Goal: Task Accomplishment & Management: Manage account settings

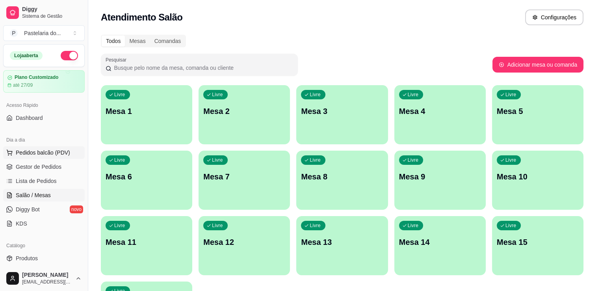
click at [52, 151] on span "Pedidos balcão (PDV)" at bounding box center [43, 153] width 54 height 8
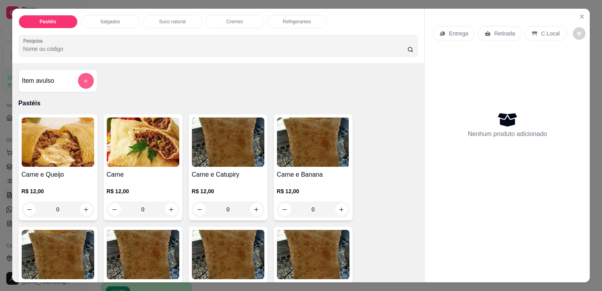
click at [78, 80] on button "add-separate-item" at bounding box center [86, 81] width 16 height 16
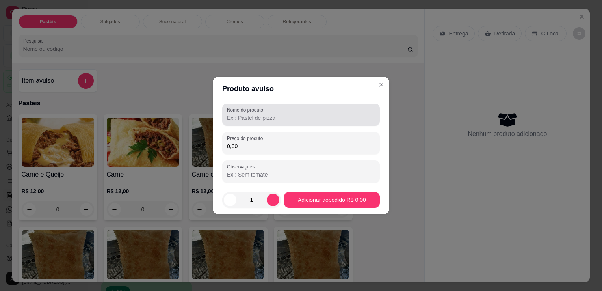
click at [260, 119] on input "Nome do produto" at bounding box center [301, 118] width 148 height 8
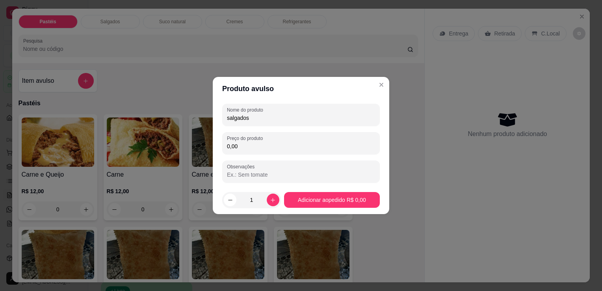
type input "salgados"
click at [318, 143] on input "0,00" at bounding box center [301, 146] width 148 height 8
type input "20,00"
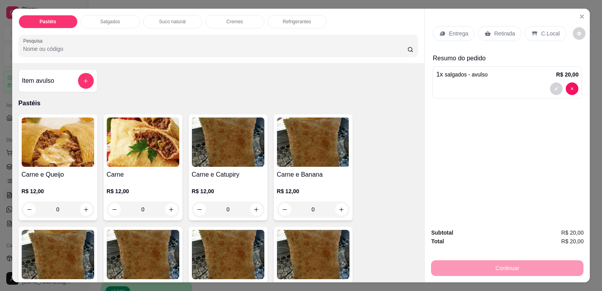
click at [85, 204] on div "0" at bounding box center [58, 209] width 73 height 16
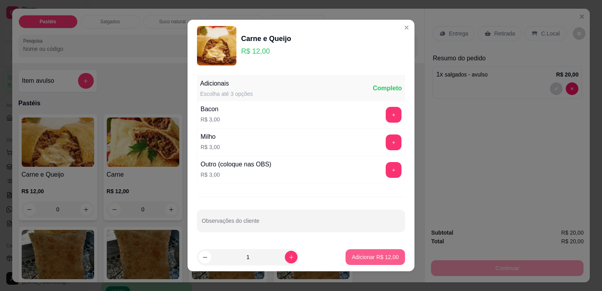
click at [378, 258] on p "Adicionar R$ 12,00" at bounding box center [375, 257] width 47 height 8
type input "1"
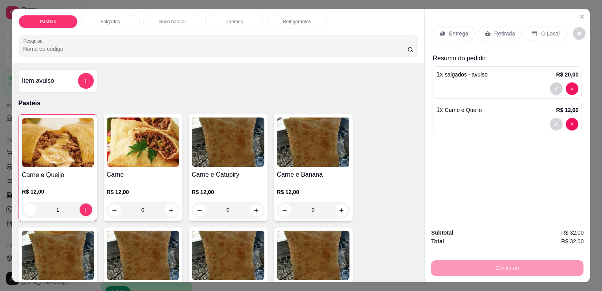
click at [493, 36] on div "Retirada" at bounding box center [500, 33] width 44 height 15
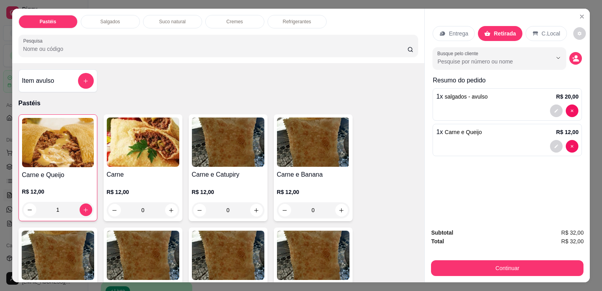
drag, startPoint x: 461, startPoint y: 255, endPoint x: 461, endPoint y: 263, distance: 7.5
click at [461, 258] on div "Continuar" at bounding box center [507, 267] width 152 height 18
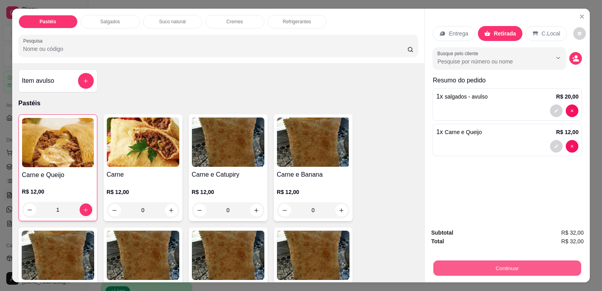
click at [457, 269] on button "Continuar" at bounding box center [507, 267] width 148 height 15
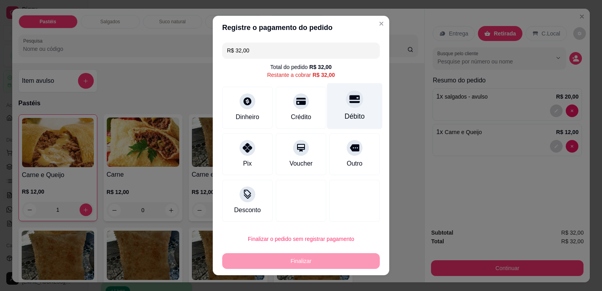
click at [337, 104] on div "Débito" at bounding box center [355, 106] width 56 height 46
type input "R$ 0,00"
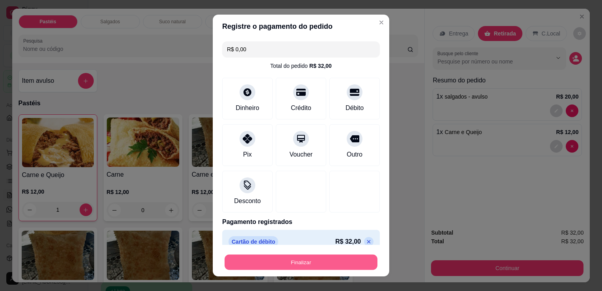
click at [297, 266] on button "Finalizar" at bounding box center [301, 262] width 153 height 15
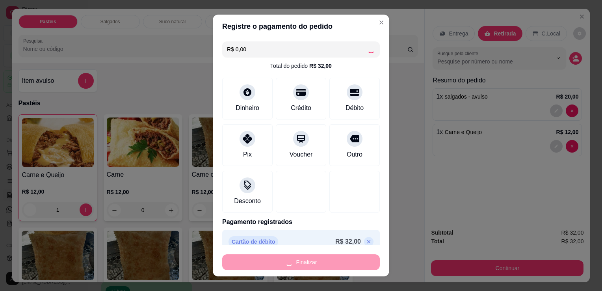
type input "0"
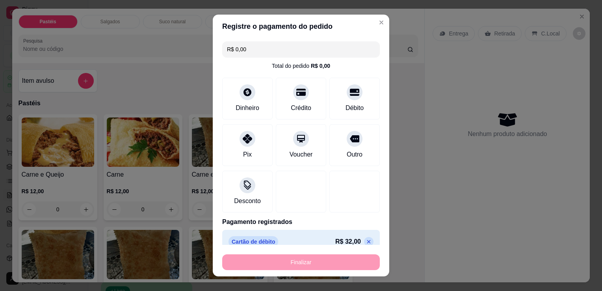
type input "-R$ 32,00"
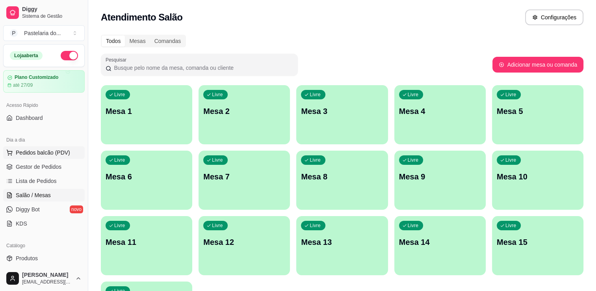
click at [54, 147] on button "Pedidos balcão (PDV)" at bounding box center [44, 152] width 82 height 13
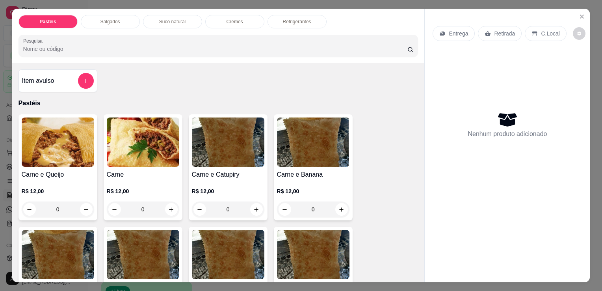
click at [73, 164] on div "Carne e Queijo R$ 12,00 0" at bounding box center [58, 167] width 79 height 106
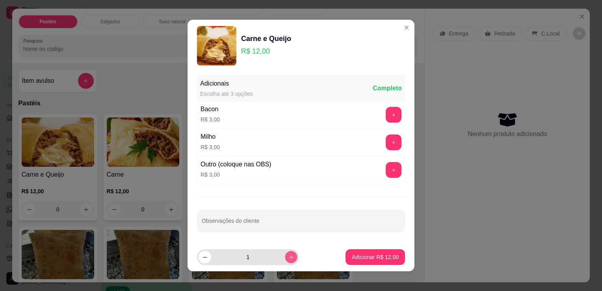
click at [288, 256] on icon "increase-product-quantity" at bounding box center [291, 257] width 6 height 6
type input "2"
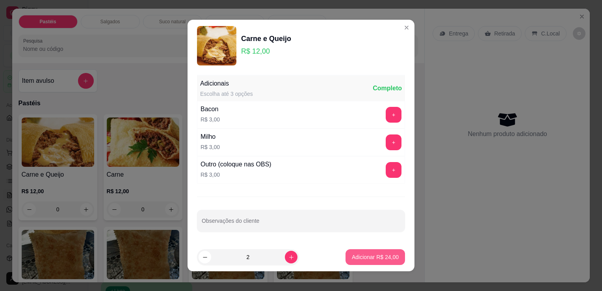
click at [355, 264] on button "Adicionar R$ 24,00" at bounding box center [376, 257] width 60 height 16
type input "2"
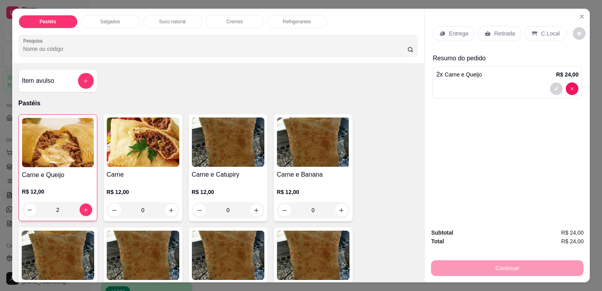
click at [509, 33] on p "Retirada" at bounding box center [504, 34] width 21 height 8
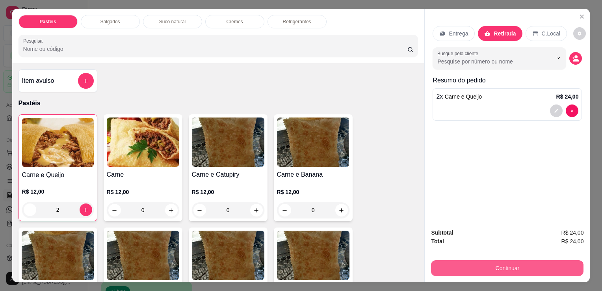
click at [477, 264] on button "Continuar" at bounding box center [507, 268] width 152 height 16
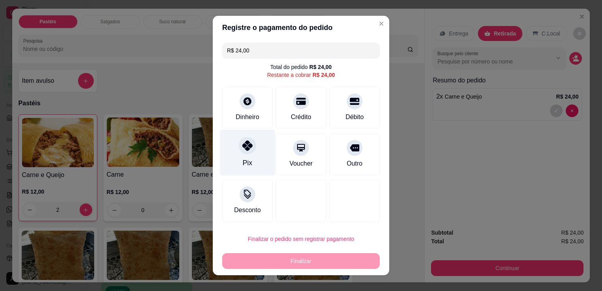
click at [248, 147] on div at bounding box center [247, 145] width 17 height 17
type input "R$ 0,00"
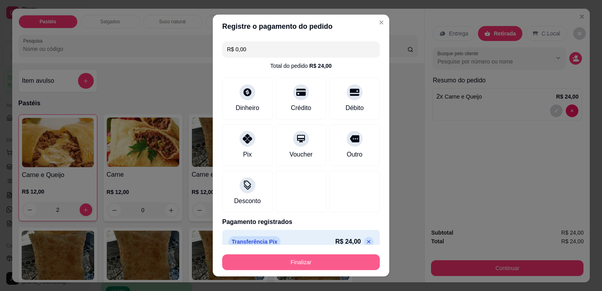
click at [255, 262] on button "Finalizar" at bounding box center [301, 262] width 158 height 16
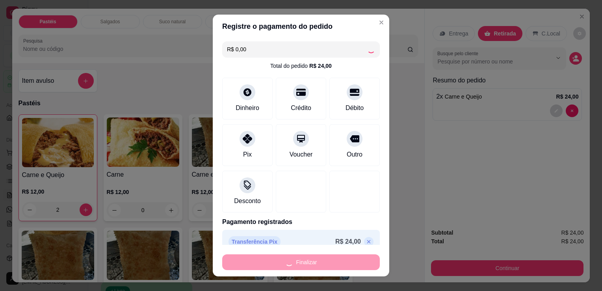
type input "0"
type input "-R$ 24,00"
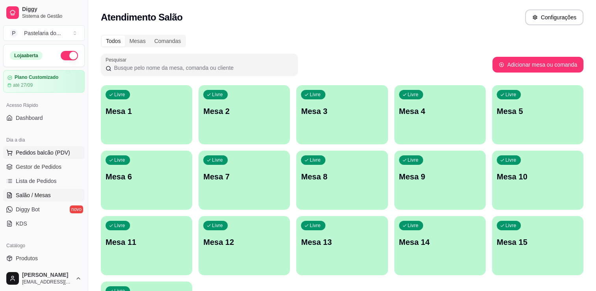
click at [35, 156] on button "Pedidos balcão (PDV)" at bounding box center [44, 152] width 82 height 13
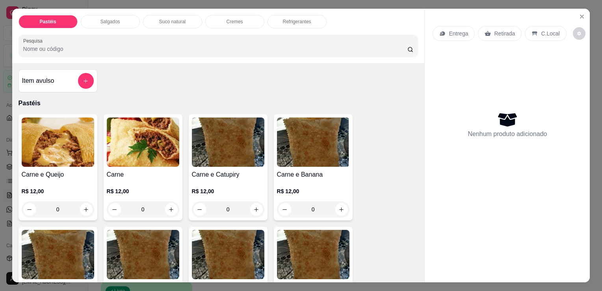
click at [80, 89] on div "Item avulso Pastéis Carne e Queijo R$ 12,00 0 Carne R$ 12,00 0 Carne e Catupiry…" at bounding box center [218, 172] width 413 height 219
click at [83, 80] on icon "add-separate-item" at bounding box center [86, 81] width 6 height 6
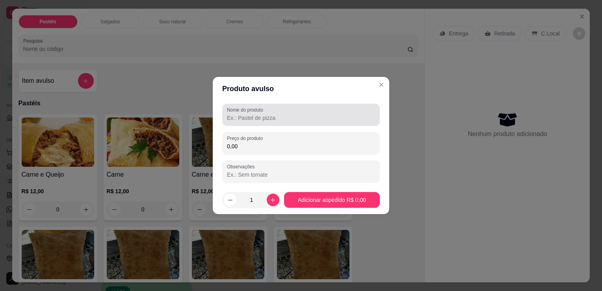
click at [258, 116] on input "Nome do produto" at bounding box center [301, 118] width 148 height 8
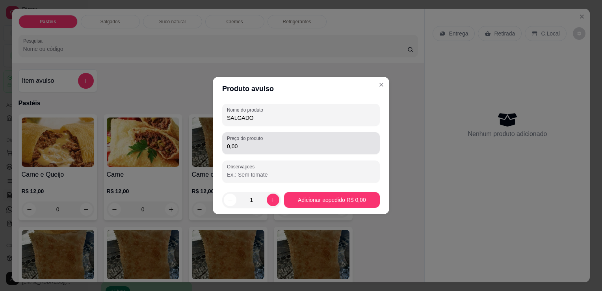
type input "SALGADO"
click at [252, 136] on label "Preço do produto" at bounding box center [246, 138] width 39 height 7
click at [252, 142] on input "0,00" at bounding box center [301, 146] width 148 height 8
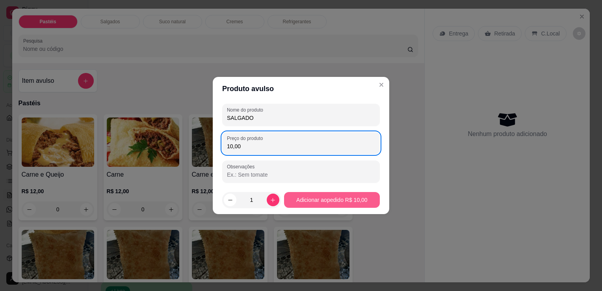
type input "10,00"
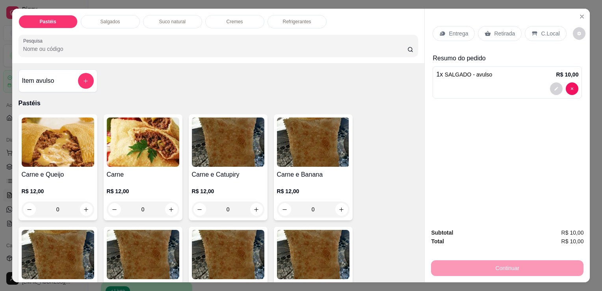
click at [494, 30] on p "Retirada" at bounding box center [504, 34] width 21 height 8
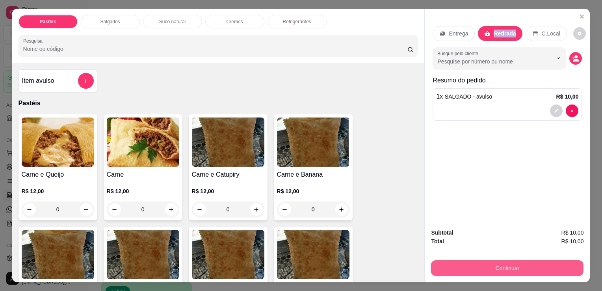
click at [470, 262] on button "Continuar" at bounding box center [507, 268] width 152 height 16
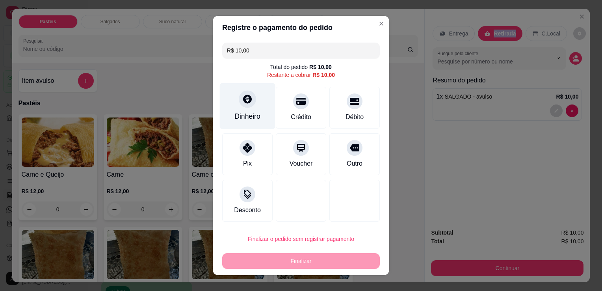
click at [246, 103] on icon at bounding box center [247, 99] width 10 height 10
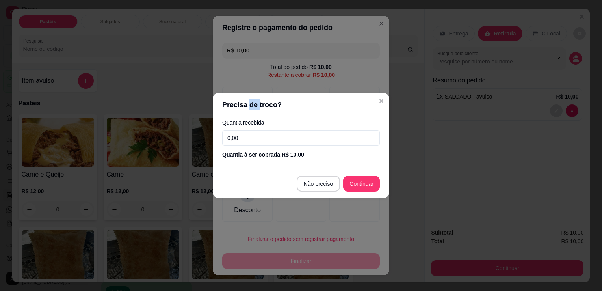
drag, startPoint x: 246, startPoint y: 103, endPoint x: 259, endPoint y: 137, distance: 36.1
click at [259, 137] on input "0,00" at bounding box center [301, 138] width 158 height 16
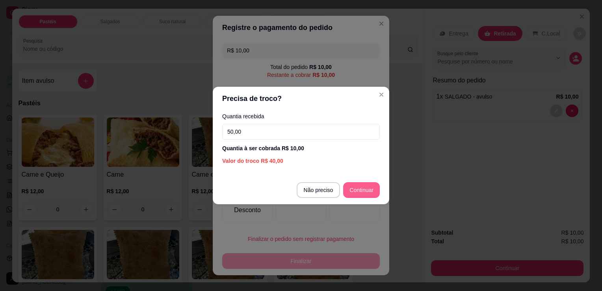
type input "50,00"
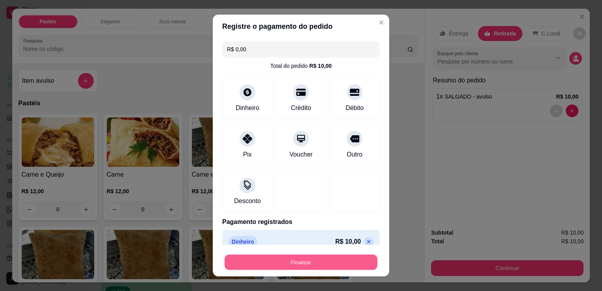
click at [351, 266] on button "Finalizar" at bounding box center [301, 262] width 153 height 15
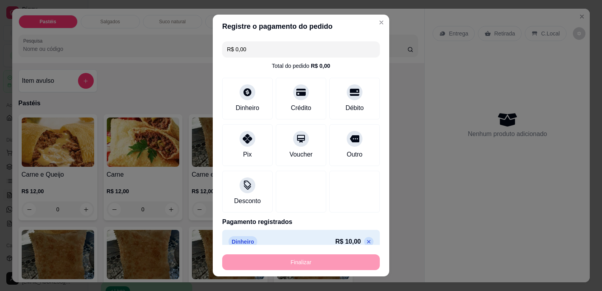
type input "-R$ 10,00"
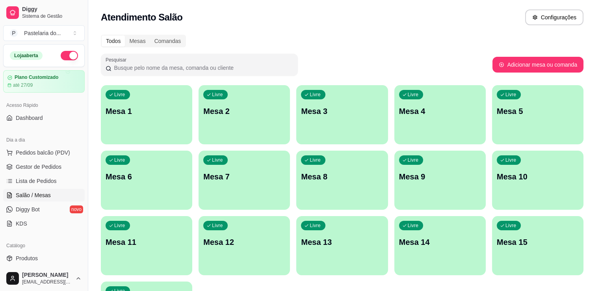
click at [0, 43] on html "Diggy Sistema de Gestão P Pastelaria do ... Loja aberta Plano Customizado até 2…" at bounding box center [298, 145] width 596 height 291
click at [134, 106] on p "Mesa 1" at bounding box center [147, 111] width 82 height 11
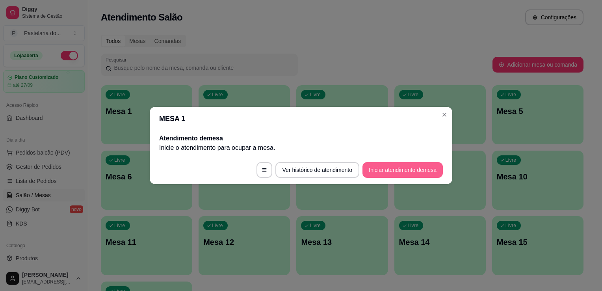
click at [394, 171] on button "Iniciar atendimento de mesa" at bounding box center [403, 170] width 80 height 16
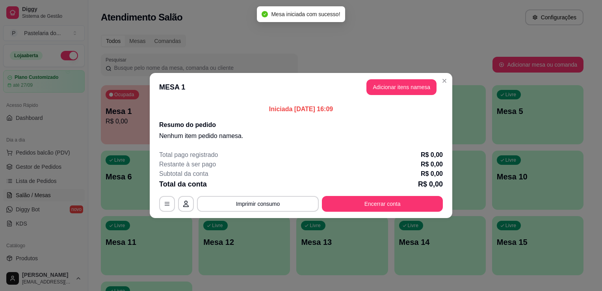
drag, startPoint x: 394, startPoint y: 76, endPoint x: 394, endPoint y: 82, distance: 5.9
click at [394, 82] on header "MESA 1 Adicionar itens na mesa" at bounding box center [301, 87] width 303 height 28
click at [394, 84] on button "Adicionar itens na mesa" at bounding box center [401, 87] width 70 height 16
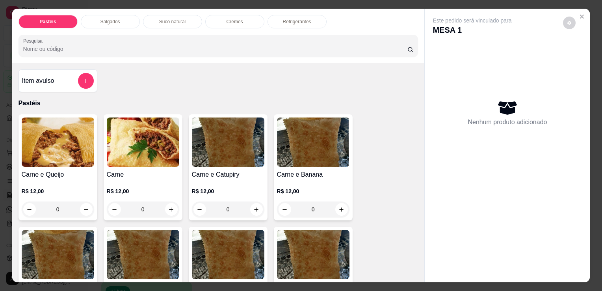
click at [101, 9] on div "Pastéis Salgados Suco natural Cremes Refrigerantes Pesquisa" at bounding box center [218, 36] width 413 height 54
click at [100, 23] on div "Salgados" at bounding box center [110, 21] width 59 height 13
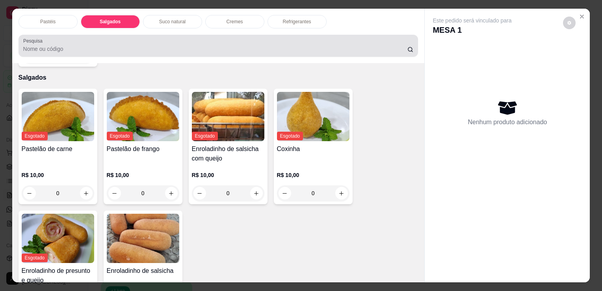
click at [43, 19] on p "Pastéis" at bounding box center [47, 22] width 15 height 6
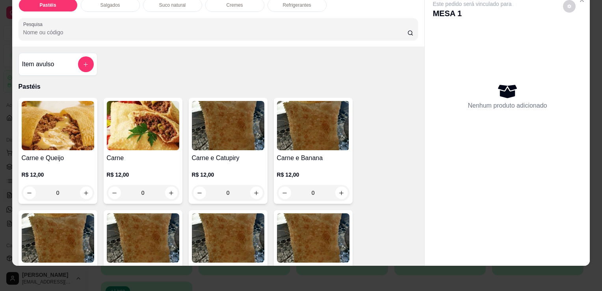
click at [53, 61] on div "Item avulso" at bounding box center [58, 64] width 72 height 16
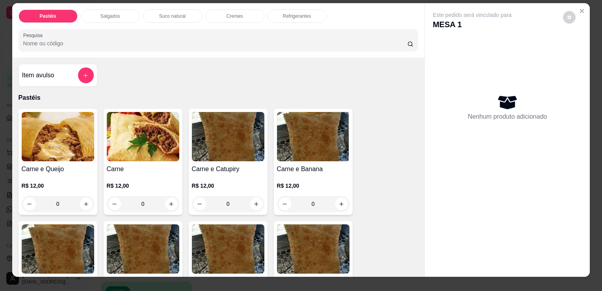
click at [83, 73] on icon "add-separate-item" at bounding box center [86, 76] width 6 height 6
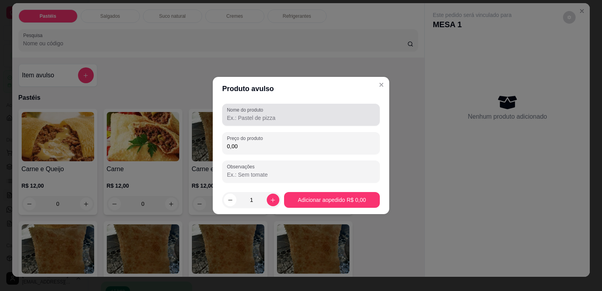
click at [239, 117] on input "Nome do produto" at bounding box center [301, 118] width 148 height 8
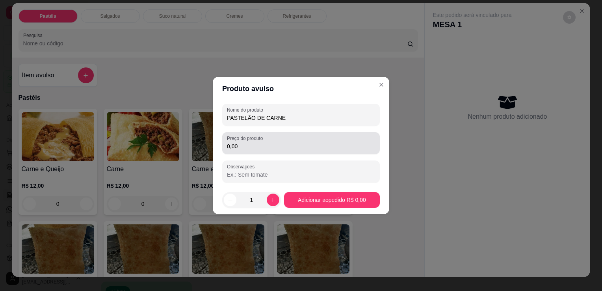
type input "PASTELÃO DE CARNE"
click at [247, 141] on label "Preço do produto" at bounding box center [246, 138] width 39 height 7
click at [247, 142] on input "0,00" at bounding box center [301, 146] width 148 height 8
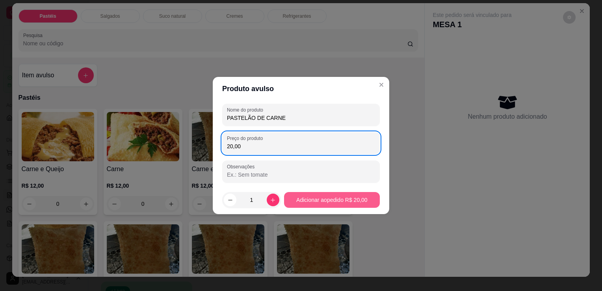
type input "20,00"
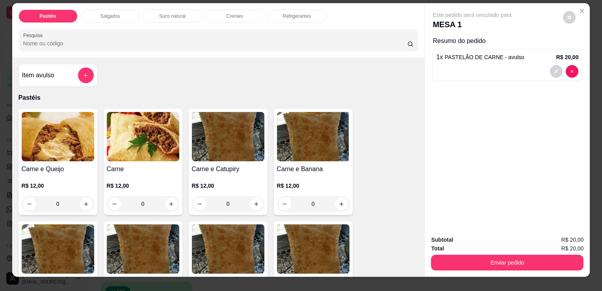
click at [284, 19] on div "Refrigerantes" at bounding box center [297, 15] width 59 height 13
click at [284, 32] on div at bounding box center [218, 40] width 391 height 16
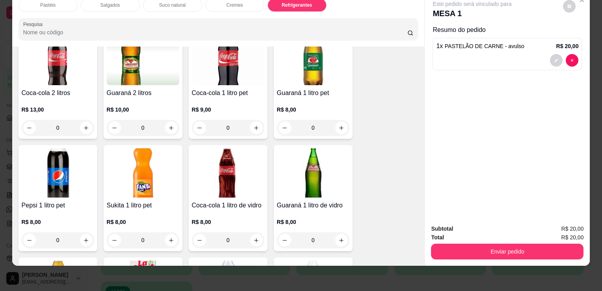
scroll to position [1978, 0]
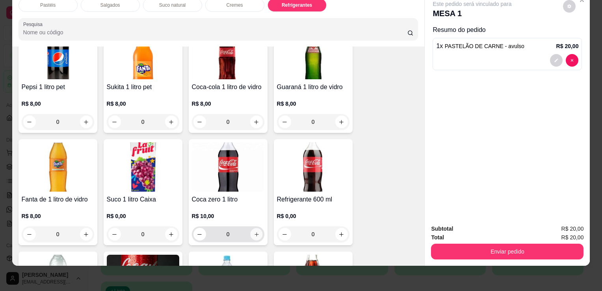
click at [252, 228] on button "increase-product-quantity" at bounding box center [256, 234] width 12 height 12
type input "1"
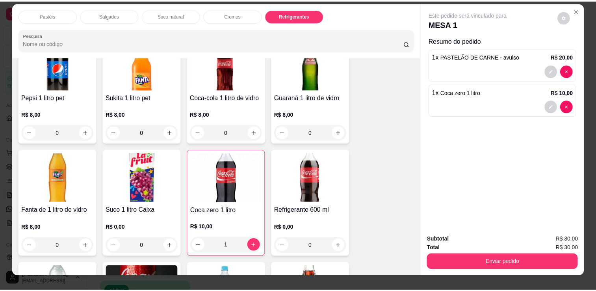
scroll to position [0, 0]
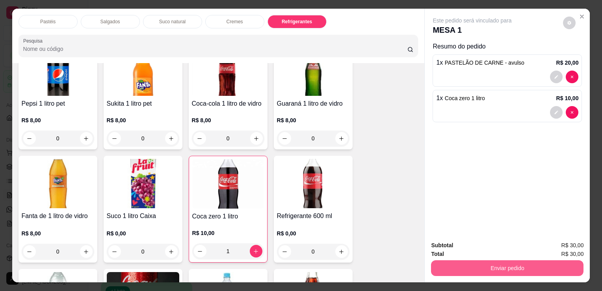
click at [492, 260] on button "Enviar pedido" at bounding box center [507, 268] width 152 height 16
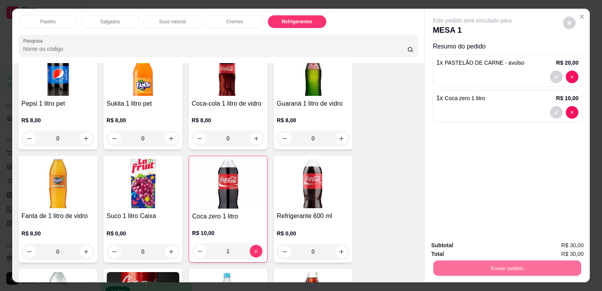
click at [478, 249] on button "Não registrar e enviar pedido" at bounding box center [482, 245] width 82 height 15
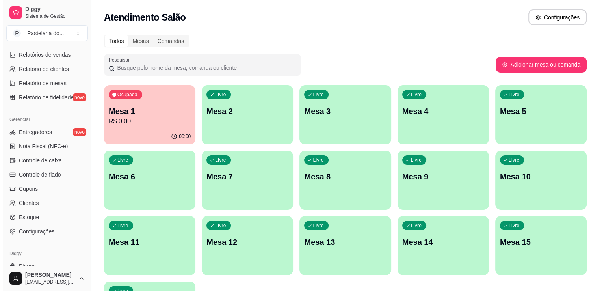
scroll to position [276, 0]
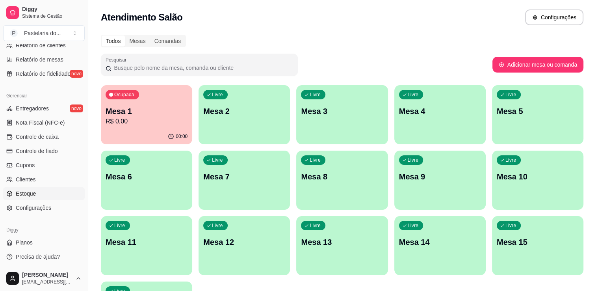
click at [35, 190] on span "Estoque" at bounding box center [26, 194] width 20 height 8
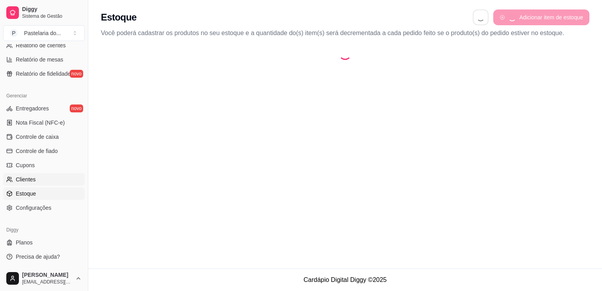
select select "QUANTITY_ORDER"
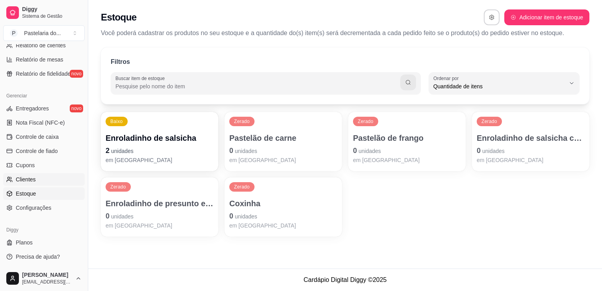
scroll to position [7, 0]
click at [290, 197] on div "Zerado Coxinha 0 unidades em [GEOGRAPHIC_DATA]" at bounding box center [283, 207] width 114 height 58
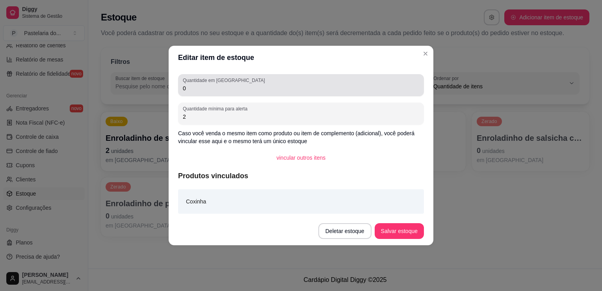
click at [273, 84] on div "0" at bounding box center [301, 85] width 236 height 16
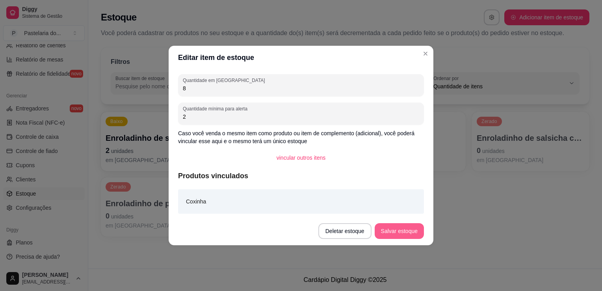
type input "8"
click at [411, 231] on button "Salvar estoque" at bounding box center [399, 231] width 49 height 16
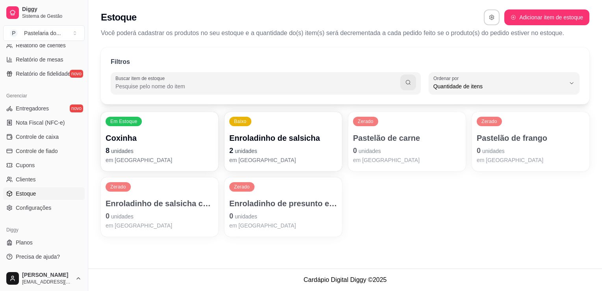
click at [410, 151] on p "0 unidades" at bounding box center [407, 150] width 108 height 11
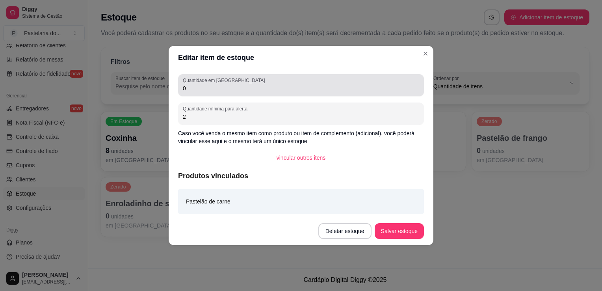
click at [324, 76] on div "Quantidade em estoque 0" at bounding box center [301, 85] width 246 height 22
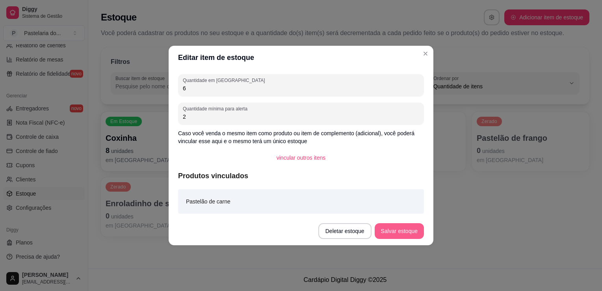
type input "6"
click at [415, 237] on button "Salvar estoque" at bounding box center [399, 231] width 49 height 16
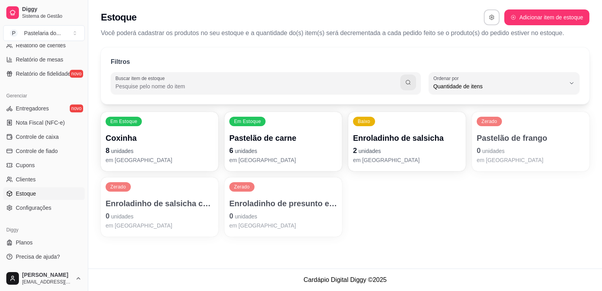
click at [511, 121] on div "Zerado Pastelão de frango 0 unidades em [GEOGRAPHIC_DATA]" at bounding box center [530, 141] width 117 height 59
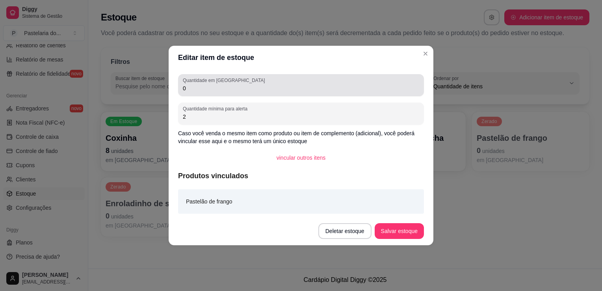
click at [267, 87] on input "0" at bounding box center [301, 88] width 236 height 8
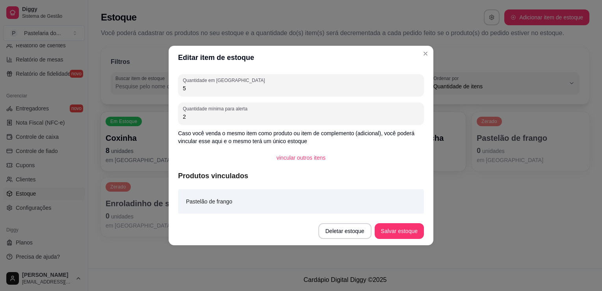
type input "5"
click at [401, 227] on button "Salvar estoque" at bounding box center [399, 230] width 48 height 15
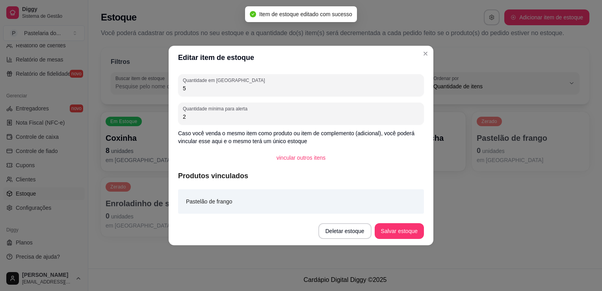
click at [459, 205] on div "Em Estoque Coxinha 8 unidades em estoque Em Estoque Pastelão de carne 6 unidade…" at bounding box center [345, 174] width 489 height 125
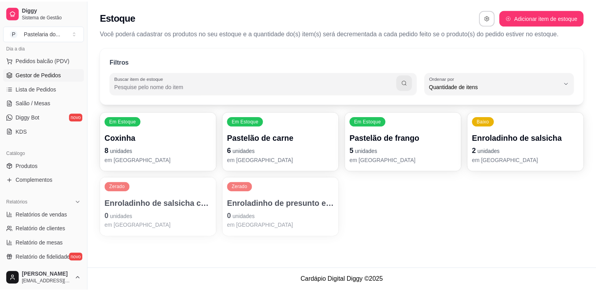
scroll to position [79, 0]
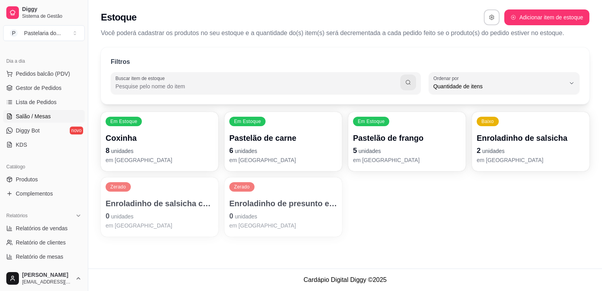
click at [49, 117] on span "Salão / Mesas" at bounding box center [33, 116] width 35 height 8
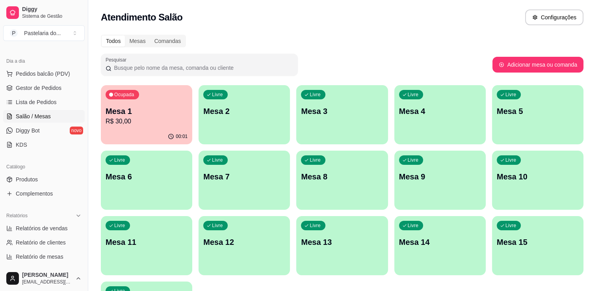
click at [159, 122] on p "R$ 30,00" at bounding box center [147, 121] width 82 height 9
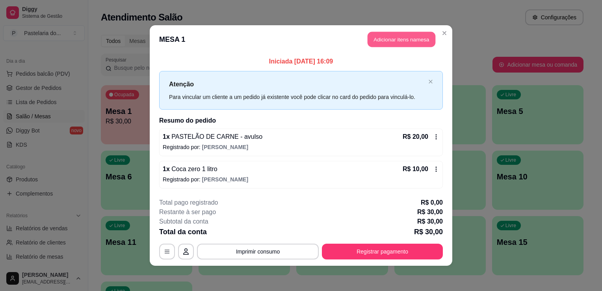
click at [406, 36] on button "Adicionar itens na mesa" at bounding box center [402, 39] width 68 height 15
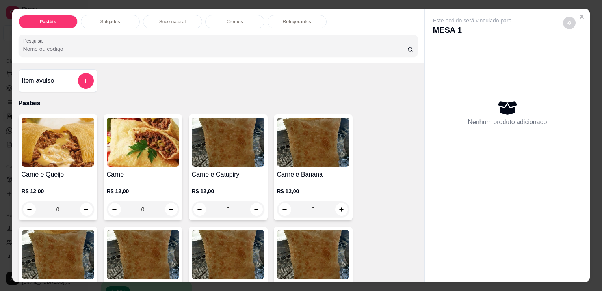
click at [86, 73] on button "add-separate-item" at bounding box center [86, 81] width 16 height 16
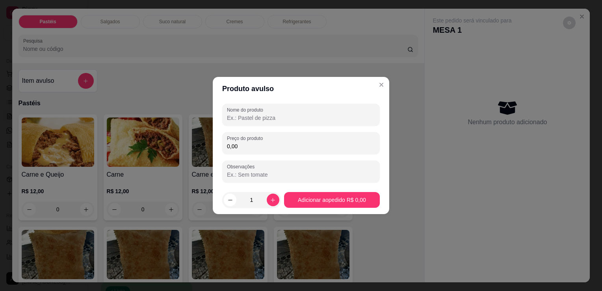
click at [266, 117] on input "Nome do produto" at bounding box center [301, 118] width 148 height 8
type input "COXINHA"
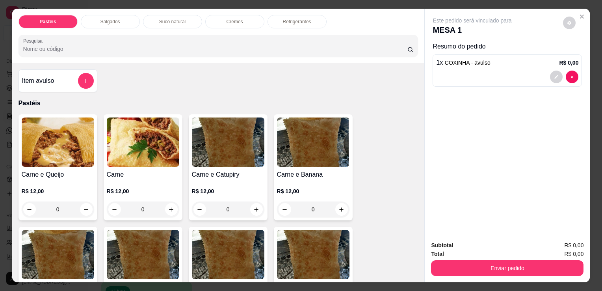
click at [506, 86] on div "Resumo do pedido 1 x COXINHA - avulso R$ 0,00" at bounding box center [507, 66] width 149 height 48
click at [503, 79] on div at bounding box center [507, 77] width 142 height 13
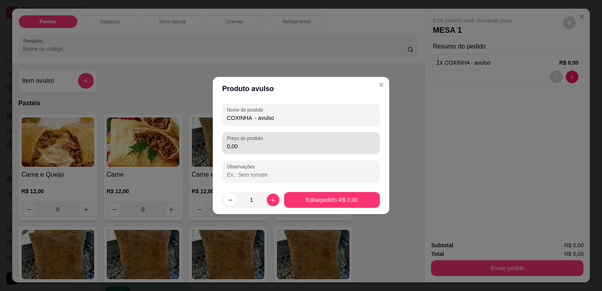
click at [246, 150] on input "0,00" at bounding box center [301, 146] width 148 height 8
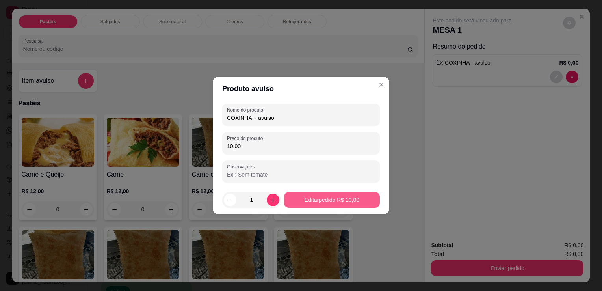
type input "10,00"
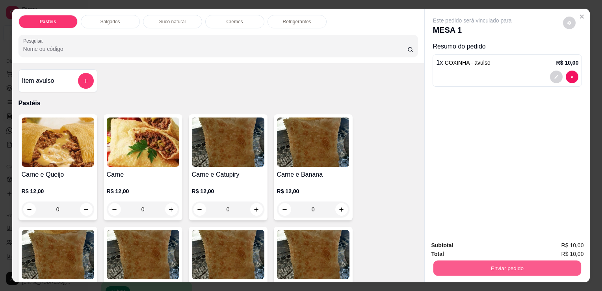
click at [504, 264] on button "Enviar pedido" at bounding box center [507, 267] width 148 height 15
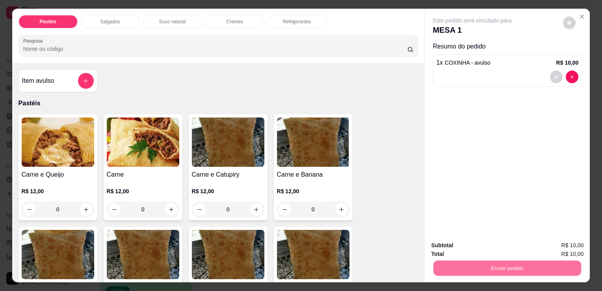
click at [490, 248] on button "Não registrar e enviar pedido" at bounding box center [482, 245] width 82 height 15
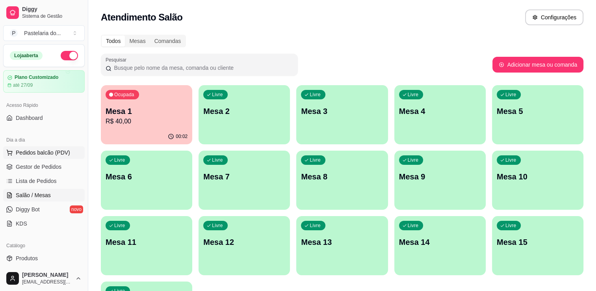
click at [26, 150] on span "Pedidos balcão (PDV)" at bounding box center [43, 153] width 54 height 8
click at [26, 149] on span "Pedidos balcão (PDV)" at bounding box center [43, 153] width 54 height 8
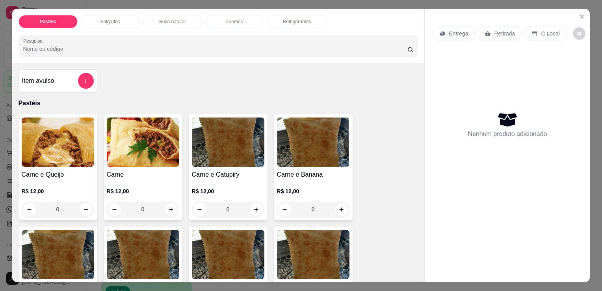
click at [112, 20] on p "Salgados" at bounding box center [110, 22] width 20 height 6
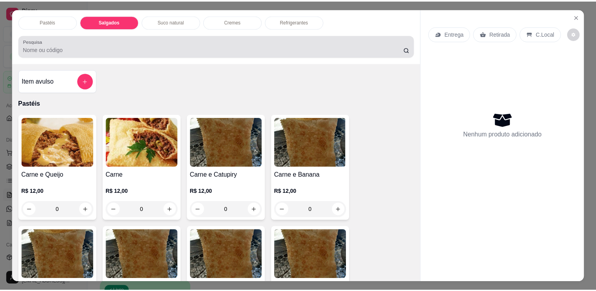
scroll to position [19, 0]
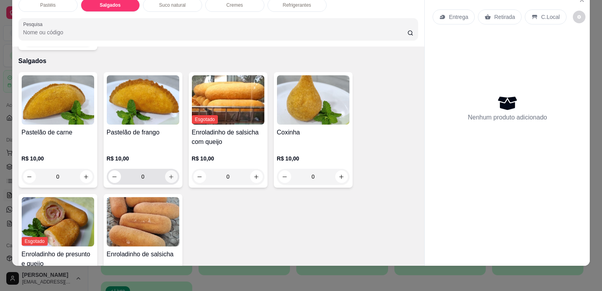
click at [173, 170] on button "increase-product-quantity" at bounding box center [171, 176] width 13 height 13
type input "1"
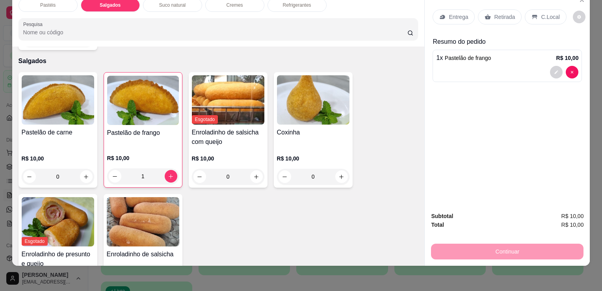
click at [496, 17] on div "Retirada" at bounding box center [500, 16] width 44 height 15
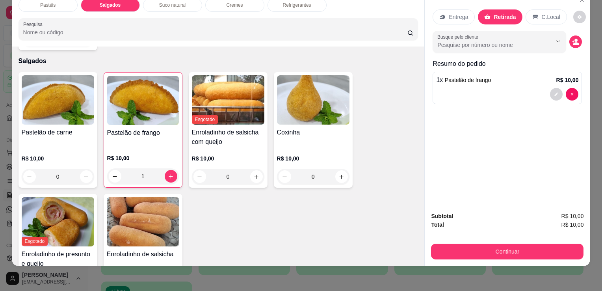
click at [483, 251] on button "Continuar" at bounding box center [507, 252] width 152 height 16
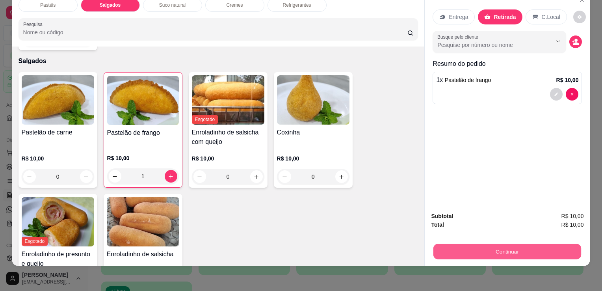
click at [452, 252] on button "Continuar" at bounding box center [507, 251] width 148 height 15
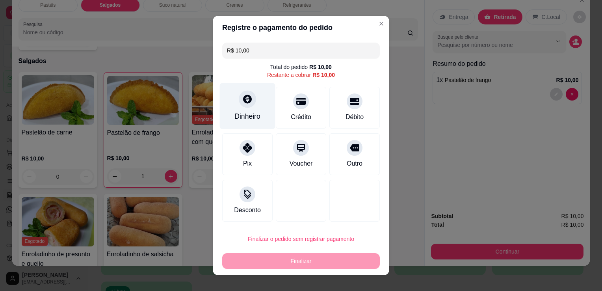
click at [240, 113] on div "Dinheiro" at bounding box center [247, 116] width 26 height 10
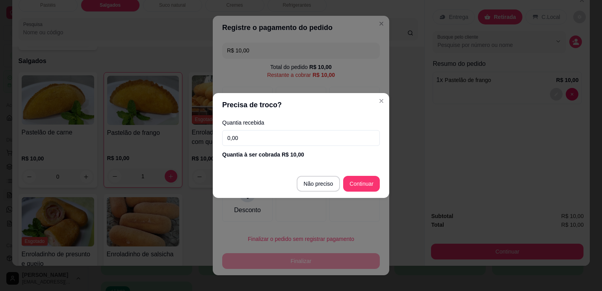
type input "R$ 0,00"
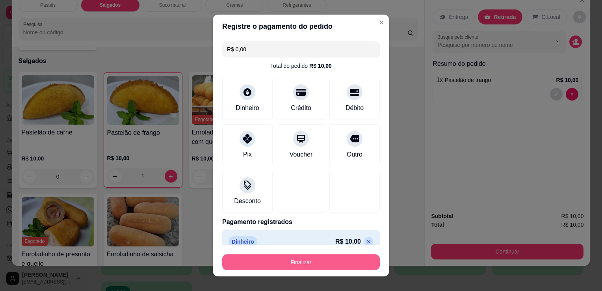
click at [327, 264] on button "Finalizar" at bounding box center [301, 262] width 158 height 16
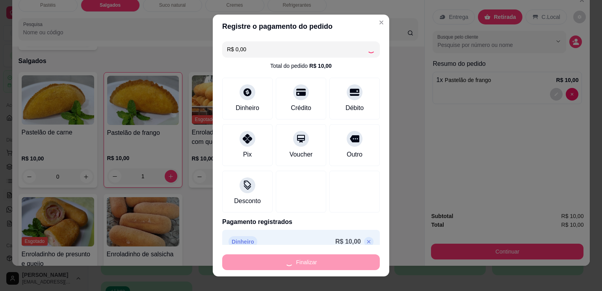
type input "0"
type input "-R$ 10,00"
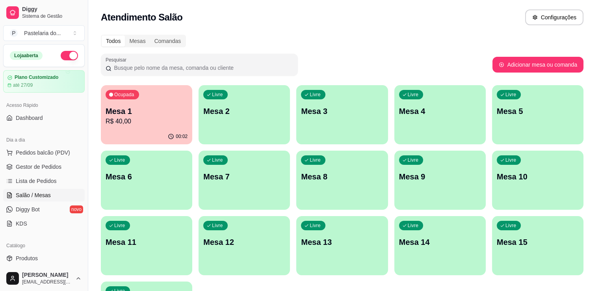
click at [143, 128] on div "Ocupada Mesa 1 R$ 40,00" at bounding box center [146, 107] width 91 height 44
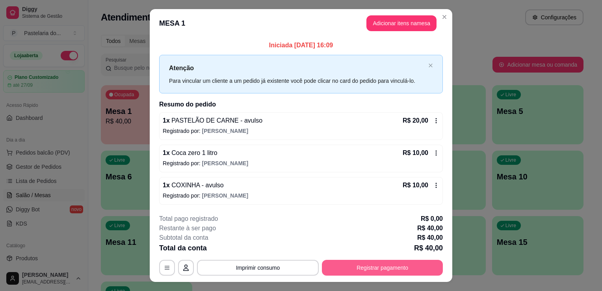
click at [404, 264] on button "Registrar pagamento" at bounding box center [382, 268] width 121 height 16
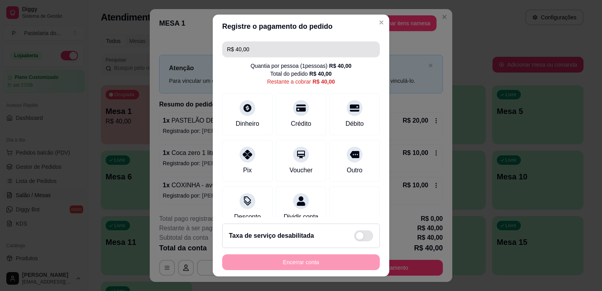
click at [275, 47] on input "R$ 40,00" at bounding box center [301, 49] width 148 height 16
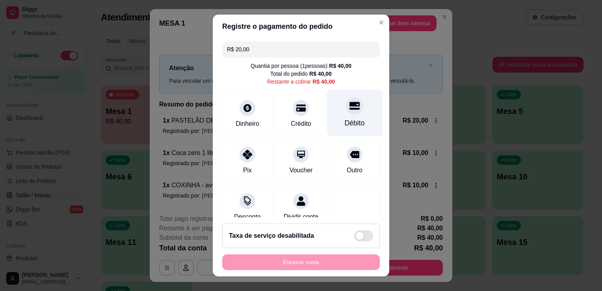
type input "R$ 20,00"
click at [348, 128] on div "Débito" at bounding box center [355, 123] width 20 height 10
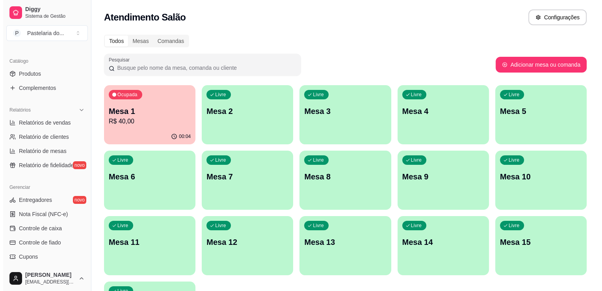
scroll to position [236, 0]
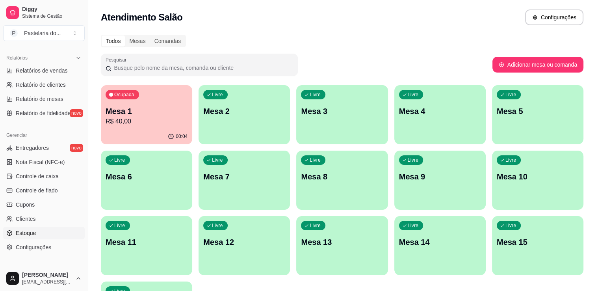
click at [36, 236] on link "Estoque" at bounding box center [44, 233] width 82 height 13
select select "QUANTITY_ORDER"
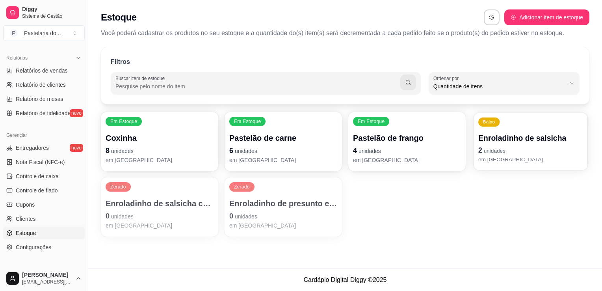
click at [530, 145] on p "2 unidades" at bounding box center [530, 150] width 105 height 11
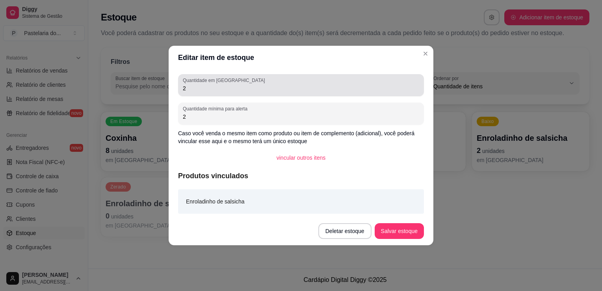
click at [287, 85] on div "2" at bounding box center [301, 85] width 236 height 16
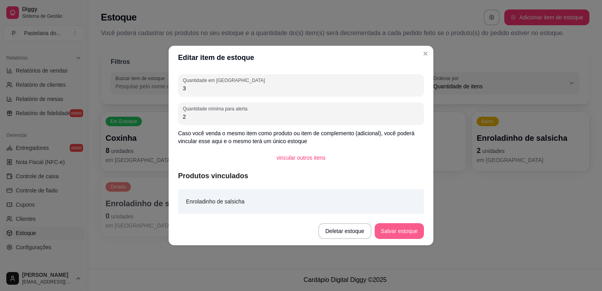
type input "3"
click at [410, 236] on button "Salvar estoque" at bounding box center [399, 231] width 49 height 16
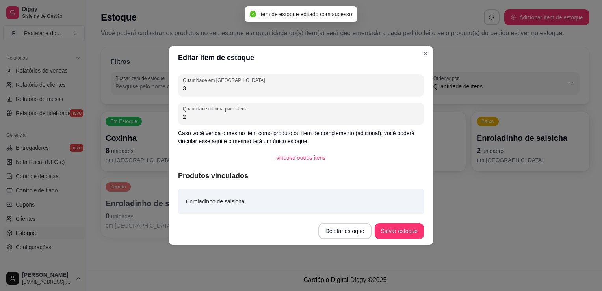
click at [469, 220] on div "Em Estoque Coxinha 8 unidades em estoque Em Estoque Pastelão de carne 6 unidade…" at bounding box center [345, 174] width 489 height 125
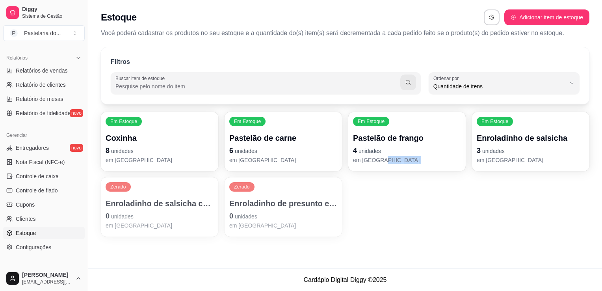
click at [144, 207] on p "Enroladinho de salsicha com queijo" at bounding box center [160, 203] width 108 height 11
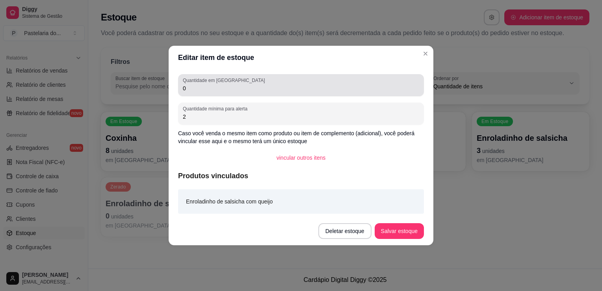
click at [212, 92] on input "0" at bounding box center [301, 88] width 236 height 8
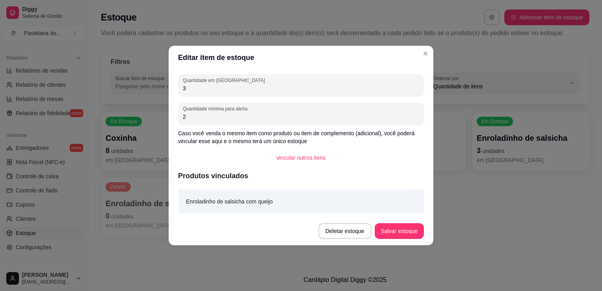
type input "3"
click at [407, 238] on button "Salvar estoque" at bounding box center [399, 230] width 48 height 15
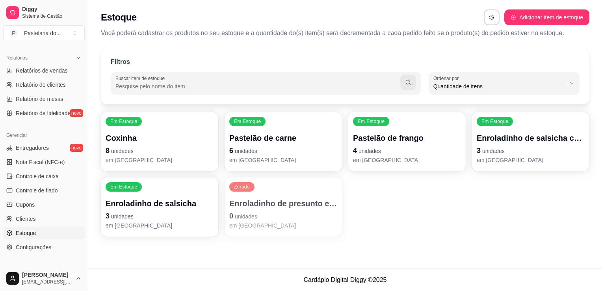
click at [313, 221] on p "em [GEOGRAPHIC_DATA]" at bounding box center [283, 225] width 108 height 8
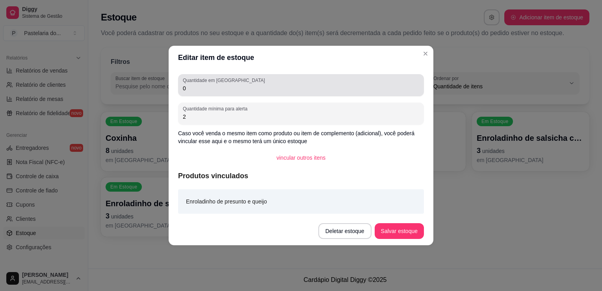
click at [232, 87] on input "0" at bounding box center [301, 88] width 236 height 8
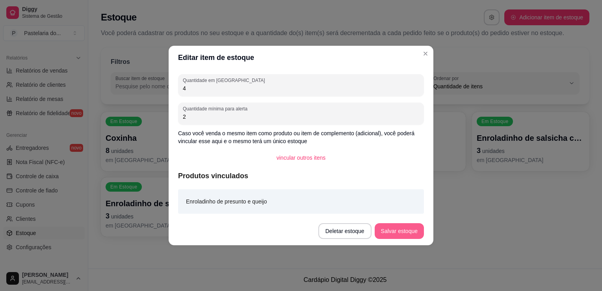
type input "4"
click at [421, 234] on button "Salvar estoque" at bounding box center [399, 231] width 49 height 16
click at [416, 232] on button "Salvar estoque" at bounding box center [394, 231] width 60 height 16
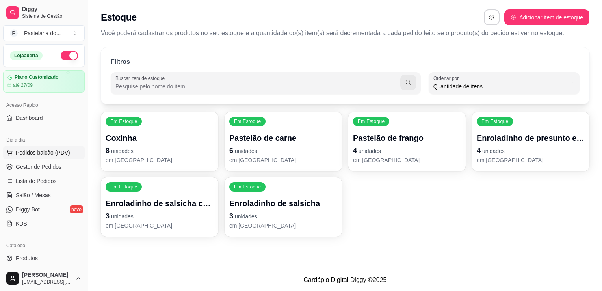
click at [31, 152] on span "Pedidos balcão (PDV)" at bounding box center [43, 153] width 54 height 8
click at [30, 195] on span "Salão / Mesas" at bounding box center [33, 195] width 35 height 8
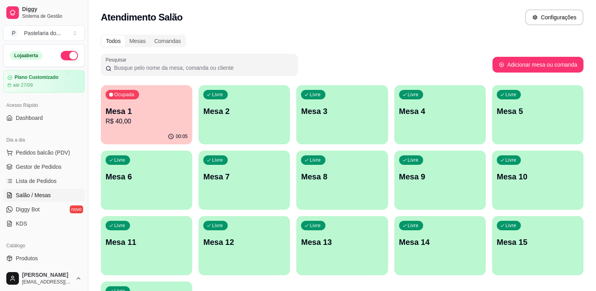
click at [135, 134] on div "00:05" at bounding box center [146, 136] width 91 height 15
click at [135, 134] on body "Diggy Sistema de Gestão P Pastelaria do ... Loja aberta Plano Customizado até 2…" at bounding box center [298, 145] width 596 height 291
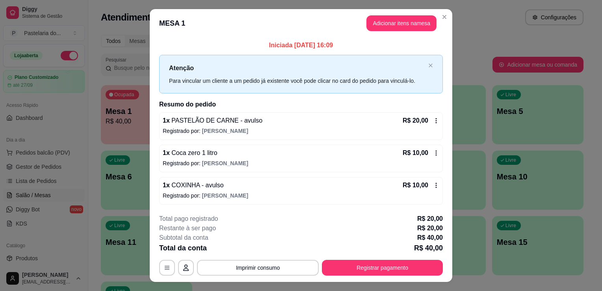
click at [391, 273] on button "Registrar pagamento" at bounding box center [382, 268] width 121 height 16
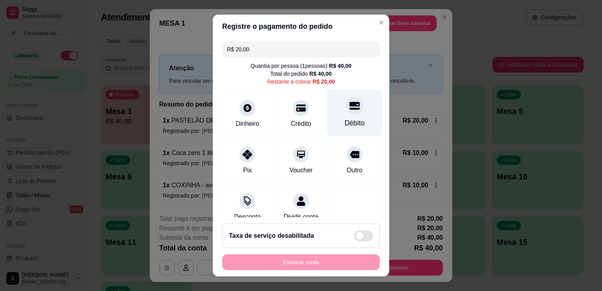
click at [353, 119] on div "Débito" at bounding box center [355, 113] width 56 height 46
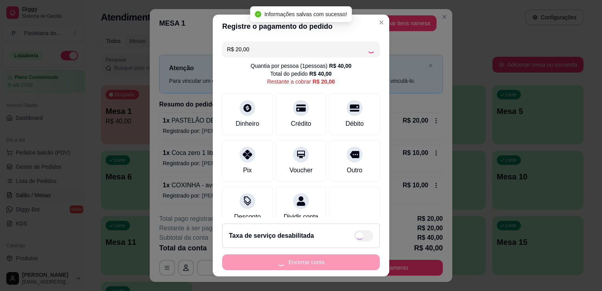
type input "R$ 0,00"
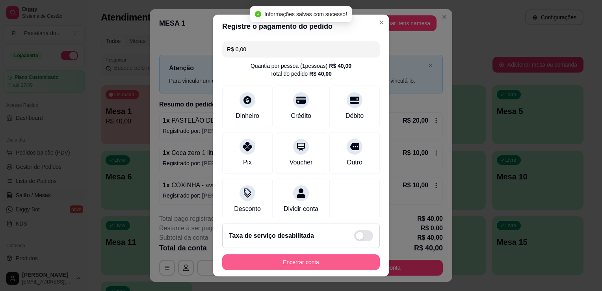
click at [329, 264] on button "Encerrar conta" at bounding box center [301, 262] width 158 height 16
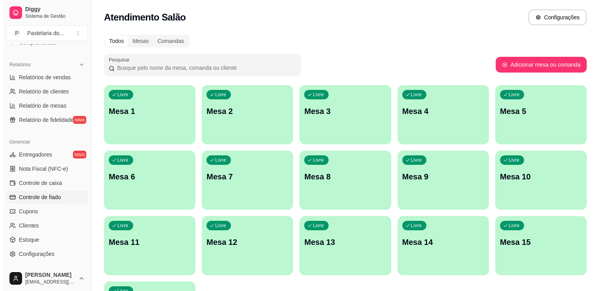
scroll to position [276, 0]
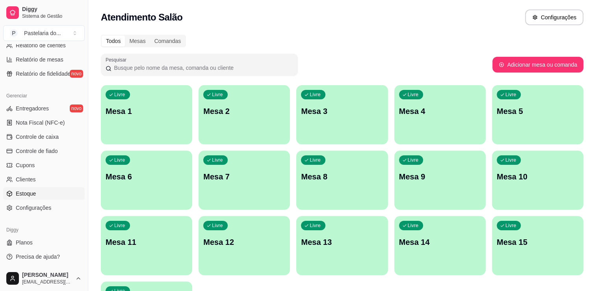
click at [54, 188] on link "Estoque" at bounding box center [44, 193] width 82 height 13
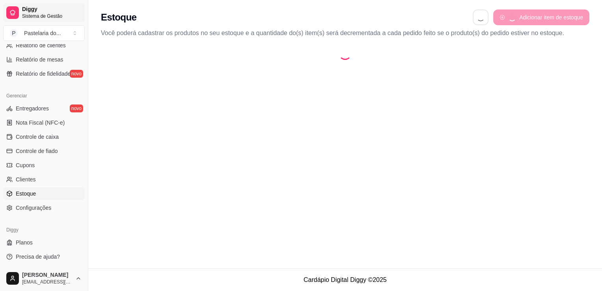
select select "QUANTITY_ORDER"
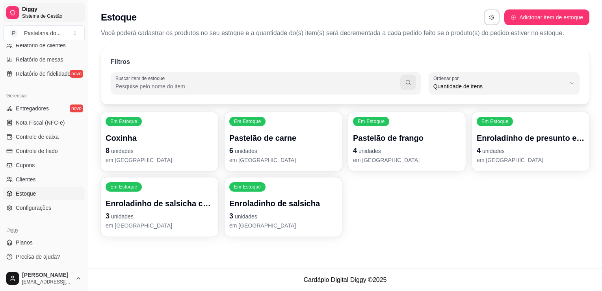
scroll to position [7, 0]
click at [526, 143] on div "Enroladinho de presunto e queijo 4 unidades em [GEOGRAPHIC_DATA]" at bounding box center [531, 148] width 108 height 32
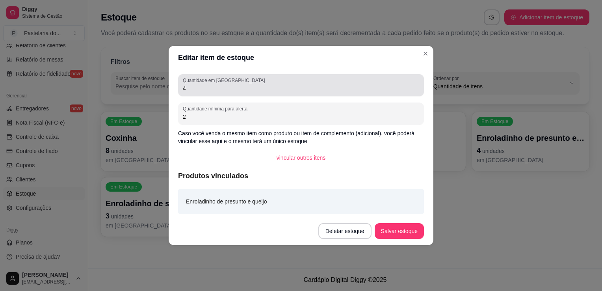
click at [268, 82] on div "4" at bounding box center [301, 85] width 236 height 16
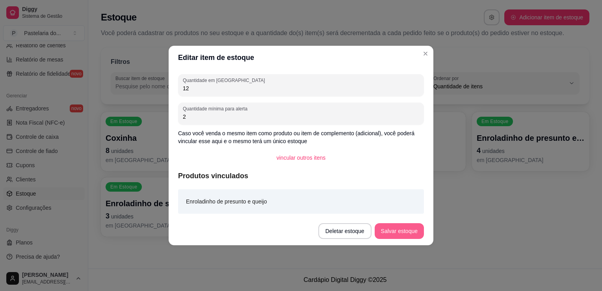
type input "12"
click at [398, 235] on button "Salvar estoque" at bounding box center [399, 230] width 48 height 15
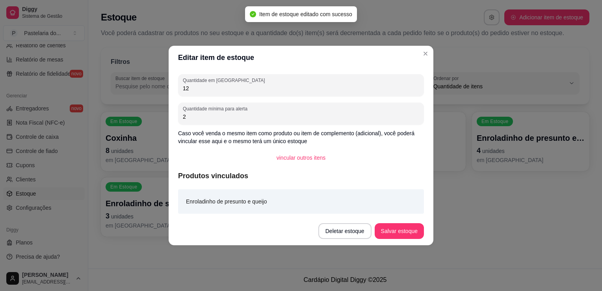
click at [464, 220] on div "Em Estoque Coxinha 8 unidades em estoque Em Estoque Pastelão de carne 6 unidade…" at bounding box center [345, 174] width 489 height 125
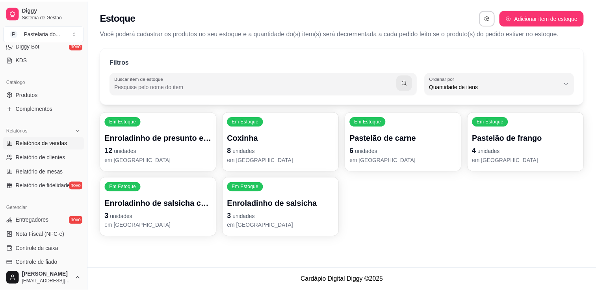
scroll to position [79, 0]
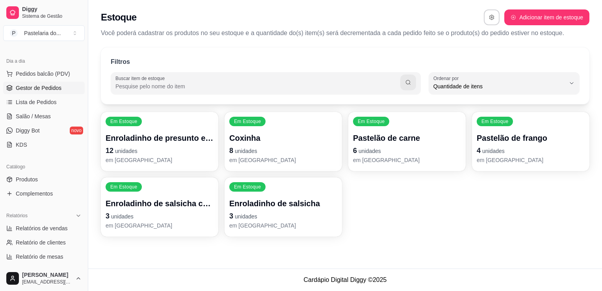
click at [50, 87] on span "Gestor de Pedidos" at bounding box center [39, 88] width 46 height 8
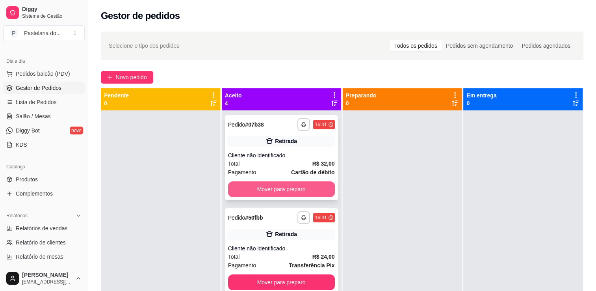
click at [253, 188] on button "Mover para preparo" at bounding box center [281, 189] width 107 height 16
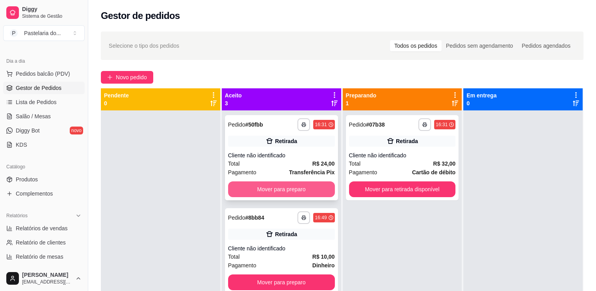
click at [288, 189] on button "Mover para preparo" at bounding box center [281, 189] width 107 height 16
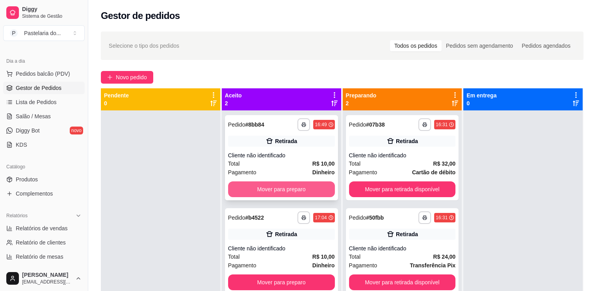
click at [300, 188] on button "Mover para preparo" at bounding box center [281, 189] width 107 height 16
click at [300, 188] on div "Mover para preparo" at bounding box center [281, 189] width 107 height 16
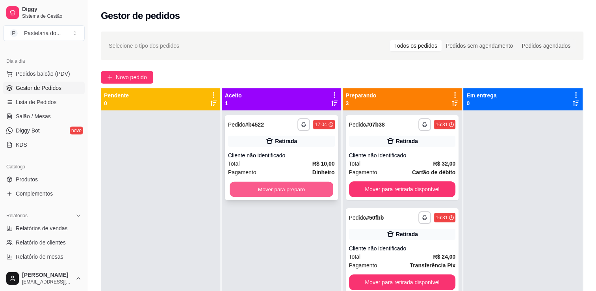
click at [313, 188] on button "Mover para preparo" at bounding box center [282, 189] width 104 height 15
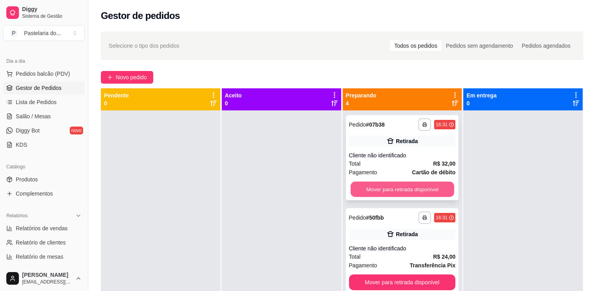
click at [407, 187] on button "Mover para retirada disponível" at bounding box center [403, 189] width 104 height 15
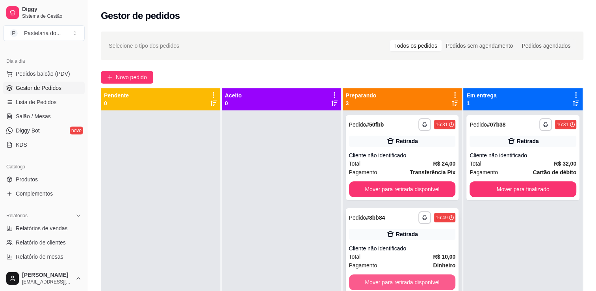
click at [413, 279] on button "Mover para retirada disponível" at bounding box center [402, 282] width 107 height 16
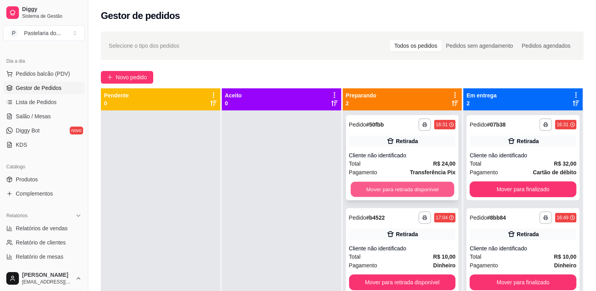
click at [430, 190] on button "Mover para retirada disponível" at bounding box center [403, 189] width 104 height 15
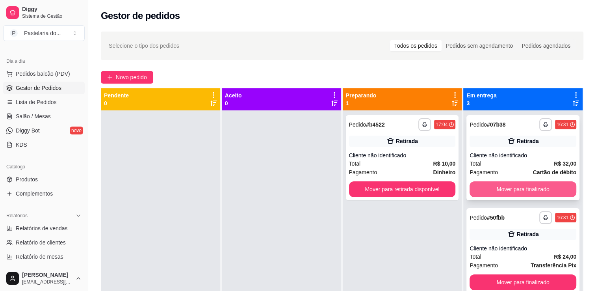
click at [512, 182] on button "Mover para finalizado" at bounding box center [523, 189] width 107 height 16
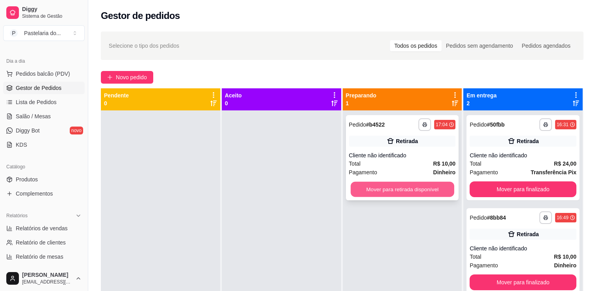
click at [407, 191] on button "Mover para retirada disponível" at bounding box center [403, 189] width 104 height 15
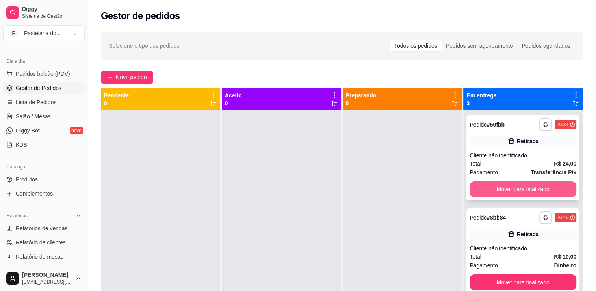
click at [512, 189] on button "Mover para finalizado" at bounding box center [523, 189] width 107 height 16
click at [512, 189] on div "Mover para finalizado" at bounding box center [523, 189] width 107 height 16
click at [512, 190] on button "Mover para finalizado" at bounding box center [523, 189] width 107 height 16
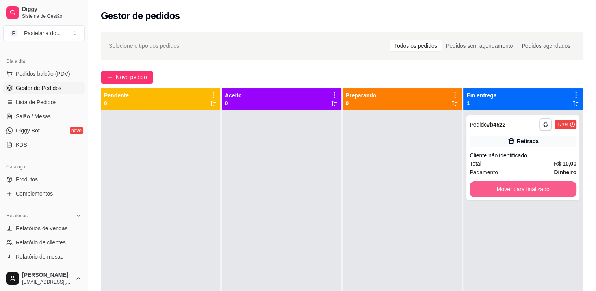
click at [512, 190] on button "Mover para finalizado" at bounding box center [523, 189] width 107 height 16
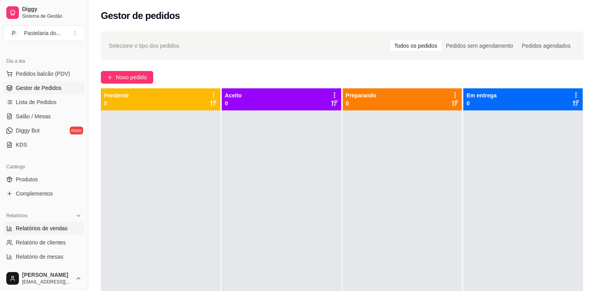
click at [47, 233] on link "Relatórios de vendas" at bounding box center [44, 228] width 82 height 13
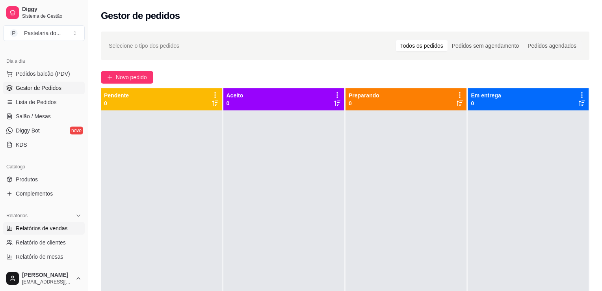
select select "ALL"
select select "0"
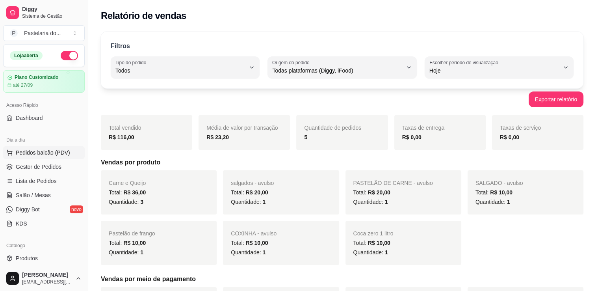
click at [58, 152] on span "Pedidos balcão (PDV)" at bounding box center [43, 153] width 54 height 8
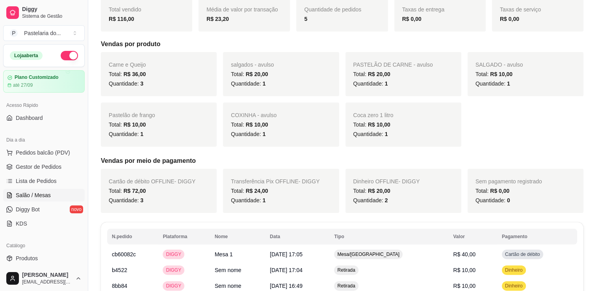
click at [32, 190] on link "Salão / Mesas" at bounding box center [44, 195] width 82 height 13
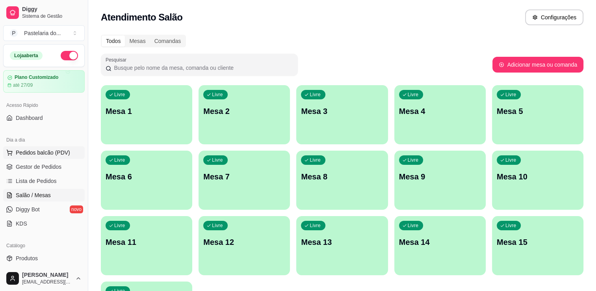
click at [52, 157] on button "Pedidos balcão (PDV)" at bounding box center [44, 152] width 82 height 13
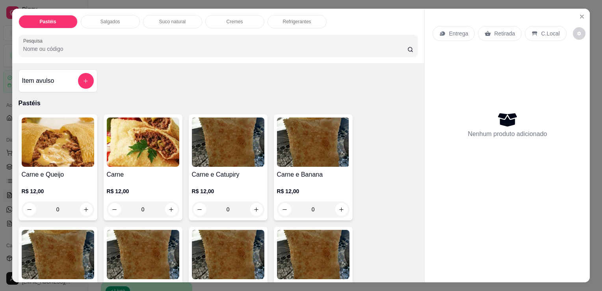
click at [117, 19] on div "Salgados" at bounding box center [110, 21] width 59 height 13
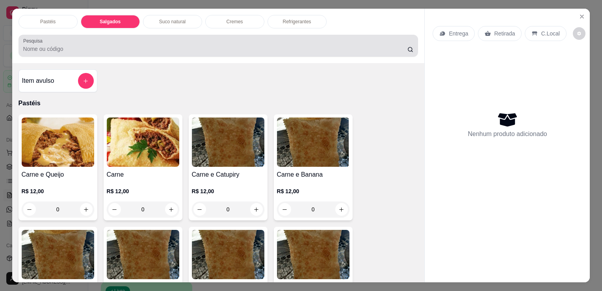
scroll to position [19, 0]
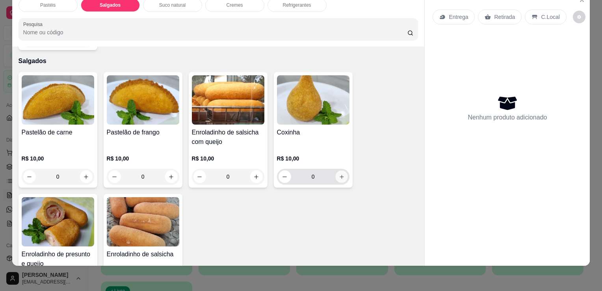
click at [338, 174] on icon "increase-product-quantity" at bounding box center [341, 177] width 6 height 6
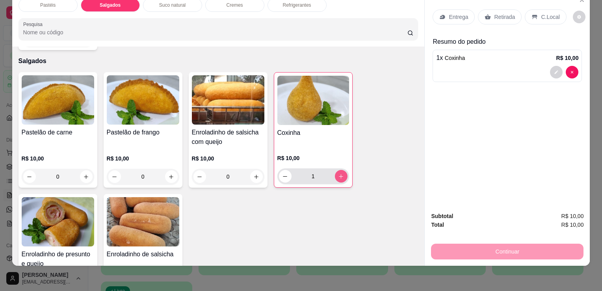
click at [338, 173] on icon "increase-product-quantity" at bounding box center [341, 176] width 6 height 6
type input "2"
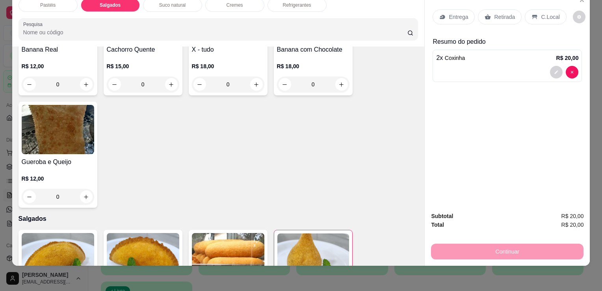
scroll to position [0, 0]
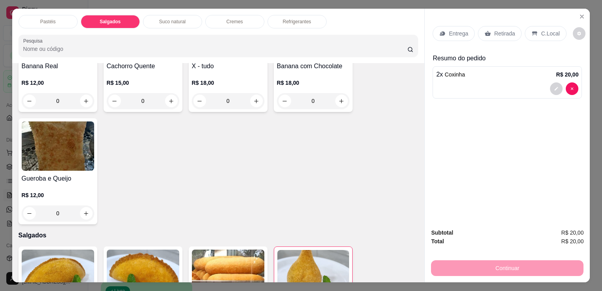
click at [285, 21] on p "Refrigerantes" at bounding box center [297, 22] width 28 height 6
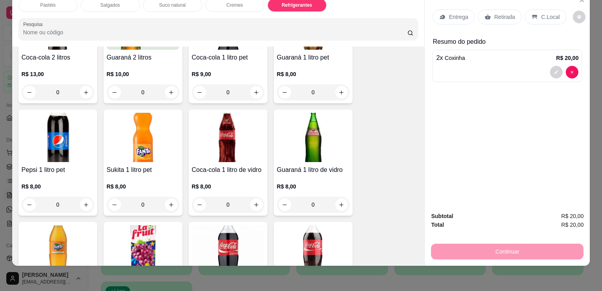
scroll to position [1899, 0]
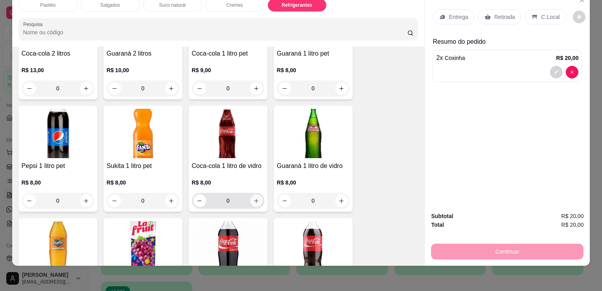
click at [253, 198] on icon "increase-product-quantity" at bounding box center [256, 201] width 6 height 6
type input "1"
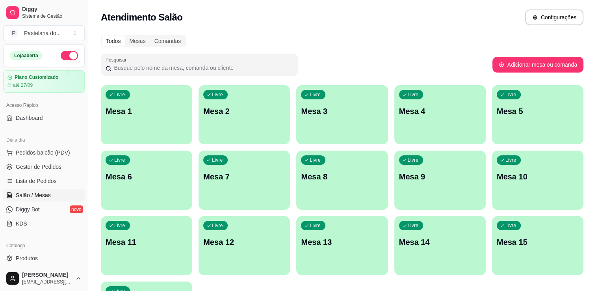
click at [528, 112] on p "Mesa 5" at bounding box center [538, 111] width 82 height 11
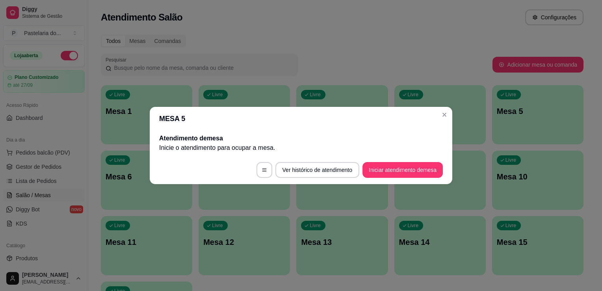
click at [403, 179] on footer "Ver histórico de atendimento Iniciar atendimento de mesa" at bounding box center [301, 170] width 303 height 28
click at [402, 175] on button "Iniciar atendimento de mesa" at bounding box center [403, 170] width 80 height 16
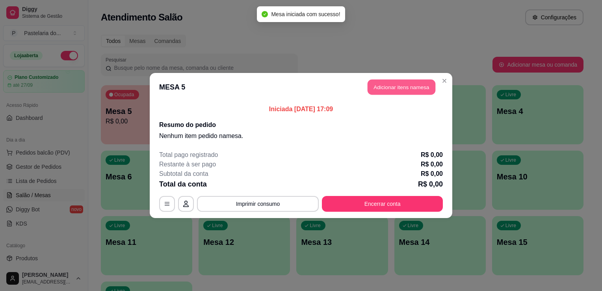
click at [387, 87] on button "Adicionar itens na mesa" at bounding box center [402, 87] width 68 height 15
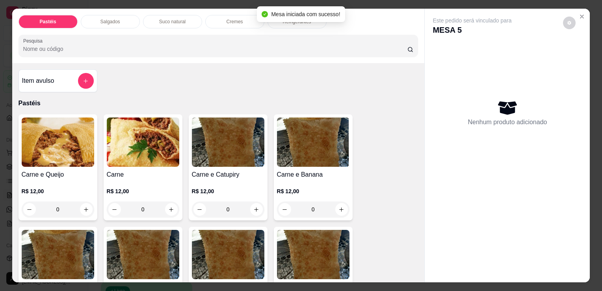
click at [122, 21] on div "Salgados" at bounding box center [110, 21] width 59 height 13
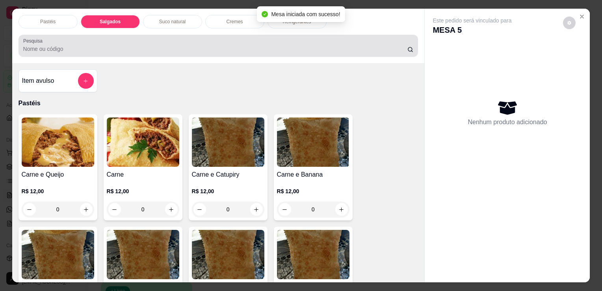
scroll to position [19, 0]
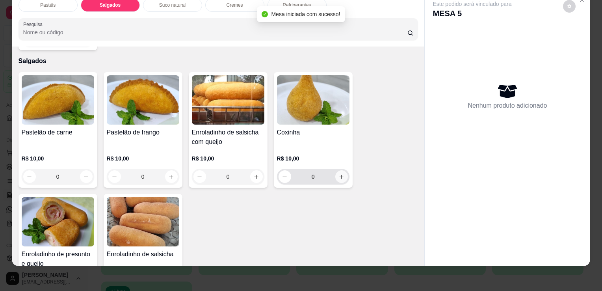
click at [342, 170] on button "increase-product-quantity" at bounding box center [341, 176] width 13 height 13
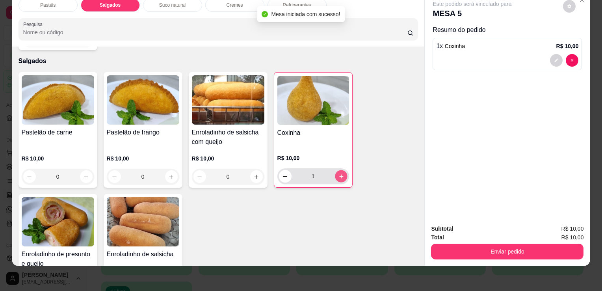
click at [342, 170] on button "increase-product-quantity" at bounding box center [341, 176] width 12 height 12
type input "2"
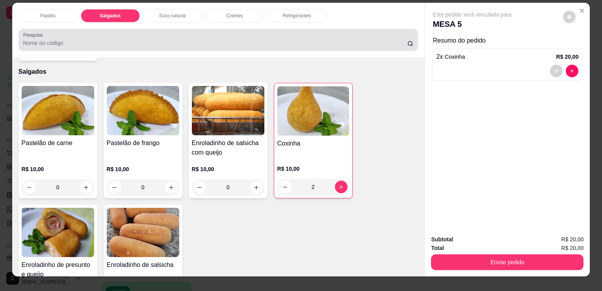
scroll to position [0, 0]
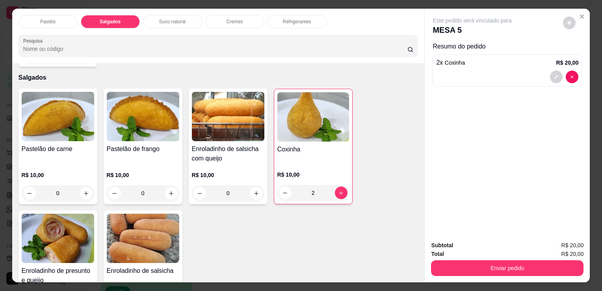
click at [283, 21] on p "Refrigerantes" at bounding box center [297, 22] width 28 height 6
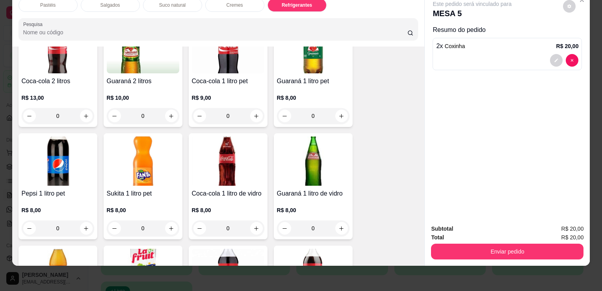
scroll to position [1899, 0]
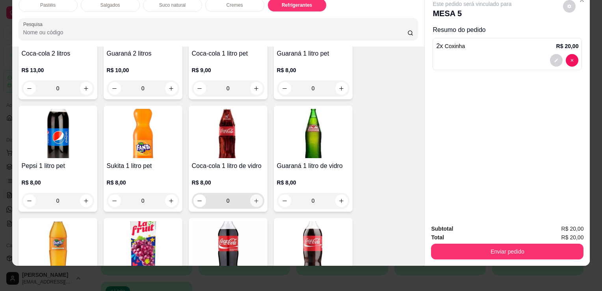
click at [253, 198] on icon "increase-product-quantity" at bounding box center [256, 201] width 6 height 6
type input "1"
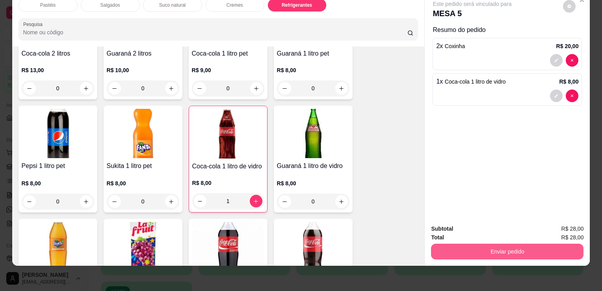
click at [481, 250] on button "Enviar pedido" at bounding box center [507, 252] width 152 height 16
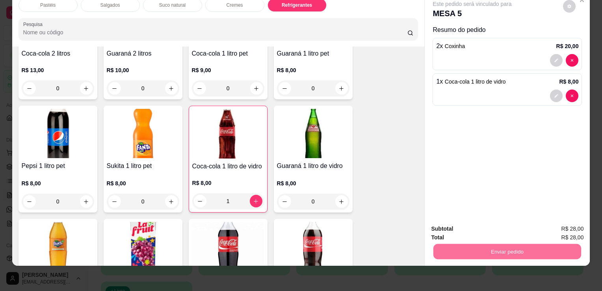
click at [455, 227] on button "Não registrar e enviar pedido" at bounding box center [482, 226] width 80 height 15
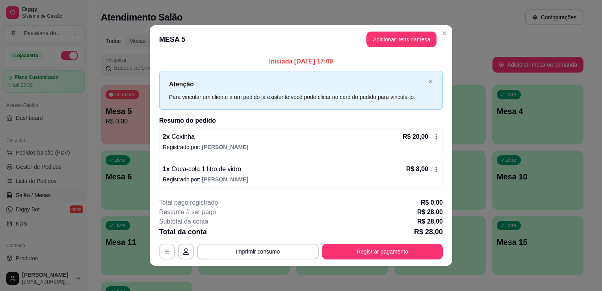
click at [170, 247] on button "button" at bounding box center [167, 252] width 16 height 16
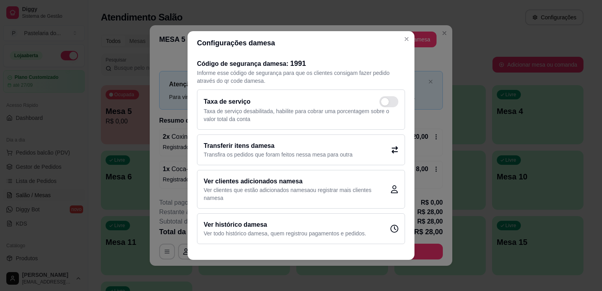
click at [275, 151] on p "Transfira os pedidos que foram feitos nessa mesa para outra" at bounding box center [278, 155] width 149 height 8
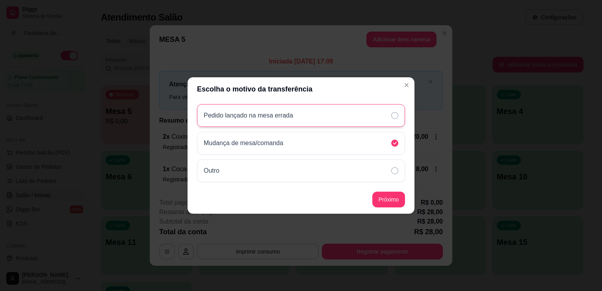
drag, startPoint x: 275, startPoint y: 151, endPoint x: 400, endPoint y: 117, distance: 130.3
click at [400, 117] on div "Pedido lançado na mesa errada" at bounding box center [301, 115] width 208 height 23
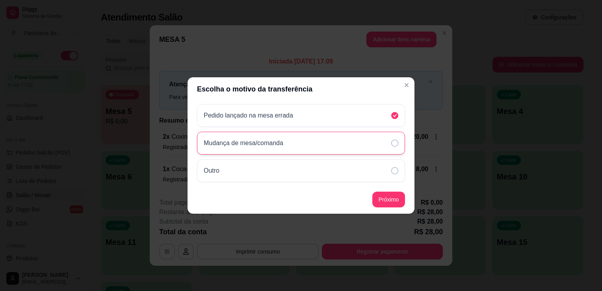
click at [397, 144] on icon at bounding box center [394, 142] width 7 height 7
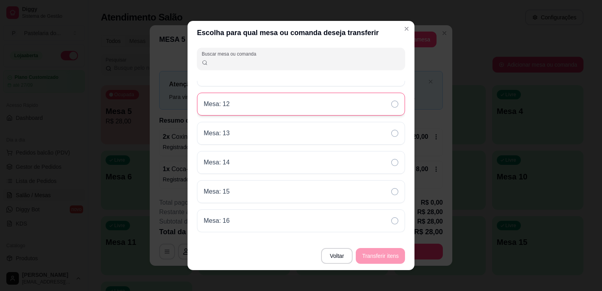
scroll to position [79, 0]
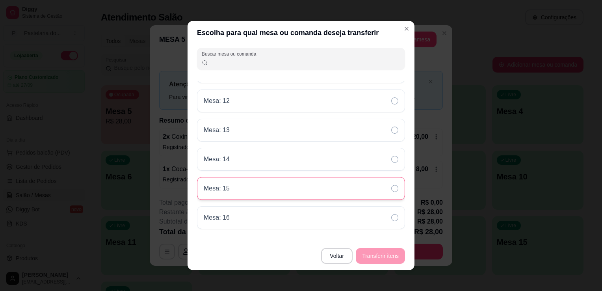
click at [317, 187] on div "Mesa: 15" at bounding box center [301, 188] width 208 height 23
click at [382, 255] on button "Transferir itens" at bounding box center [381, 255] width 48 height 15
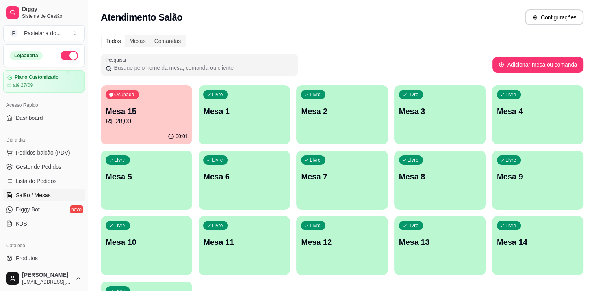
click at [136, 117] on p "R$ 28,00" at bounding box center [147, 121] width 82 height 9
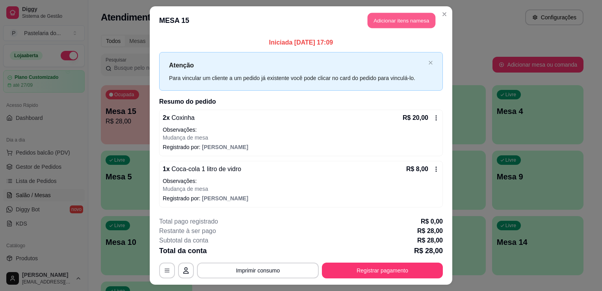
click at [400, 18] on button "Adicionar itens na mesa" at bounding box center [402, 20] width 68 height 15
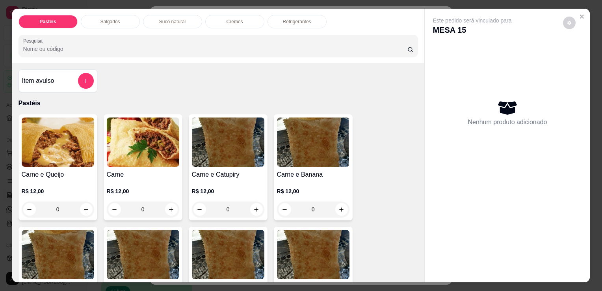
click at [106, 24] on div "Salgados" at bounding box center [110, 21] width 59 height 13
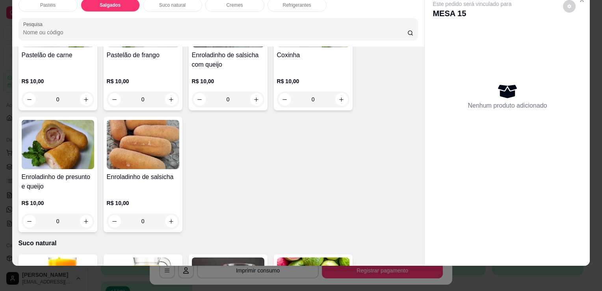
scroll to position [916, 0]
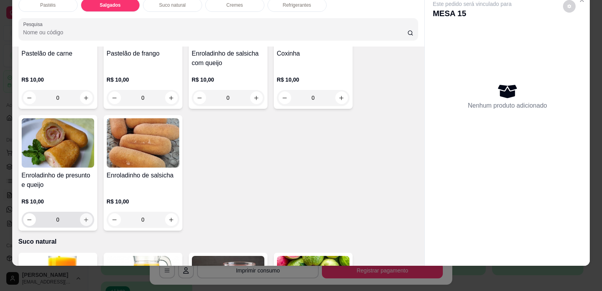
click at [82, 213] on button "increase-product-quantity" at bounding box center [86, 219] width 13 height 13
type input "1"
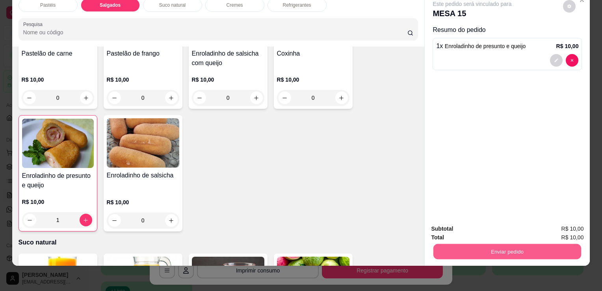
click at [488, 244] on button "Enviar pedido" at bounding box center [507, 251] width 148 height 15
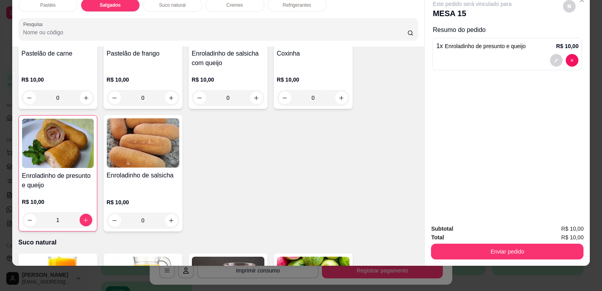
click at [479, 245] on button "Enviar pedido" at bounding box center [507, 252] width 152 height 16
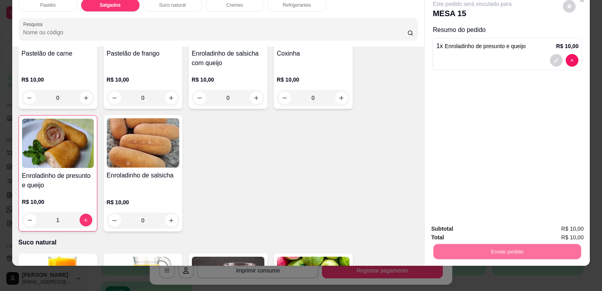
click at [478, 230] on button "Não registrar e enviar pedido" at bounding box center [482, 226] width 82 height 15
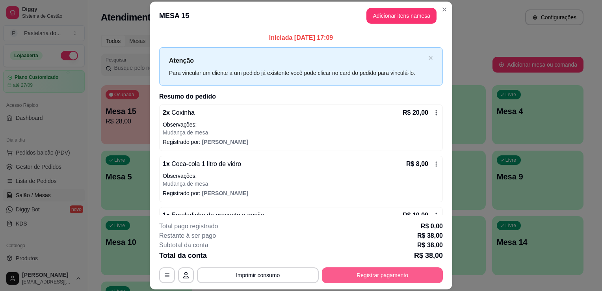
click at [384, 277] on button "Registrar pagamento" at bounding box center [382, 275] width 121 height 16
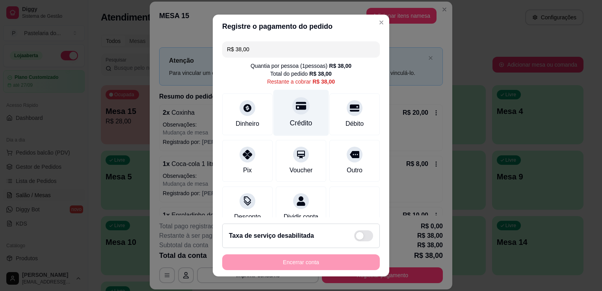
click at [299, 119] on div "Crédito" at bounding box center [301, 123] width 22 height 10
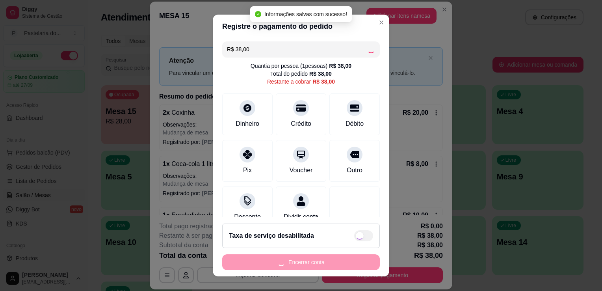
type input "R$ 0,00"
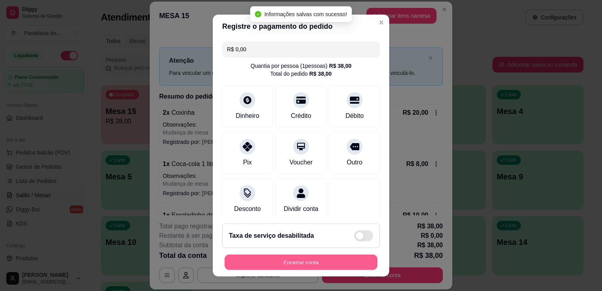
click at [326, 257] on button "Encerrar conta" at bounding box center [301, 262] width 153 height 15
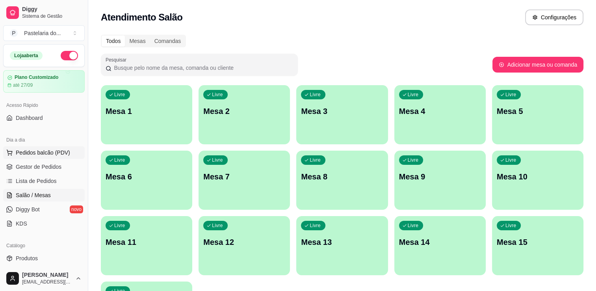
drag, startPoint x: 29, startPoint y: 133, endPoint x: 27, endPoint y: 154, distance: 21.0
click at [29, 136] on div "Dia a dia" at bounding box center [44, 140] width 82 height 13
click at [27, 154] on span "Pedidos balcão (PDV)" at bounding box center [43, 153] width 54 height 8
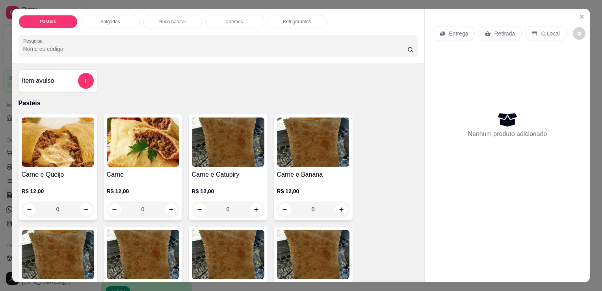
click at [115, 15] on div "Salgados" at bounding box center [110, 21] width 59 height 13
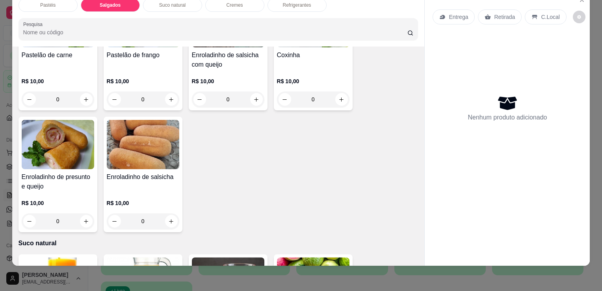
scroll to position [916, 0]
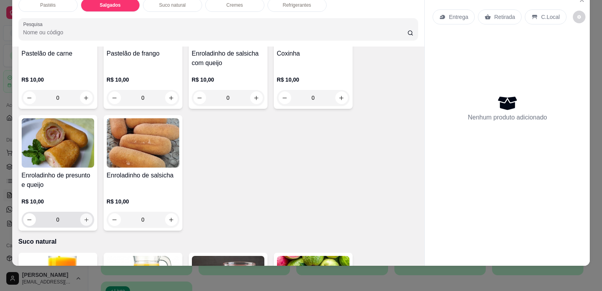
click at [84, 217] on icon "increase-product-quantity" at bounding box center [86, 220] width 6 height 6
type input "1"
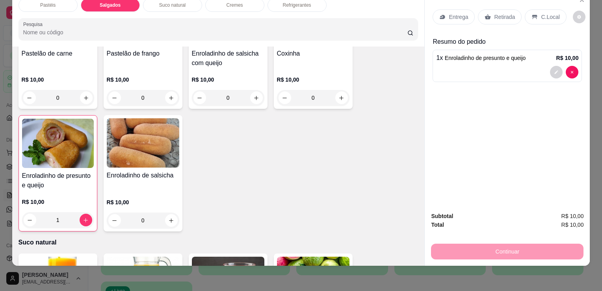
drag, startPoint x: 490, startPoint y: 13, endPoint x: 491, endPoint y: 21, distance: 7.6
click at [494, 13] on p "Retirada" at bounding box center [504, 17] width 21 height 8
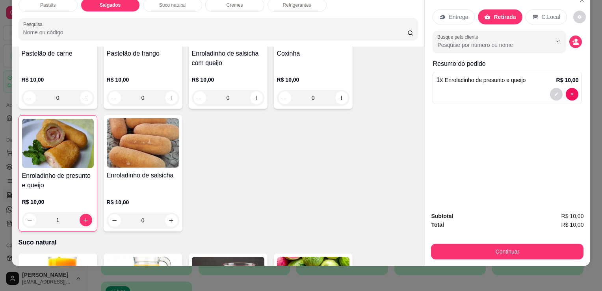
click at [505, 244] on button "Continuar" at bounding box center [507, 252] width 152 height 16
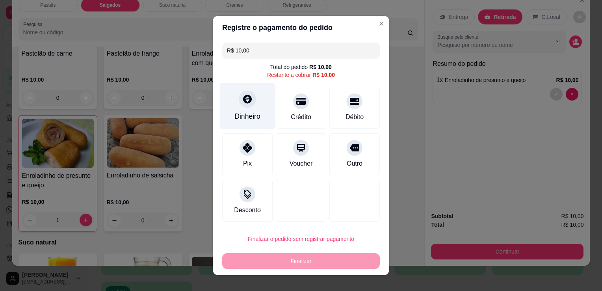
click at [238, 112] on div "Dinheiro" at bounding box center [247, 116] width 26 height 10
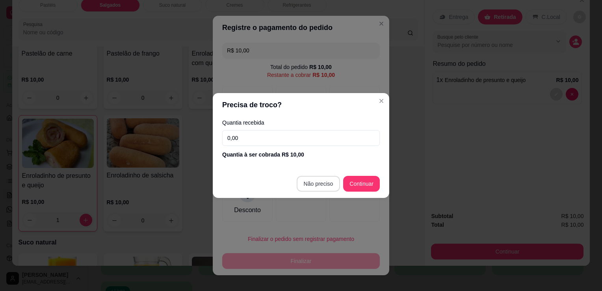
type input "R$ 0,00"
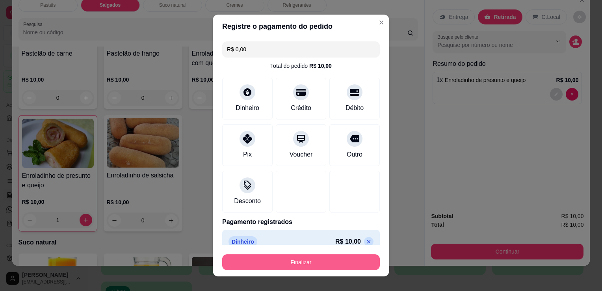
click at [325, 259] on button "Finalizar" at bounding box center [301, 262] width 158 height 16
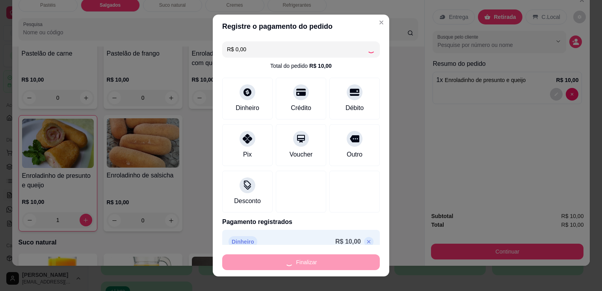
type input "0"
type input "-R$ 10,00"
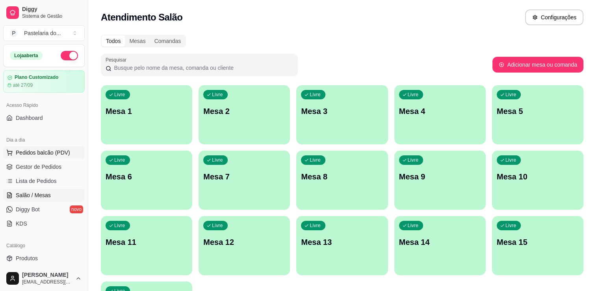
click at [33, 149] on span "Pedidos balcão (PDV)" at bounding box center [43, 153] width 54 height 8
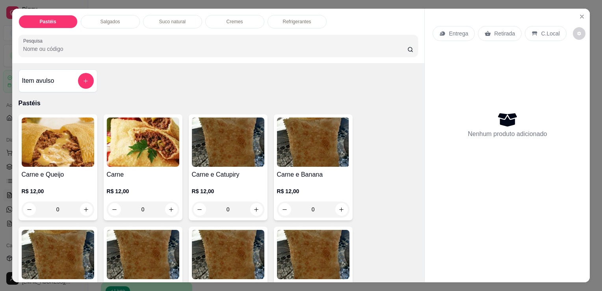
click at [104, 21] on p "Salgados" at bounding box center [110, 22] width 20 height 6
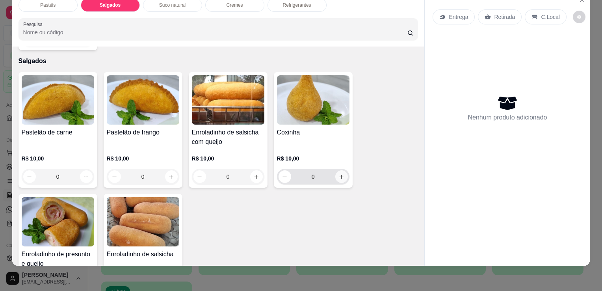
click at [342, 170] on button "increase-product-quantity" at bounding box center [341, 176] width 13 height 13
type input "2"
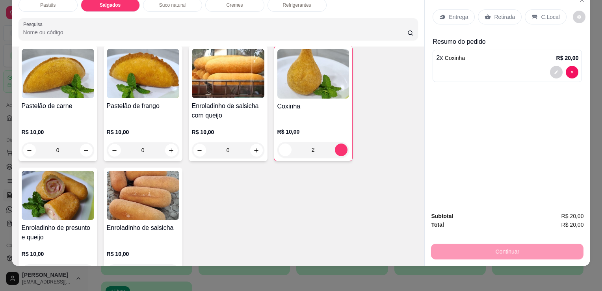
scroll to position [876, 0]
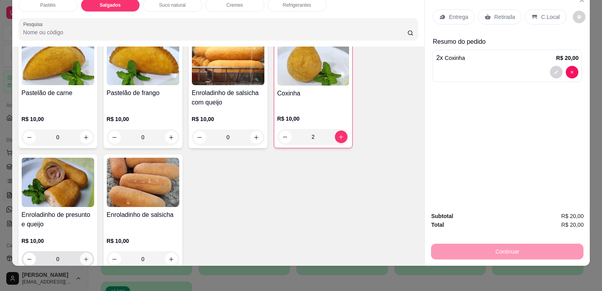
click at [83, 256] on icon "increase-product-quantity" at bounding box center [86, 259] width 6 height 6
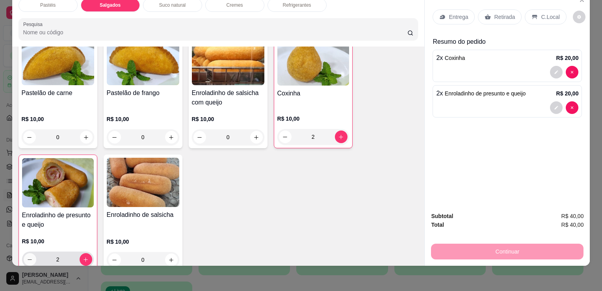
click at [27, 257] on icon "decrease-product-quantity" at bounding box center [30, 260] width 6 height 6
type input "1"
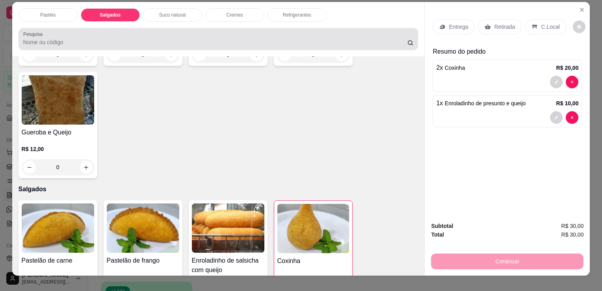
scroll to position [0, 0]
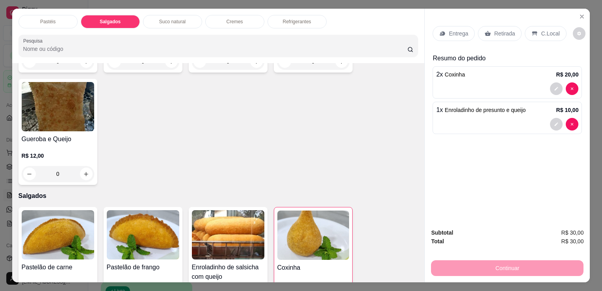
click at [297, 22] on div "Refrigerantes" at bounding box center [297, 21] width 59 height 13
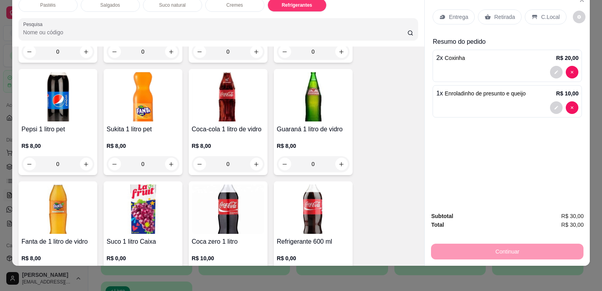
scroll to position [1979, 0]
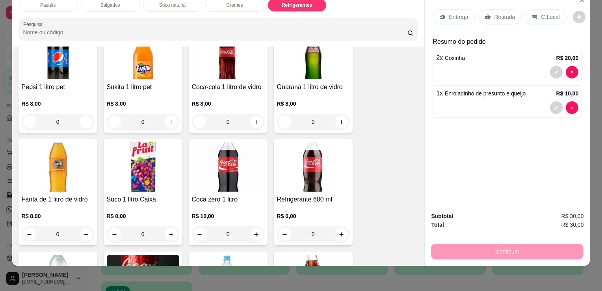
click at [341, 226] on div "0" at bounding box center [313, 234] width 73 height 16
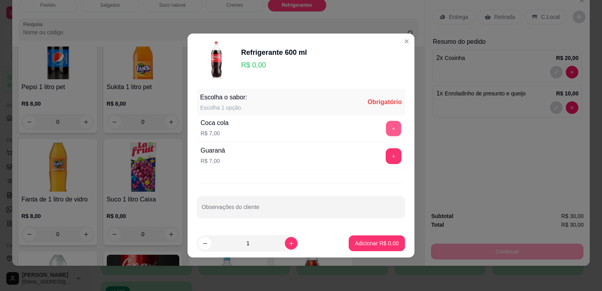
click at [391, 130] on button "+" at bounding box center [393, 128] width 15 height 15
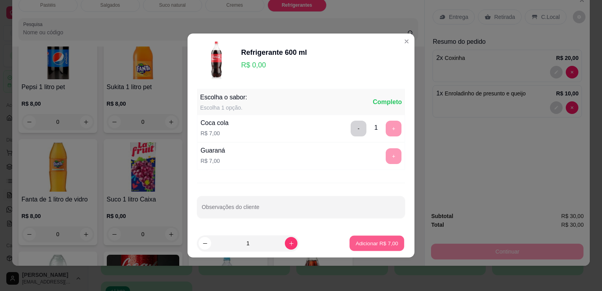
click at [391, 249] on button "Adicionar R$ 7,00" at bounding box center [377, 243] width 55 height 15
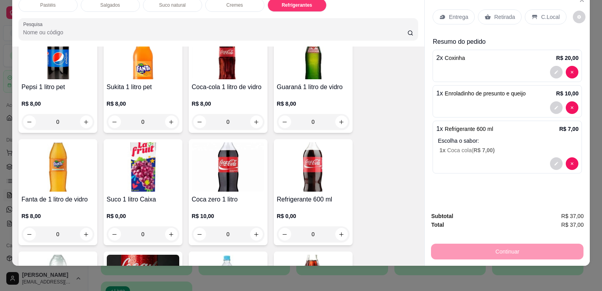
click at [492, 15] on div "Retirada" at bounding box center [500, 16] width 44 height 15
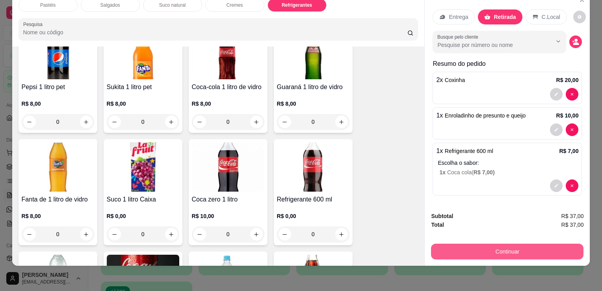
click at [481, 248] on button "Continuar" at bounding box center [507, 252] width 152 height 16
click at [487, 247] on button "Continuar" at bounding box center [507, 252] width 152 height 16
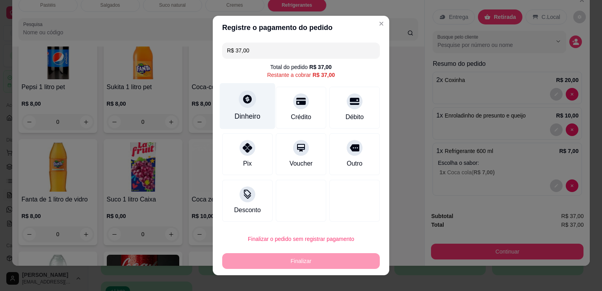
click at [236, 106] on div "Dinheiro" at bounding box center [248, 106] width 56 height 46
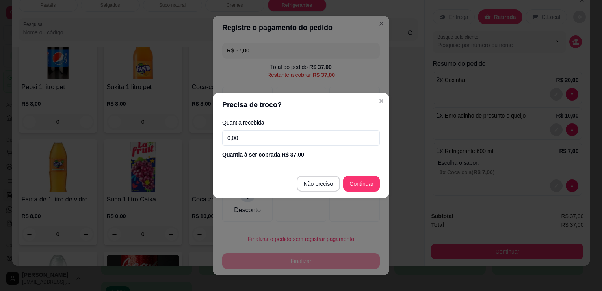
click at [274, 138] on input "0,00" at bounding box center [301, 138] width 158 height 16
type input "20,00"
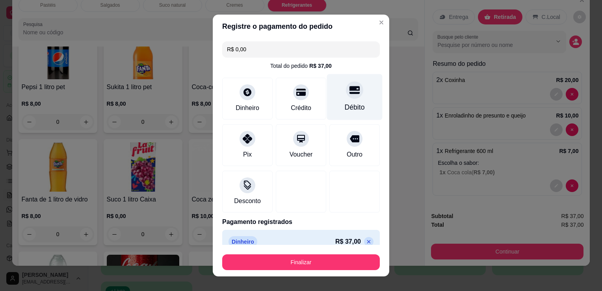
click at [350, 92] on icon at bounding box center [355, 90] width 10 height 8
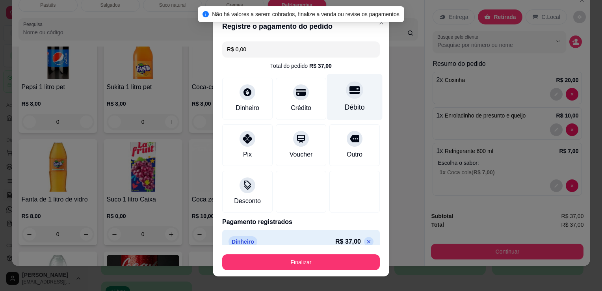
scroll to position [11, 0]
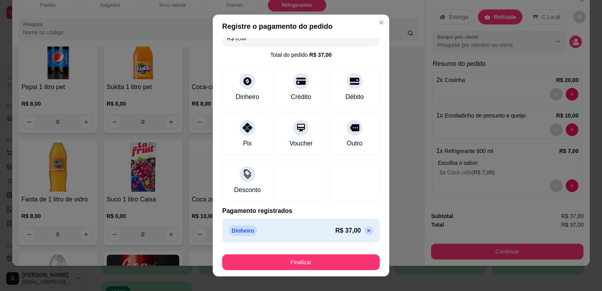
click at [350, 223] on div "Dinheiro R$ 37,00" at bounding box center [301, 231] width 158 height 24
click at [364, 226] on p at bounding box center [368, 230] width 9 height 9
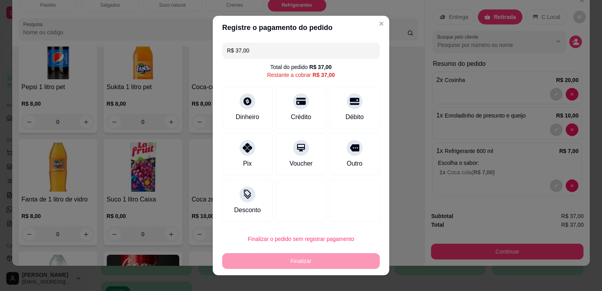
drag, startPoint x: 255, startPoint y: 42, endPoint x: 257, endPoint y: 51, distance: 9.7
click at [255, 43] on div "R$ 37,00 Total do pedido R$ 37,00 Restante a cobrar R$ 37,00 Dinheiro Crédito D…" at bounding box center [301, 131] width 177 height 185
click at [257, 51] on input "R$ 37,00" at bounding box center [301, 51] width 148 height 16
click at [251, 102] on div "Dinheiro" at bounding box center [248, 106] width 56 height 46
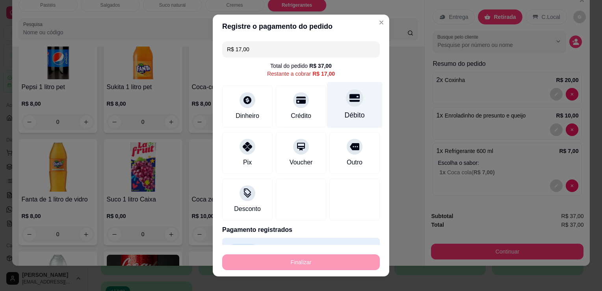
click at [346, 110] on div "Débito" at bounding box center [355, 115] width 20 height 10
type input "R$ 0,00"
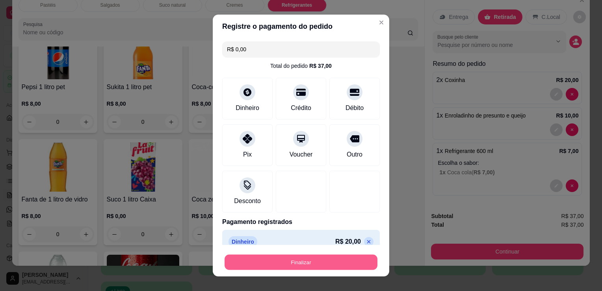
click at [293, 265] on button "Finalizar" at bounding box center [301, 262] width 153 height 15
click at [293, 265] on div "Finalizar" at bounding box center [301, 262] width 158 height 16
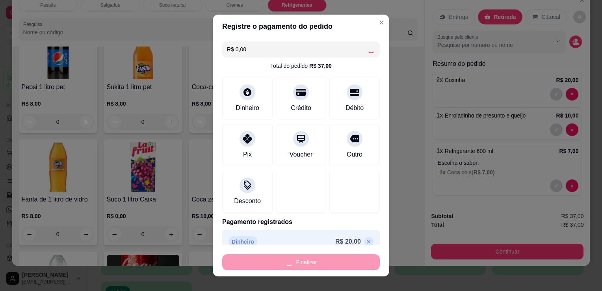
type input "0"
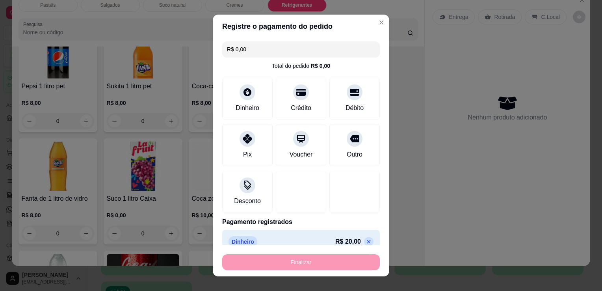
type input "-R$ 37,00"
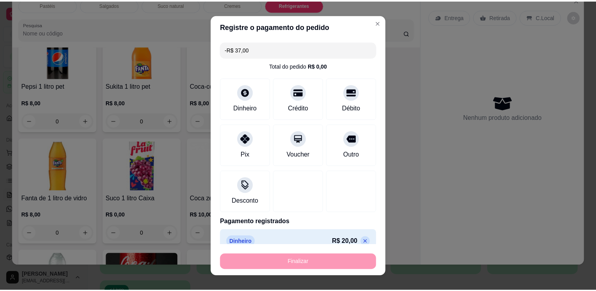
scroll to position [1978, 0]
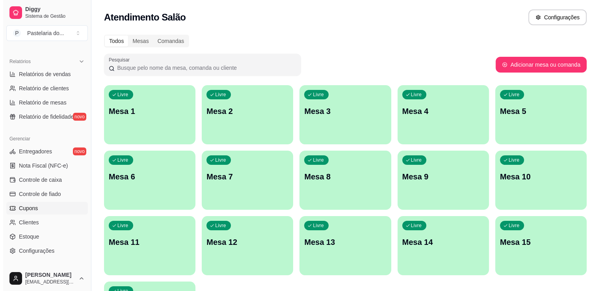
scroll to position [236, 0]
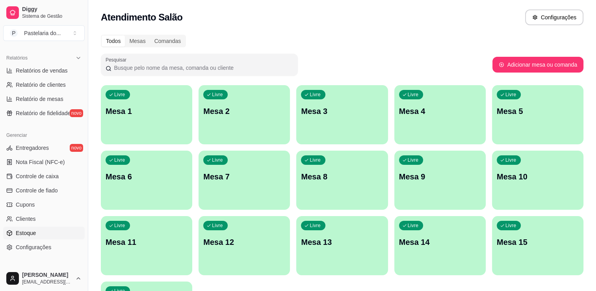
click at [45, 229] on link "Estoque" at bounding box center [44, 233] width 82 height 13
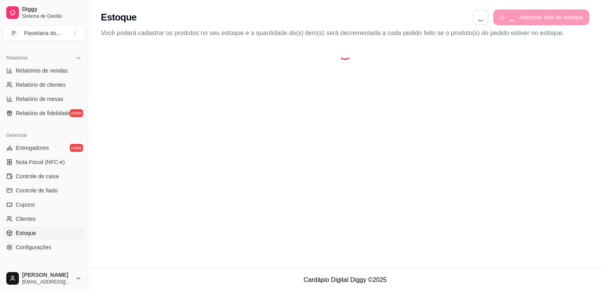
select select "QUANTITY_ORDER"
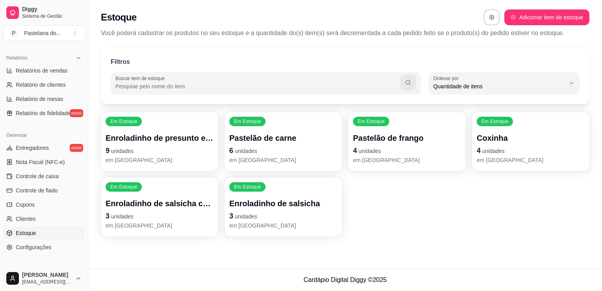
scroll to position [7, 0]
click at [552, 149] on p "4 unidades" at bounding box center [531, 150] width 108 height 11
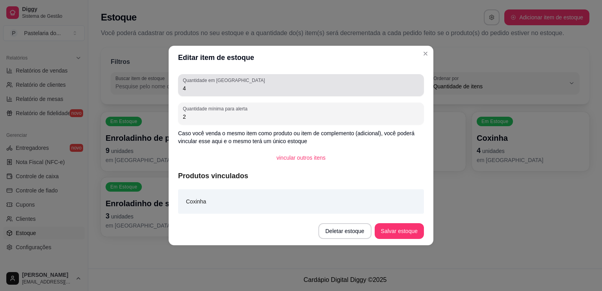
click at [313, 84] on div "4" at bounding box center [301, 85] width 236 height 16
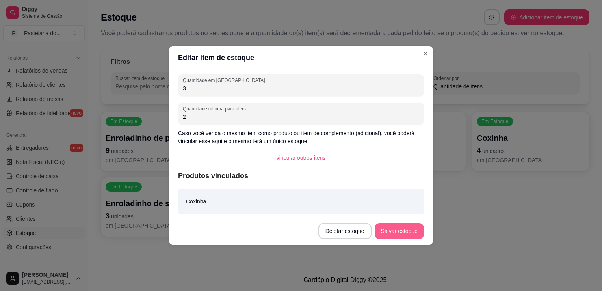
type input "3"
click at [385, 226] on button "Salvar estoque" at bounding box center [399, 231] width 49 height 16
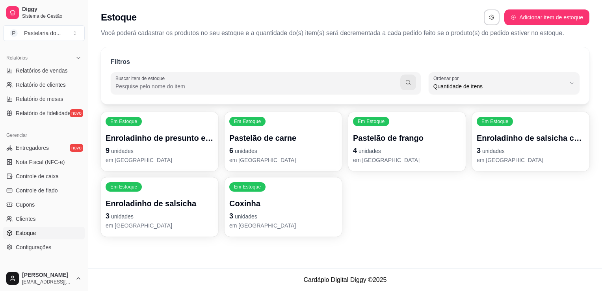
click at [508, 138] on p "Enroladinho de salsicha com queijo" at bounding box center [531, 137] width 108 height 11
click at [201, 152] on p "9 unidades" at bounding box center [159, 150] width 105 height 11
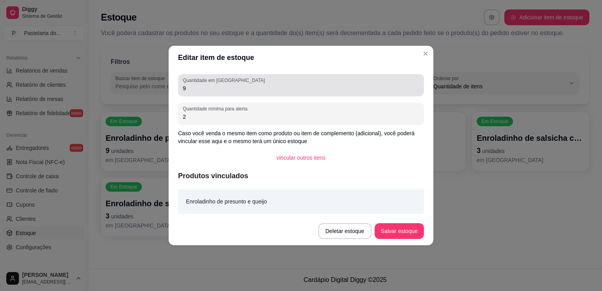
click at [234, 89] on input "9" at bounding box center [301, 88] width 236 height 8
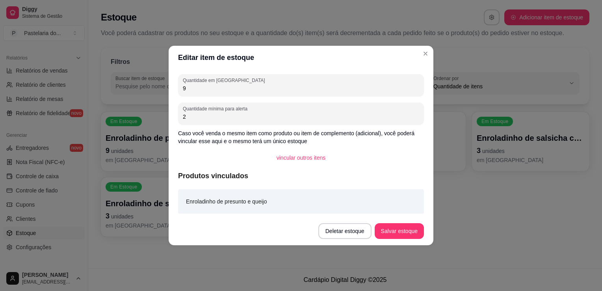
click at [367, 133] on p "Caso você venda o mesmo item como produto ou item de complemento (adicional), v…" at bounding box center [301, 137] width 246 height 16
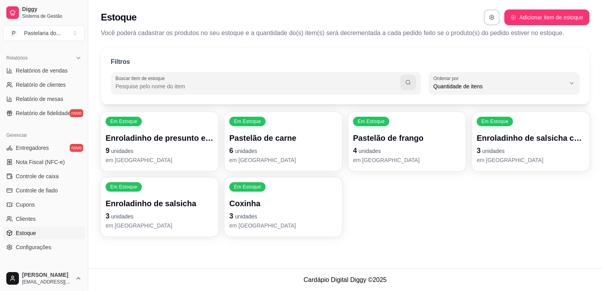
click at [133, 145] on p "9 unidades" at bounding box center [160, 150] width 108 height 11
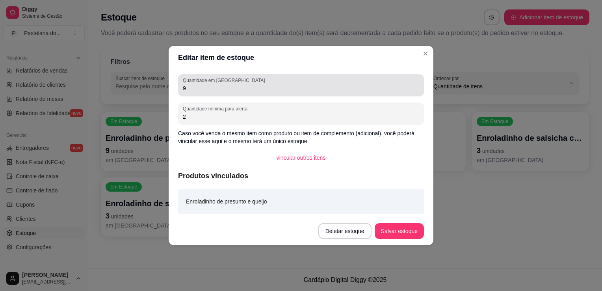
click at [213, 94] on div "Quantidade em estoque 9" at bounding box center [301, 85] width 246 height 22
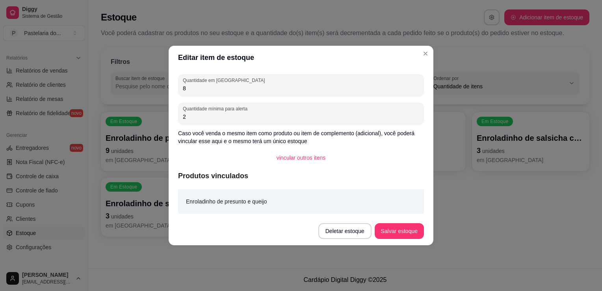
type input "8"
click at [396, 224] on button "Salvar estoque" at bounding box center [399, 231] width 49 height 16
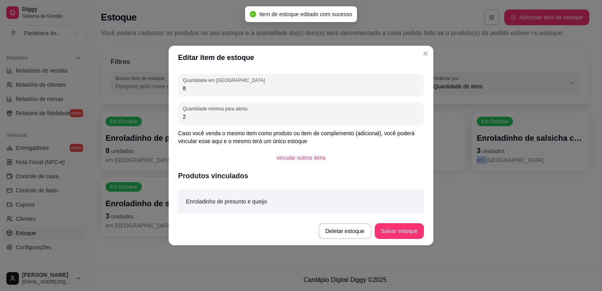
click at [481, 207] on div "Em Estoque Enroladinho de presunto e queijo 8 unidades em estoque Em Estoque Pa…" at bounding box center [345, 174] width 489 height 125
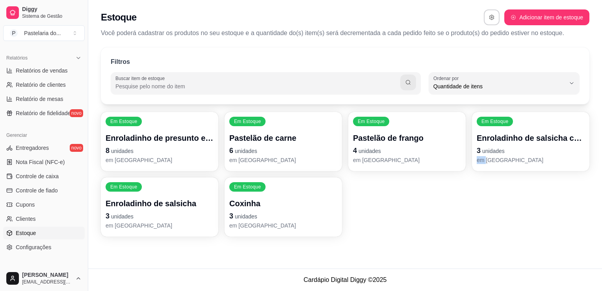
click at [434, 199] on div "Em Estoque Enroladinho de presunto e queijo 8 unidades em estoque Em Estoque Pa…" at bounding box center [345, 174] width 489 height 125
click at [257, 210] on p "3 unidades" at bounding box center [283, 215] width 108 height 11
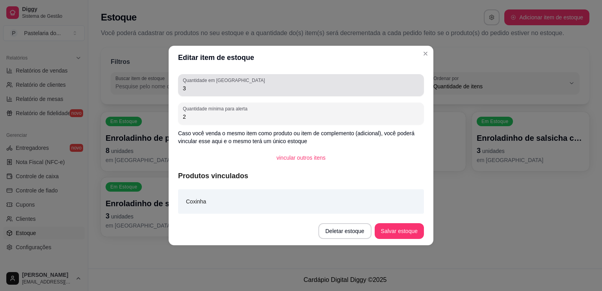
click at [245, 89] on input "3" at bounding box center [301, 88] width 236 height 8
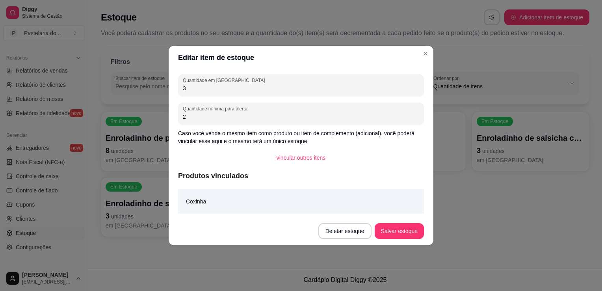
click at [245, 89] on input "3" at bounding box center [301, 88] width 236 height 8
type input "2"
click at [407, 222] on footer "Deletar estoque Salvar estoque" at bounding box center [301, 231] width 265 height 28
click at [408, 225] on button "Salvar estoque" at bounding box center [399, 231] width 49 height 16
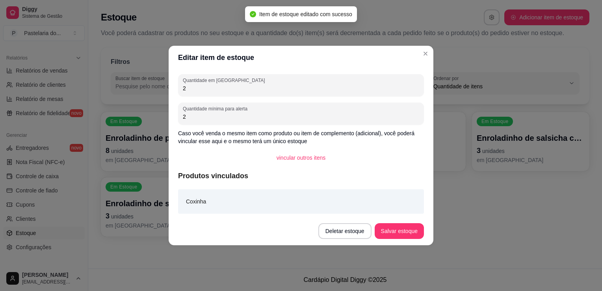
click at [443, 223] on div "Em Estoque Enroladinho de presunto e queijo 8 unidades em estoque Em Estoque Pa…" at bounding box center [345, 174] width 489 height 125
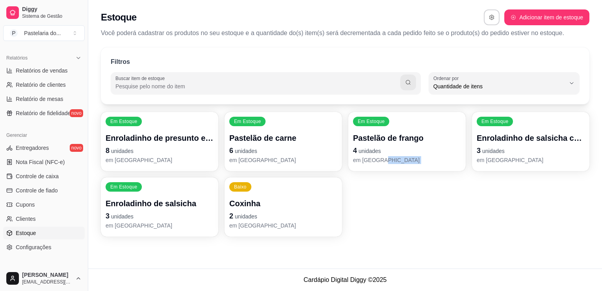
click at [532, 156] on p "em [GEOGRAPHIC_DATA]" at bounding box center [531, 160] width 108 height 8
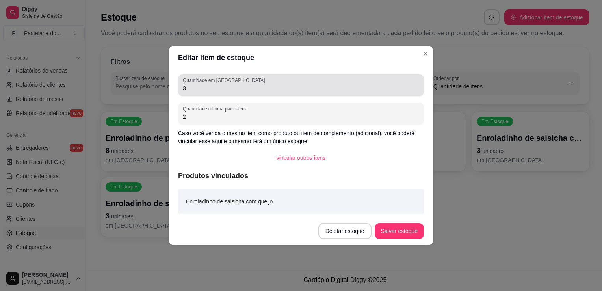
click at [199, 94] on div "Quantidade em estoque 3" at bounding box center [301, 85] width 246 height 22
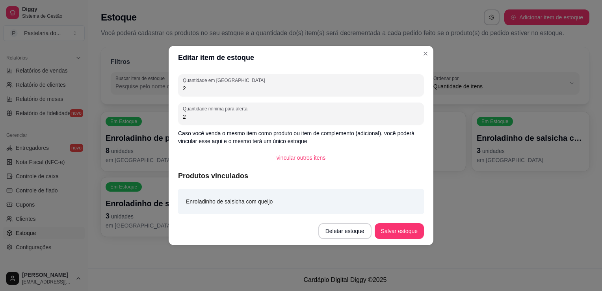
type input "2"
click at [401, 234] on button "Salvar estoque" at bounding box center [399, 231] width 49 height 16
click at [401, 234] on div "Deletar estoque Salvar estoque" at bounding box center [360, 231] width 128 height 16
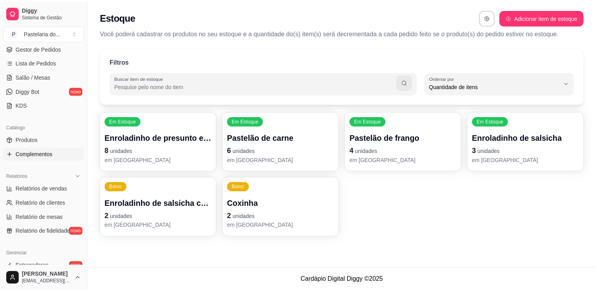
scroll to position [118, 0]
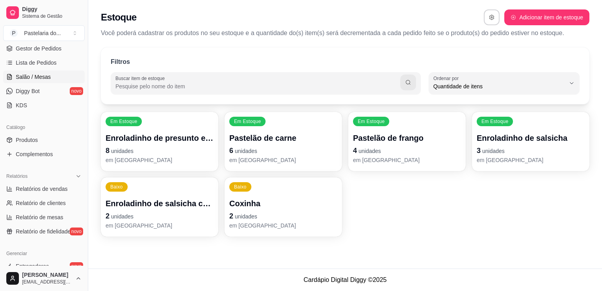
click at [47, 81] on link "Salão / Mesas" at bounding box center [44, 77] width 82 height 13
click at [47, 80] on link "Salão / Mesas" at bounding box center [44, 77] width 82 height 13
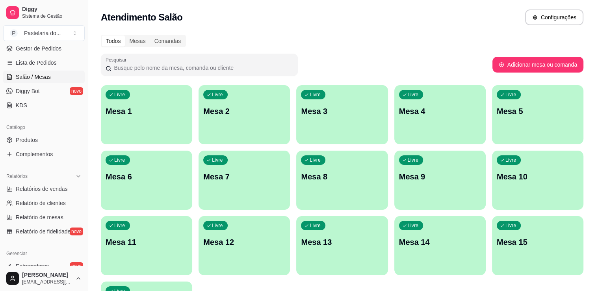
click at [508, 237] on p "Mesa 15" at bounding box center [538, 241] width 82 height 11
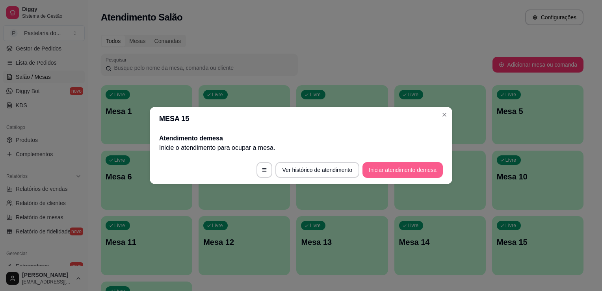
click at [374, 175] on button "Iniciar atendimento de mesa" at bounding box center [403, 170] width 80 height 16
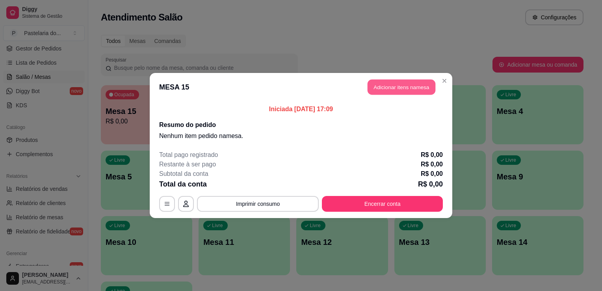
click at [379, 92] on button "Adicionar itens na mesa" at bounding box center [402, 87] width 68 height 15
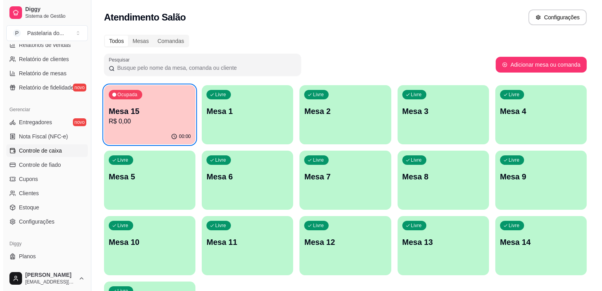
scroll to position [276, 0]
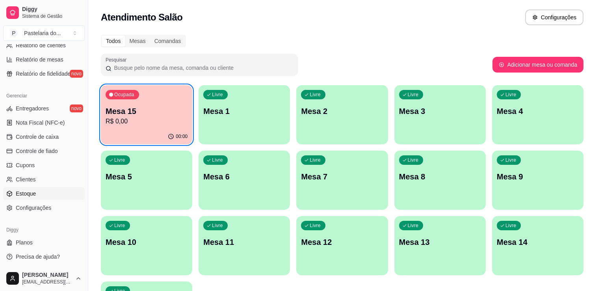
click at [34, 194] on span "Estoque" at bounding box center [26, 194] width 20 height 8
select select "QUANTITY_ORDER"
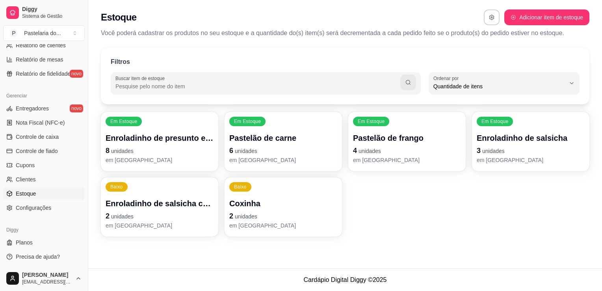
click at [317, 203] on p "Coxinha" at bounding box center [283, 203] width 108 height 11
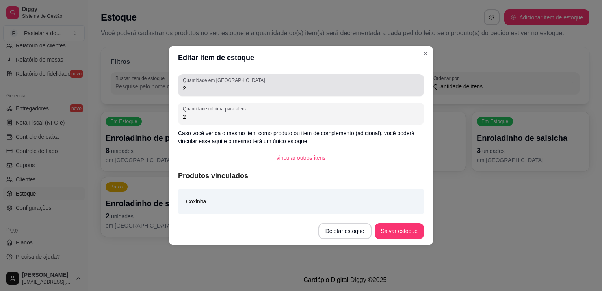
click at [377, 85] on input "2" at bounding box center [301, 88] width 236 height 8
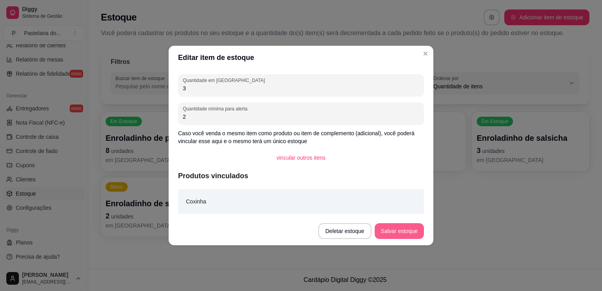
type input "3"
click at [413, 231] on button "Salvar estoque" at bounding box center [399, 231] width 49 height 16
click at [413, 231] on div "Deletar estoque Salvar estoque" at bounding box center [371, 231] width 106 height 16
click at [426, 229] on footer "Deletar estoque Salvar estoque" at bounding box center [301, 231] width 265 height 28
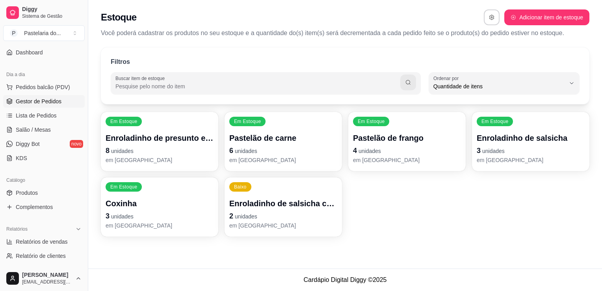
scroll to position [79, 0]
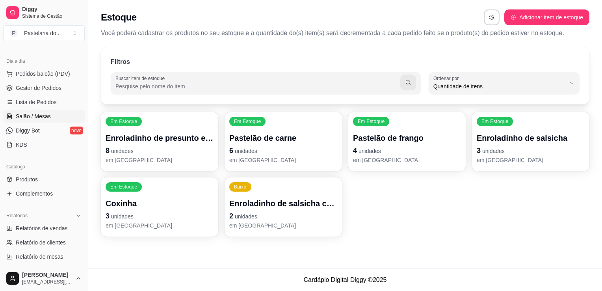
click at [37, 115] on span "Salão / Mesas" at bounding box center [33, 116] width 35 height 8
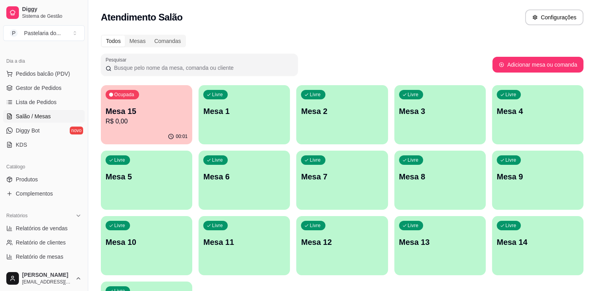
click at [132, 114] on p "Mesa 15" at bounding box center [147, 111] width 82 height 11
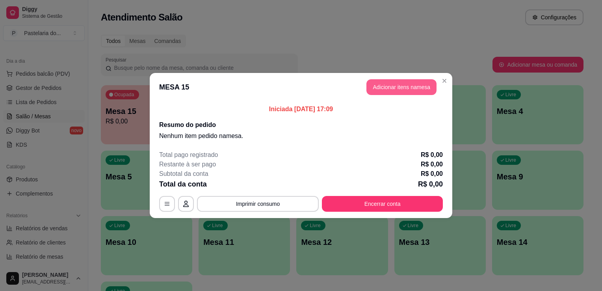
click at [372, 87] on button "Adicionar itens na mesa" at bounding box center [401, 87] width 70 height 16
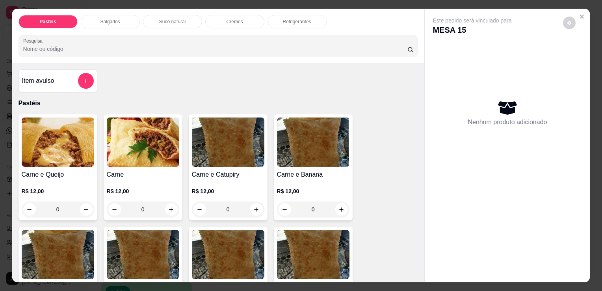
click at [132, 20] on div "Salgados" at bounding box center [110, 21] width 59 height 13
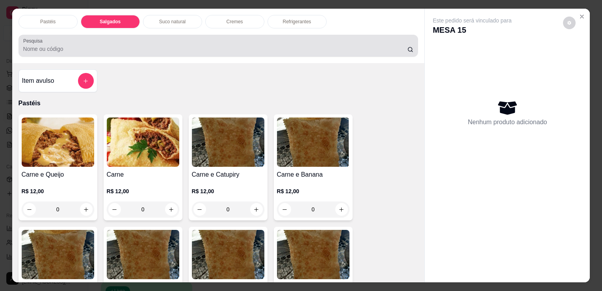
scroll to position [19, 0]
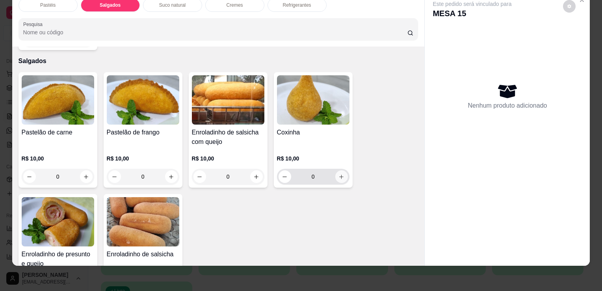
click at [339, 174] on icon "increase-product-quantity" at bounding box center [341, 177] width 6 height 6
type input "1"
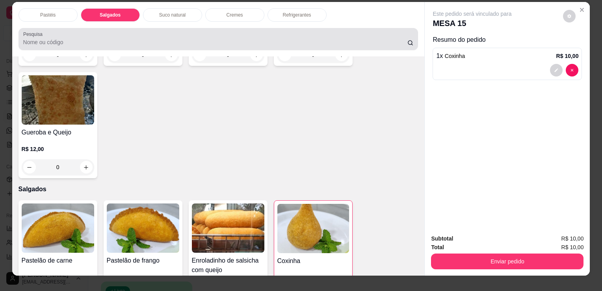
scroll to position [0, 0]
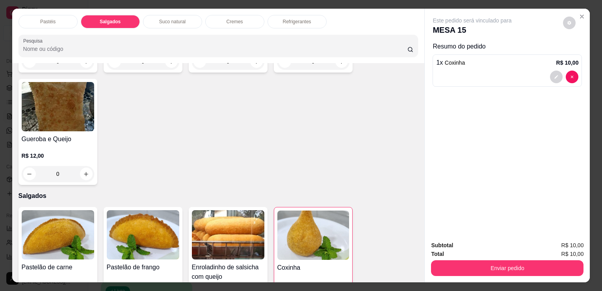
click at [288, 20] on p "Refrigerantes" at bounding box center [297, 22] width 28 height 6
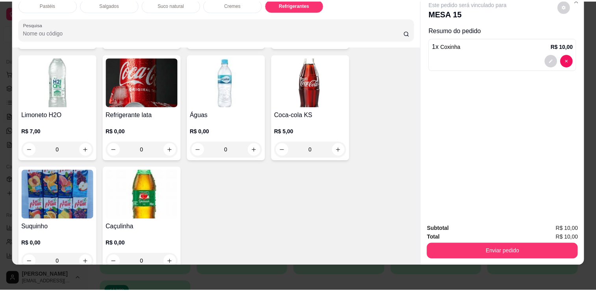
scroll to position [2178, 0]
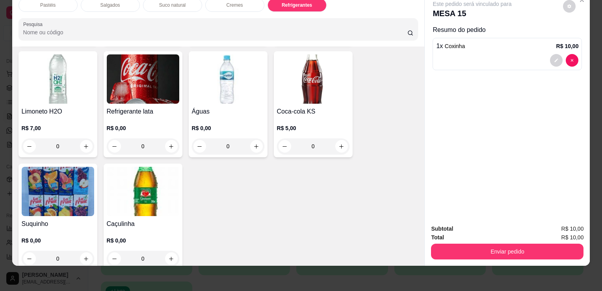
click at [143, 190] on img at bounding box center [143, 191] width 73 height 49
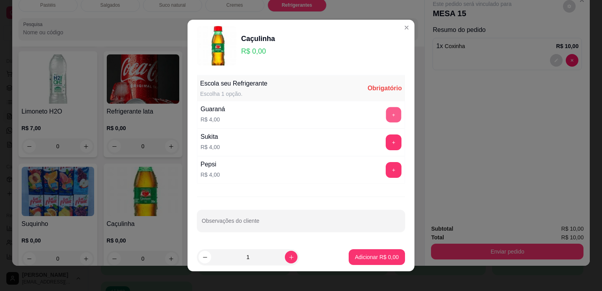
click at [386, 117] on button "+" at bounding box center [393, 114] width 15 height 15
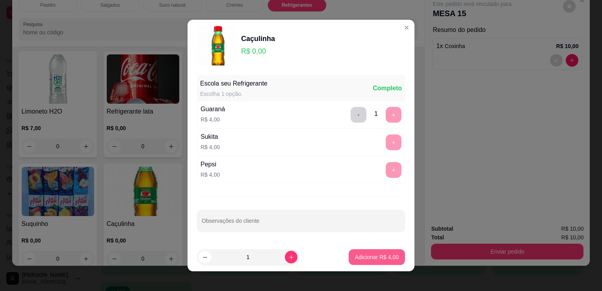
click at [359, 260] on button "Adicionar R$ 4,00" at bounding box center [377, 257] width 56 height 16
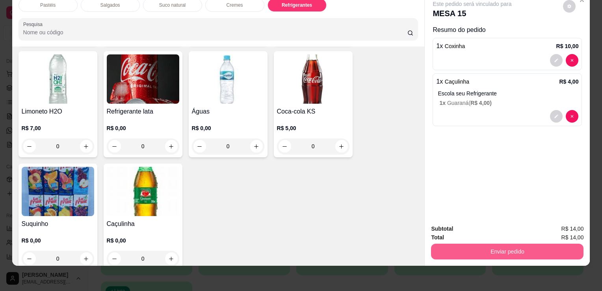
click at [504, 246] on button "Enviar pedido" at bounding box center [507, 252] width 152 height 16
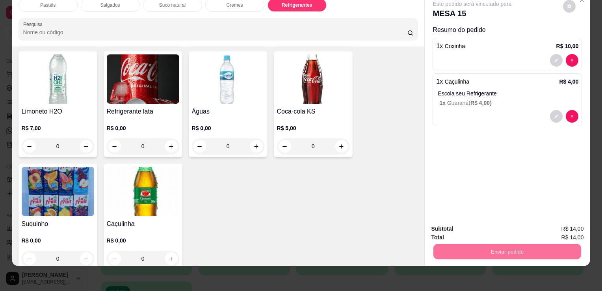
click at [510, 226] on button "Não registrar e enviar pedido" at bounding box center [482, 226] width 82 height 15
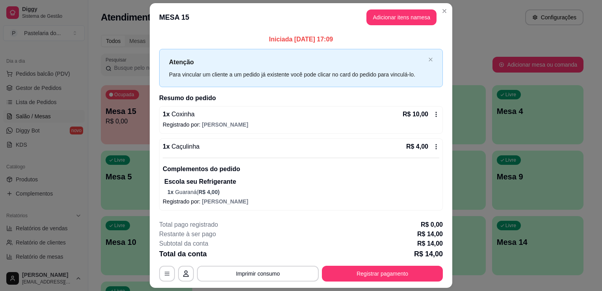
click at [513, 181] on p "Mesa 9" at bounding box center [538, 176] width 82 height 11
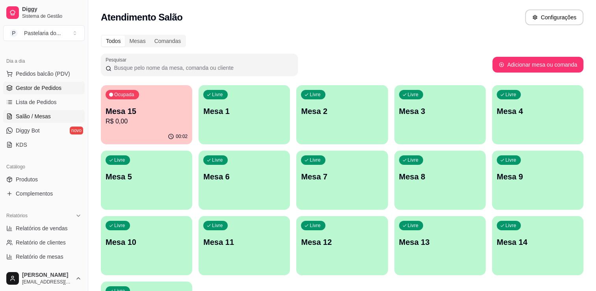
click at [54, 89] on span "Gestor de Pedidos" at bounding box center [39, 88] width 46 height 8
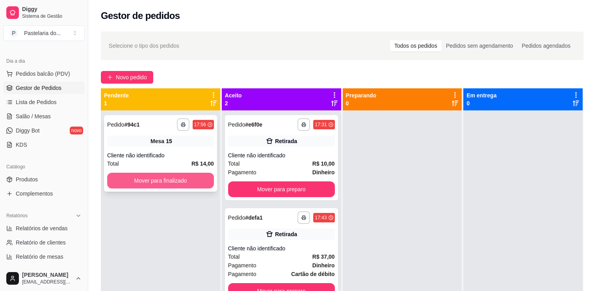
click at [167, 184] on button "Mover para finalizado" at bounding box center [160, 181] width 107 height 16
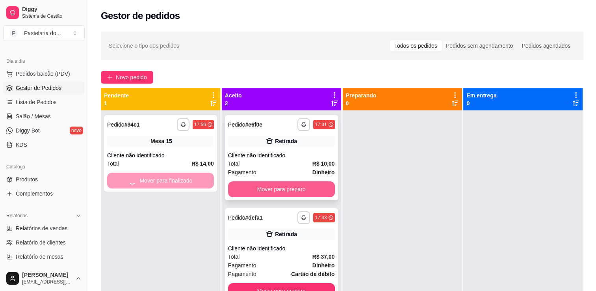
click at [260, 193] on button "Mover para preparo" at bounding box center [281, 189] width 107 height 16
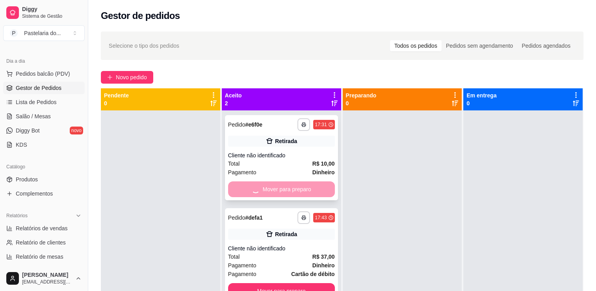
click at [260, 193] on div "Mover para preparo" at bounding box center [281, 189] width 107 height 16
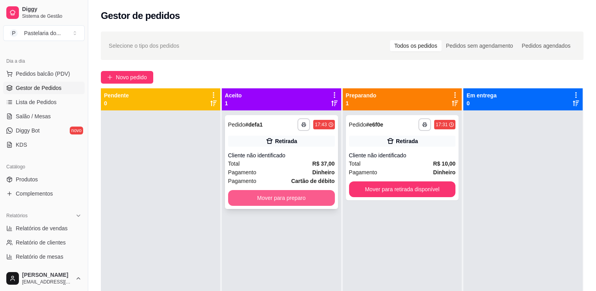
click at [305, 203] on button "Mover para preparo" at bounding box center [281, 198] width 107 height 16
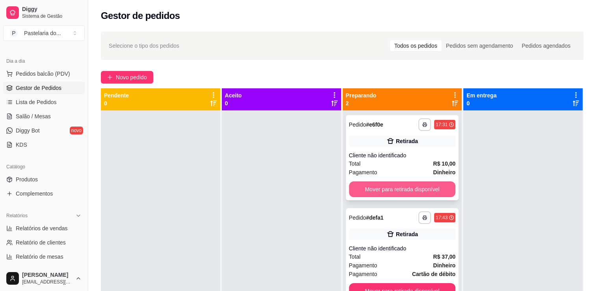
click at [392, 193] on button "Mover para retirada disponível" at bounding box center [402, 189] width 107 height 16
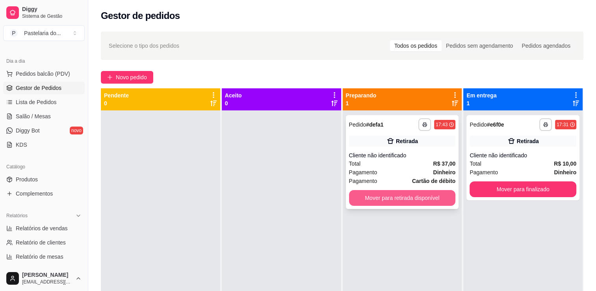
click at [425, 195] on button "Mover para retirada disponível" at bounding box center [402, 198] width 107 height 16
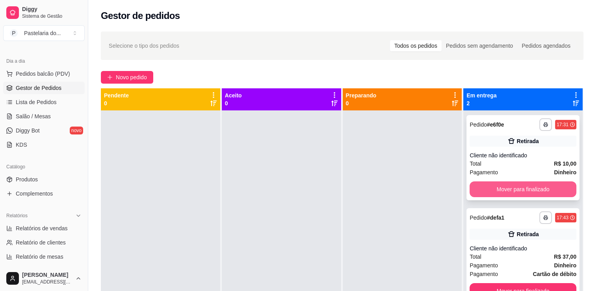
click at [506, 192] on button "Mover para finalizado" at bounding box center [523, 189] width 107 height 16
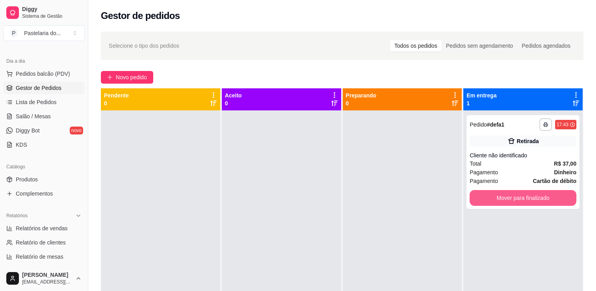
click at [506, 192] on button "Mover para finalizado" at bounding box center [523, 198] width 107 height 16
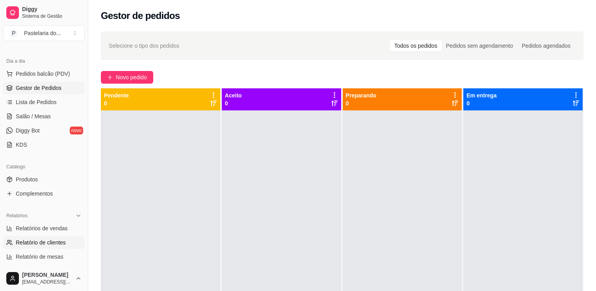
click at [31, 236] on link "Relatório de clientes" at bounding box center [44, 242] width 82 height 13
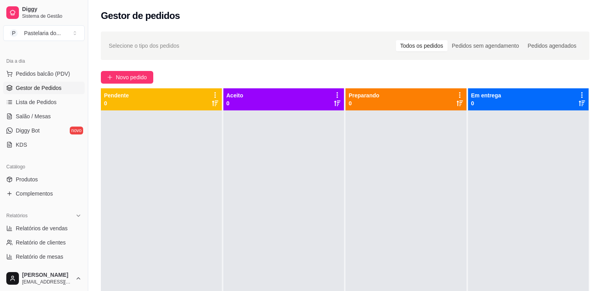
select select "30"
select select "HIGHEST_TOTAL_SPENT_WITH_ORDERS"
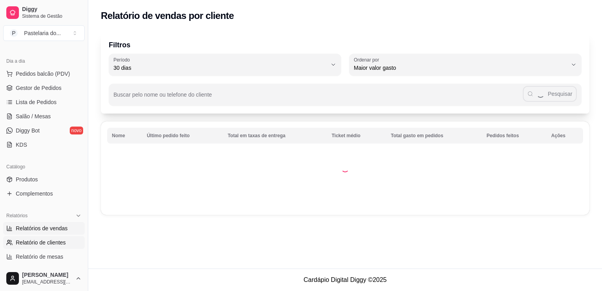
click at [41, 224] on span "Relatórios de vendas" at bounding box center [42, 228] width 52 height 8
select select "ALL"
select select "0"
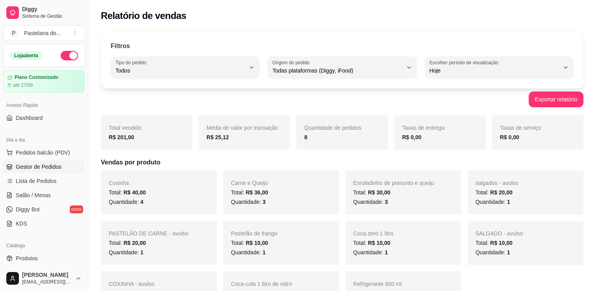
click at [31, 169] on span "Gestor de Pedidos" at bounding box center [39, 167] width 46 height 8
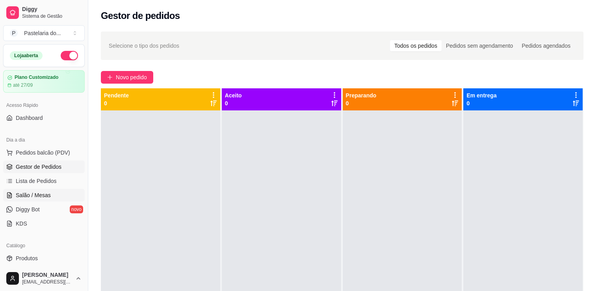
click at [26, 189] on link "Salão / Mesas" at bounding box center [44, 195] width 82 height 13
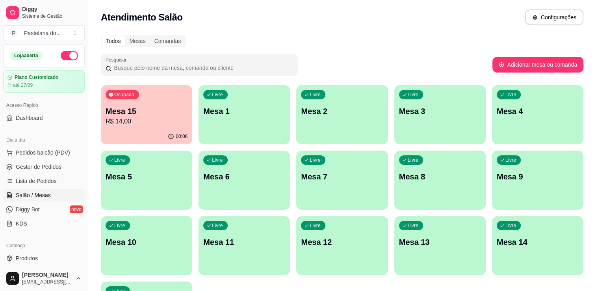
click at [161, 119] on p "R$ 14,00" at bounding box center [147, 121] width 82 height 9
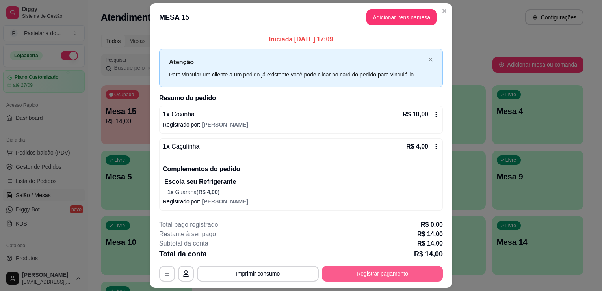
click at [403, 273] on button "Registrar pagamento" at bounding box center [382, 274] width 121 height 16
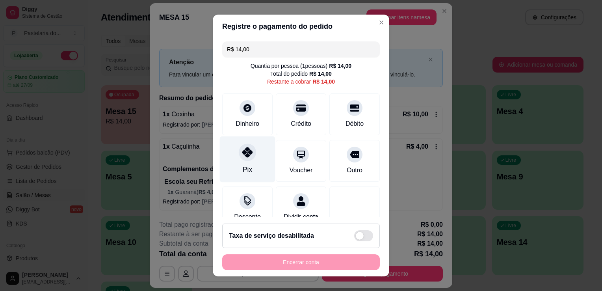
click at [246, 161] on div "Pix" at bounding box center [248, 159] width 56 height 46
click at [247, 163] on div "Pix" at bounding box center [248, 159] width 56 height 46
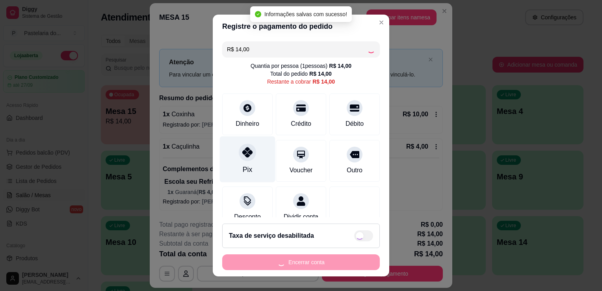
type input "R$ 0,00"
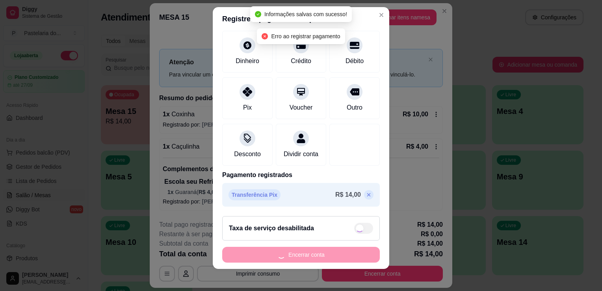
scroll to position [11, 0]
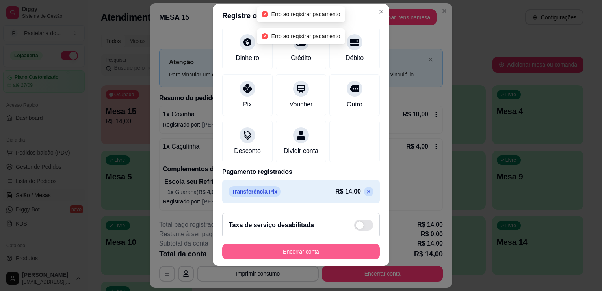
click at [306, 250] on button "Encerrar conta" at bounding box center [301, 252] width 158 height 16
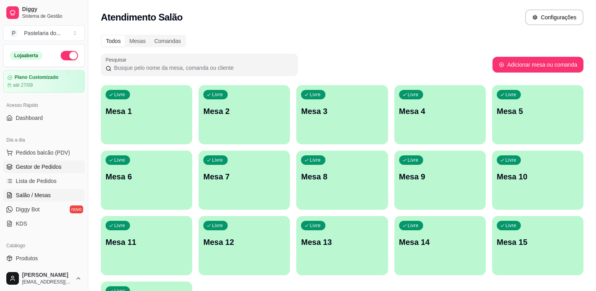
click at [61, 162] on link "Gestor de Pedidos" at bounding box center [44, 166] width 82 height 13
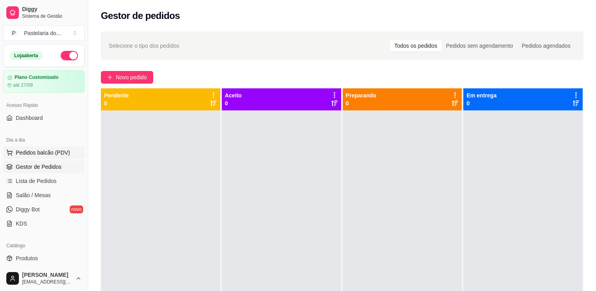
click at [47, 151] on span "Pedidos balcão (PDV)" at bounding box center [43, 153] width 54 height 8
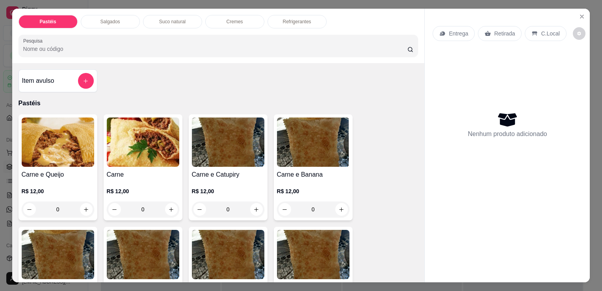
click at [104, 19] on p "Salgados" at bounding box center [110, 22] width 20 height 6
click at [104, 38] on div at bounding box center [218, 46] width 391 height 16
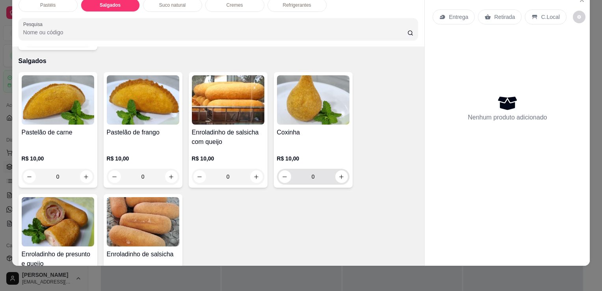
click at [342, 170] on button "increase-product-quantity" at bounding box center [341, 176] width 13 height 13
type input "1"
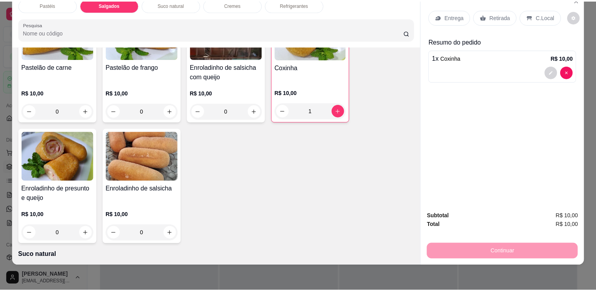
scroll to position [916, 0]
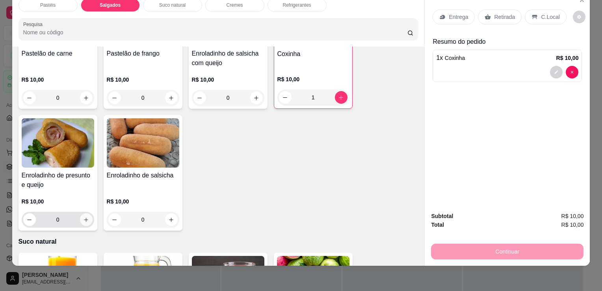
click at [84, 218] on icon "increase-product-quantity" at bounding box center [86, 220] width 4 height 4
type input "1"
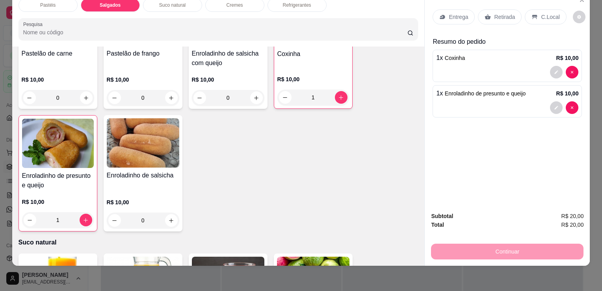
click at [474, 14] on div "Entrega Retirada C.Local" at bounding box center [500, 16] width 134 height 15
click at [489, 15] on div "Retirada" at bounding box center [500, 16] width 44 height 15
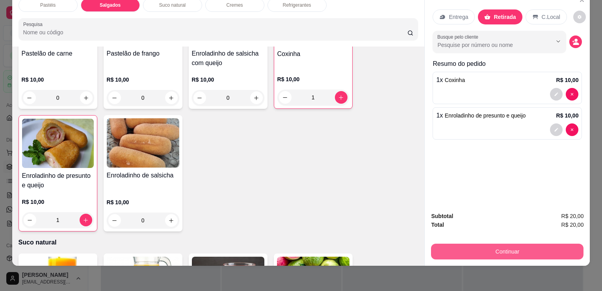
click at [474, 248] on button "Continuar" at bounding box center [507, 252] width 152 height 16
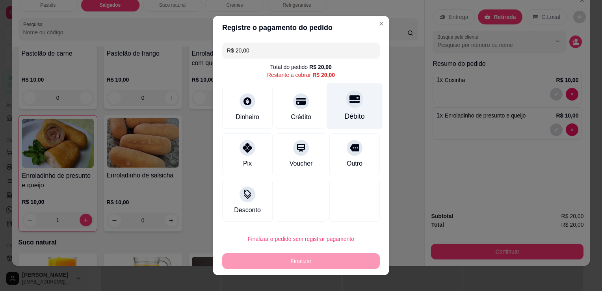
click at [350, 102] on icon at bounding box center [355, 99] width 10 height 8
type input "R$ 0,00"
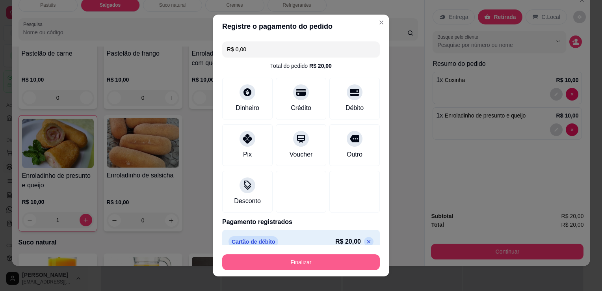
click at [337, 267] on button "Finalizar" at bounding box center [301, 262] width 158 height 16
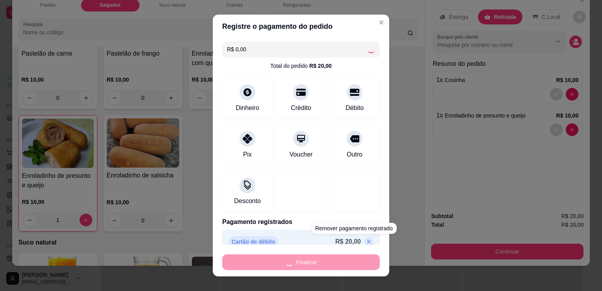
type input "0"
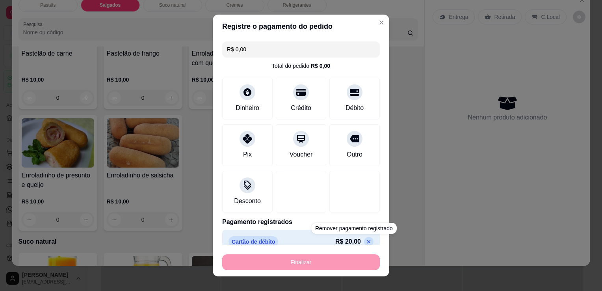
type input "-R$ 20,00"
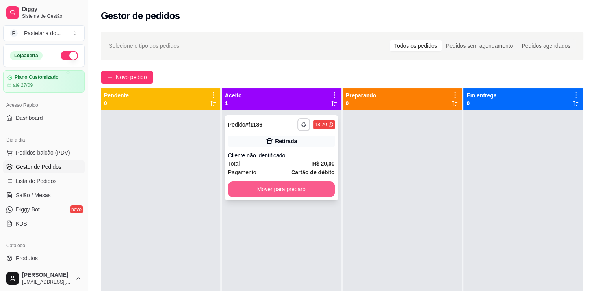
click at [292, 190] on button "Mover para preparo" at bounding box center [281, 189] width 107 height 16
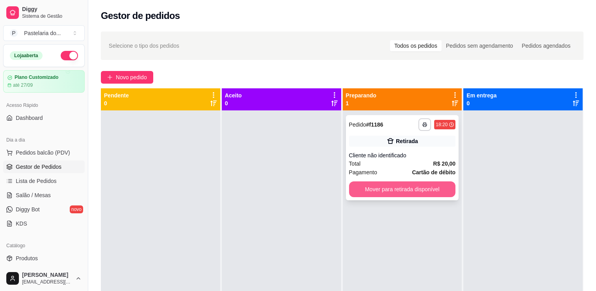
click at [400, 187] on button "Mover para retirada disponível" at bounding box center [402, 189] width 107 height 16
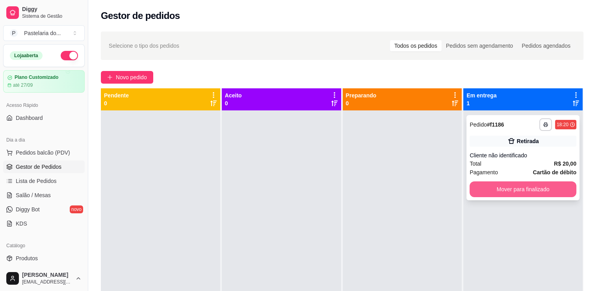
click at [494, 188] on button "Mover para finalizado" at bounding box center [523, 189] width 107 height 16
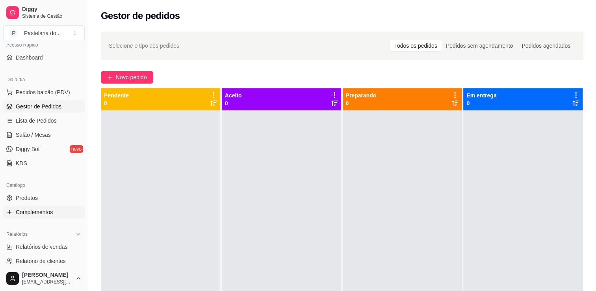
scroll to position [118, 0]
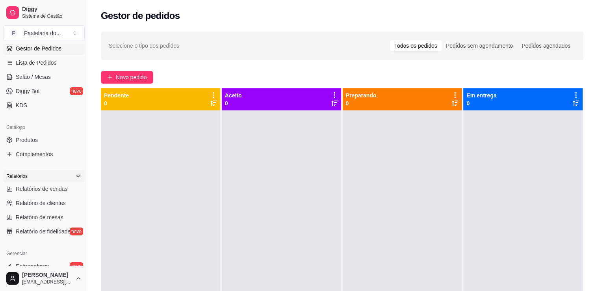
click at [39, 178] on div "Relatórios" at bounding box center [44, 176] width 82 height 13
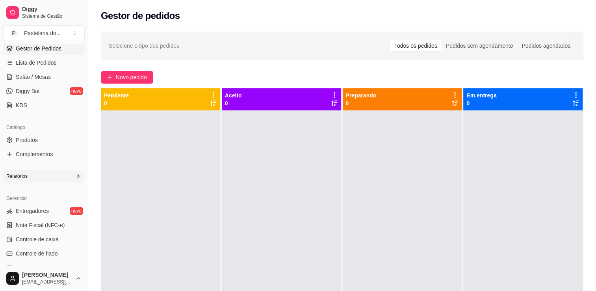
click at [43, 181] on div "Relatórios" at bounding box center [44, 176] width 82 height 13
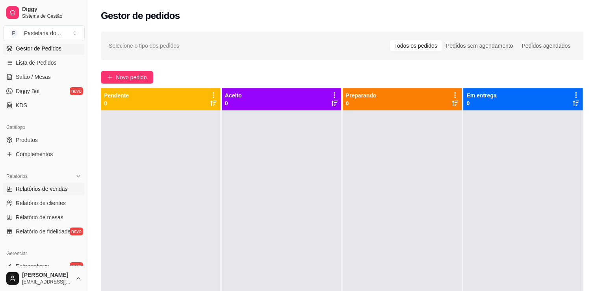
click at [44, 187] on span "Relatórios de vendas" at bounding box center [42, 189] width 52 height 8
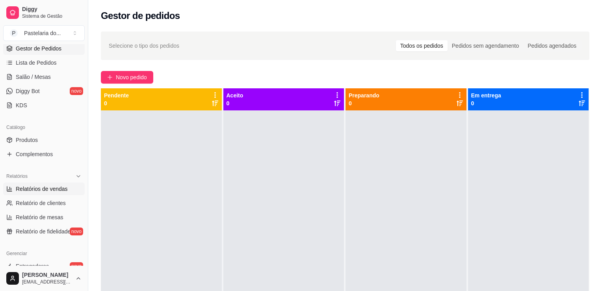
select select "ALL"
select select "0"
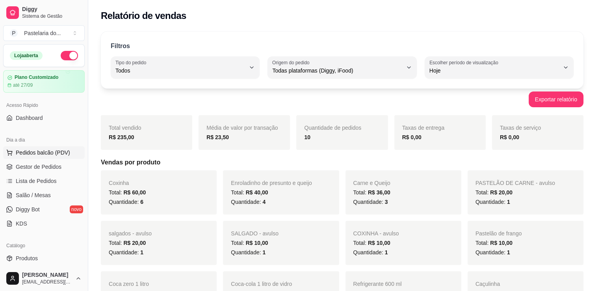
click at [39, 156] on button "Pedidos balcão (PDV)" at bounding box center [44, 152] width 82 height 13
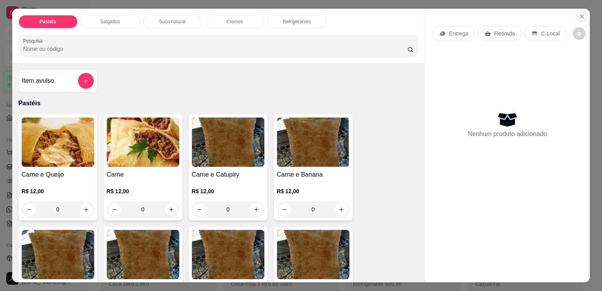
click at [579, 15] on icon "Close" at bounding box center [582, 16] width 6 height 6
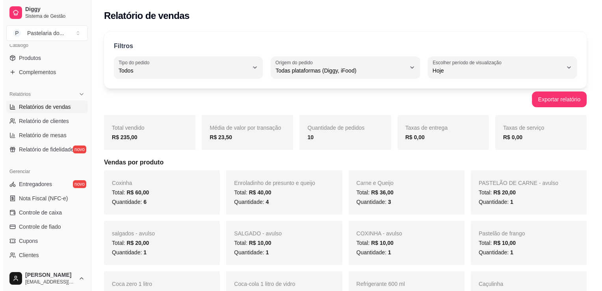
scroll to position [276, 0]
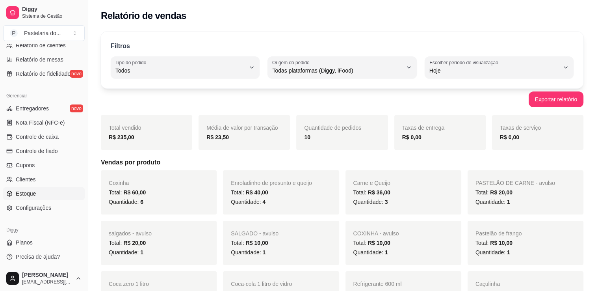
click at [37, 193] on link "Estoque" at bounding box center [44, 193] width 82 height 13
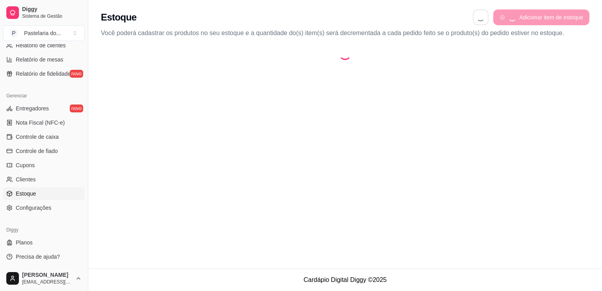
select select "QUANTITY_ORDER"
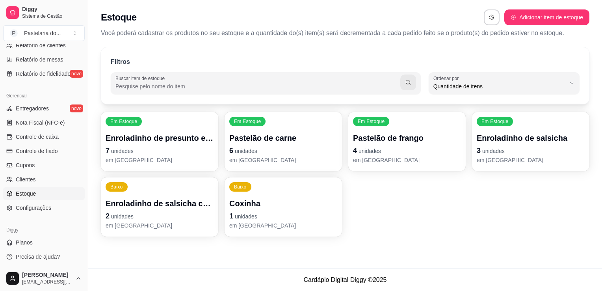
scroll to position [7, 0]
click at [174, 165] on div "Em Estoque Enroladinho de presunto e queijo 7 unidades em [GEOGRAPHIC_DATA]" at bounding box center [159, 141] width 117 height 59
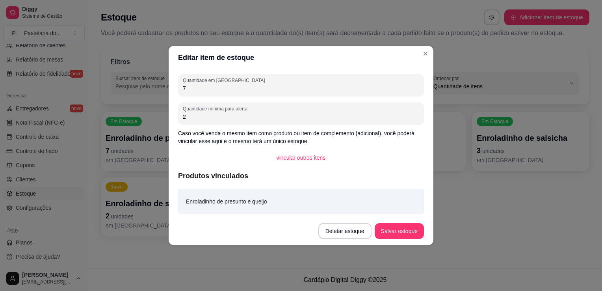
click at [221, 84] on input "7" at bounding box center [301, 88] width 236 height 8
type input "6"
click at [396, 239] on footer "Deletar estoque Salvar estoque" at bounding box center [301, 231] width 265 height 28
click at [398, 228] on button "Salvar estoque" at bounding box center [399, 231] width 49 height 16
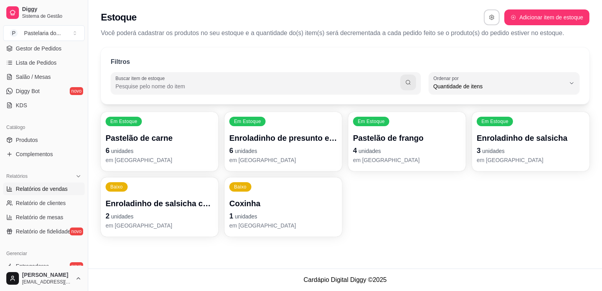
scroll to position [0, 0]
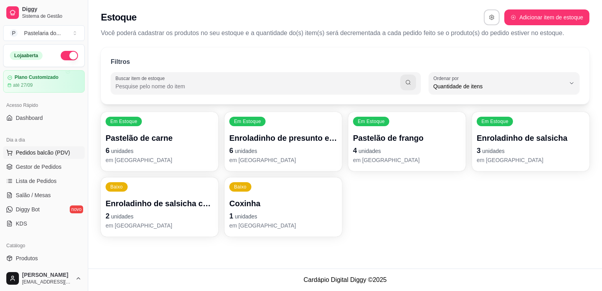
click at [46, 153] on span "Pedidos balcão (PDV)" at bounding box center [43, 153] width 54 height 8
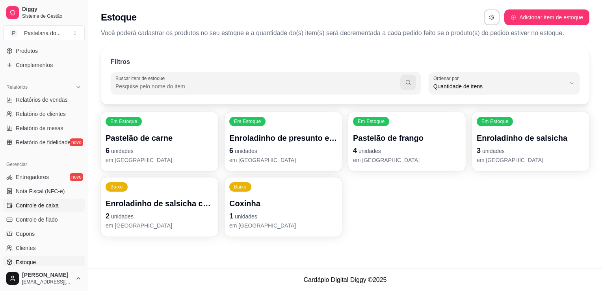
scroll to position [276, 0]
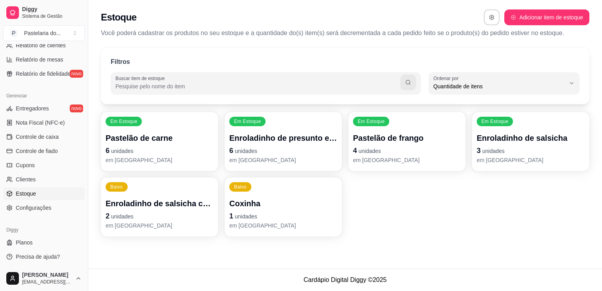
click at [282, 138] on p "Enroladinho de presunto e queijo" at bounding box center [283, 137] width 108 height 11
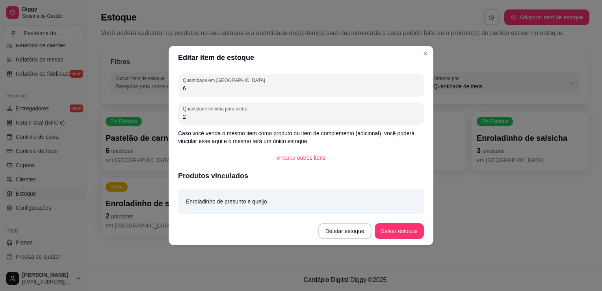
drag, startPoint x: 282, startPoint y: 138, endPoint x: 260, endPoint y: 91, distance: 52.2
click at [260, 91] on input "6" at bounding box center [301, 88] width 236 height 8
type input "5"
click at [388, 234] on button "Salvar estoque" at bounding box center [399, 231] width 49 height 16
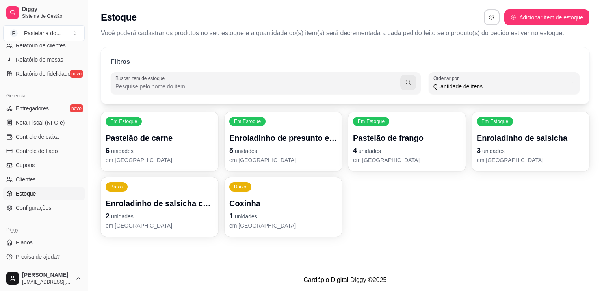
drag, startPoint x: 455, startPoint y: 177, endPoint x: 409, endPoint y: 260, distance: 95.6
click at [409, 260] on div "Estoque Adicionar item de estoque Você poderá cadastrar os produtos no seu esto…" at bounding box center [345, 134] width 514 height 268
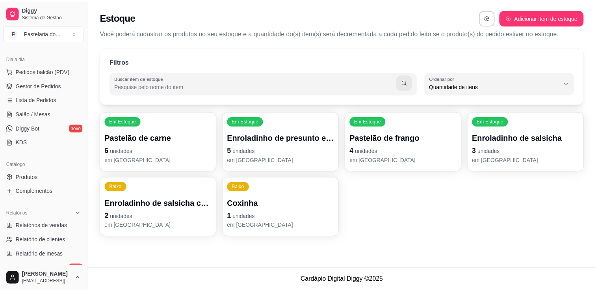
scroll to position [79, 0]
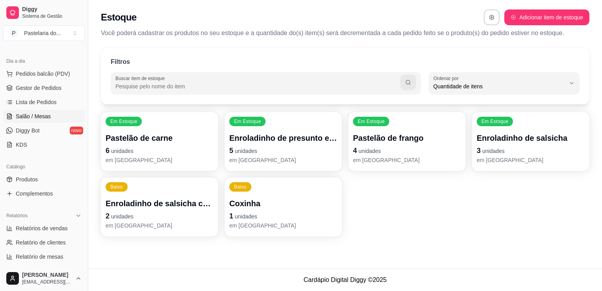
click at [43, 114] on span "Salão / Mesas" at bounding box center [33, 116] width 35 height 8
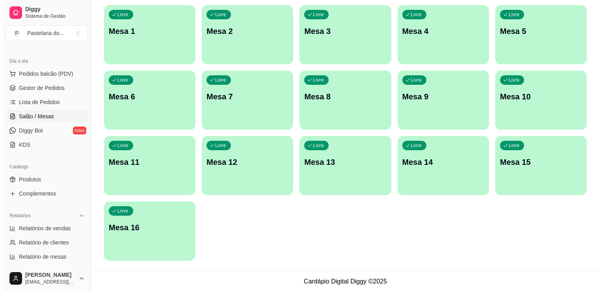
scroll to position [81, 0]
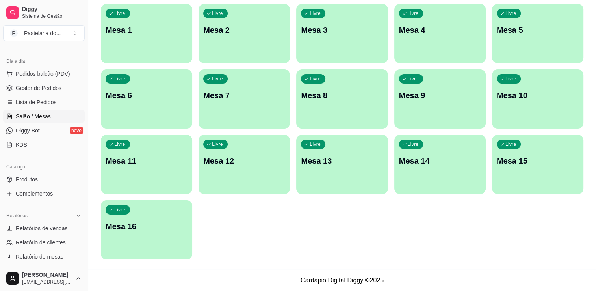
click at [544, 167] on div "Livre Mesa 15" at bounding box center [537, 160] width 91 height 50
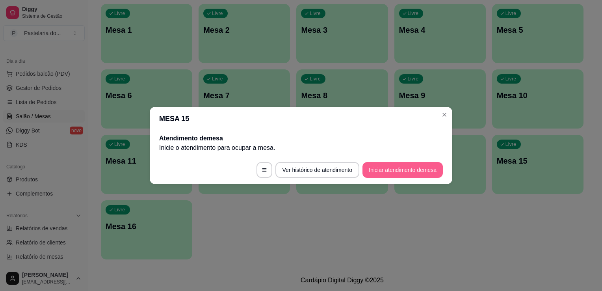
click at [394, 176] on button "Iniciar atendimento de mesa" at bounding box center [403, 170] width 80 height 16
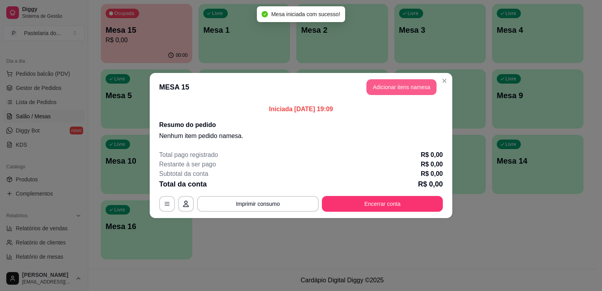
click at [390, 82] on button "Adicionar itens na mesa" at bounding box center [401, 87] width 70 height 16
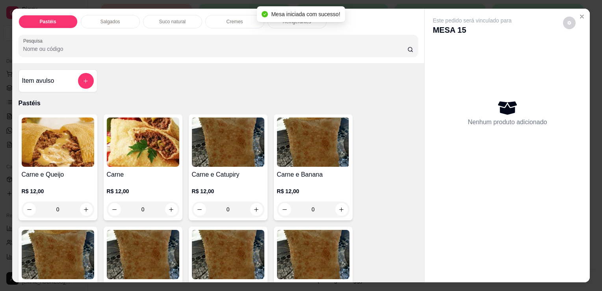
click at [89, 20] on div "Salgados" at bounding box center [110, 21] width 59 height 13
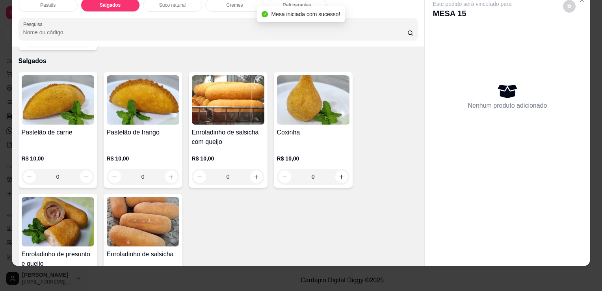
scroll to position [955, 0]
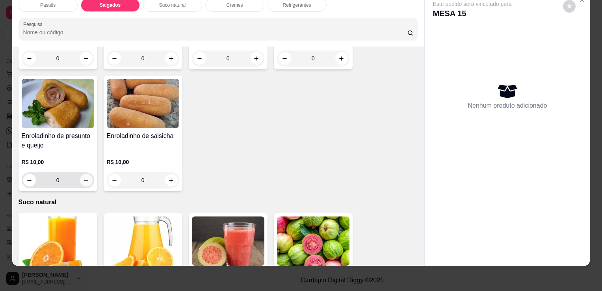
click at [83, 177] on icon "increase-product-quantity" at bounding box center [86, 180] width 6 height 6
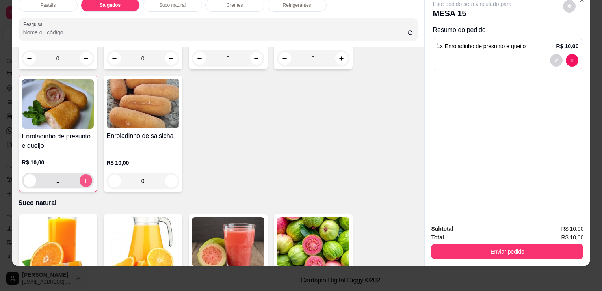
click at [83, 178] on icon "increase-product-quantity" at bounding box center [86, 181] width 6 height 6
type input "2"
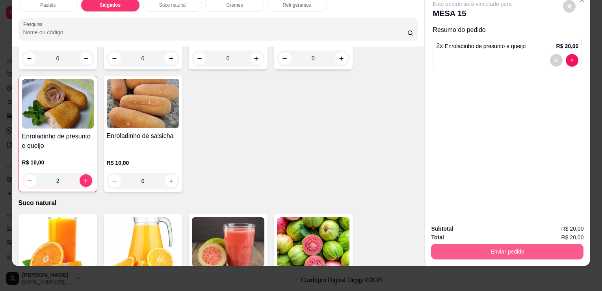
click at [472, 248] on button "Enviar pedido" at bounding box center [507, 252] width 152 height 16
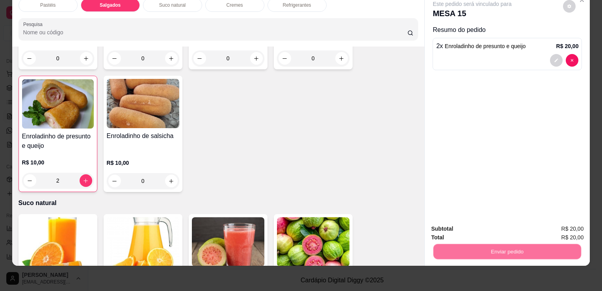
click at [482, 229] on button "Não registrar e enviar pedido" at bounding box center [482, 226] width 80 height 15
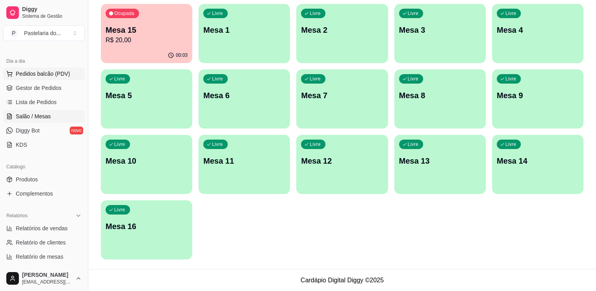
click at [48, 69] on button "Pedidos balcão (PDV)" at bounding box center [44, 73] width 82 height 13
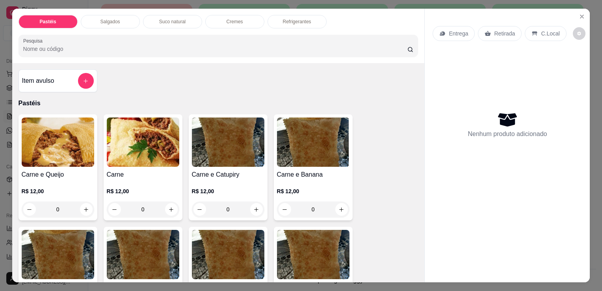
click at [105, 21] on p "Salgados" at bounding box center [110, 22] width 20 height 6
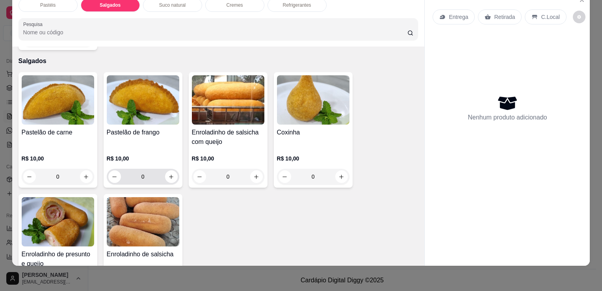
click at [169, 175] on icon "increase-product-quantity" at bounding box center [171, 177] width 4 height 4
type input "1"
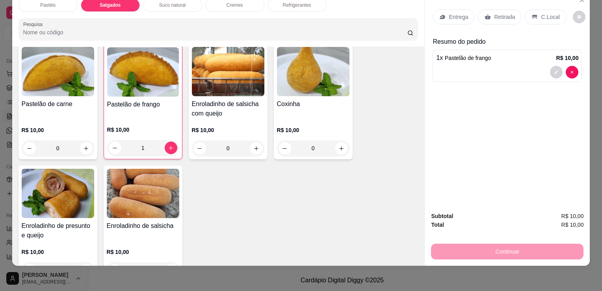
scroll to position [916, 0]
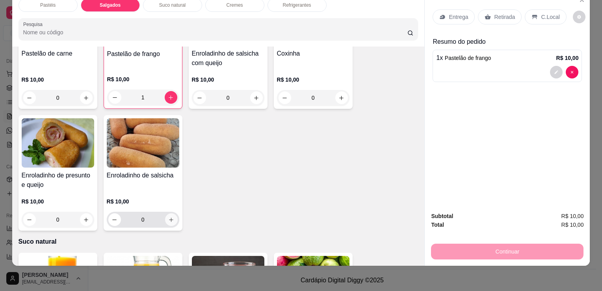
click at [168, 217] on icon "increase-product-quantity" at bounding box center [171, 220] width 6 height 6
type input "1"
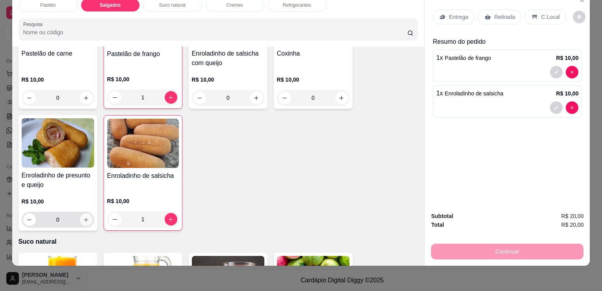
click at [84, 217] on icon "increase-product-quantity" at bounding box center [86, 220] width 6 height 6
type input "1"
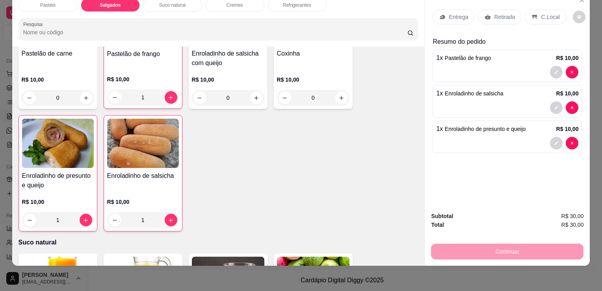
click at [478, 10] on div "Retirada" at bounding box center [500, 16] width 44 height 15
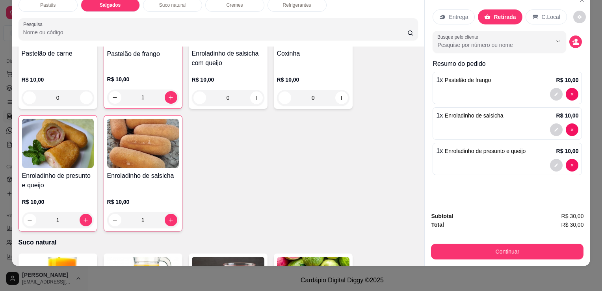
click at [460, 244] on button "Continuar" at bounding box center [507, 252] width 152 height 16
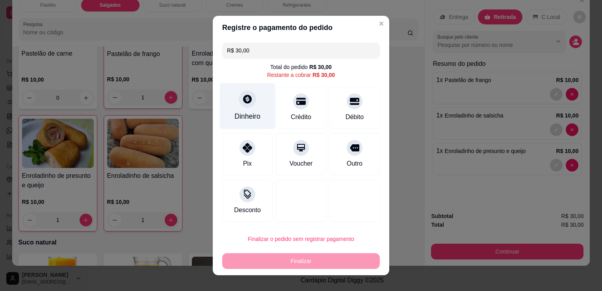
click at [246, 103] on icon at bounding box center [247, 99] width 10 height 10
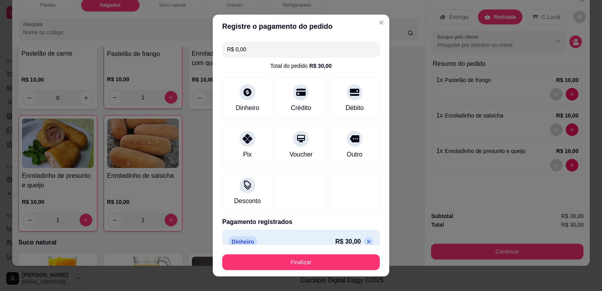
type input "R$ 0,00"
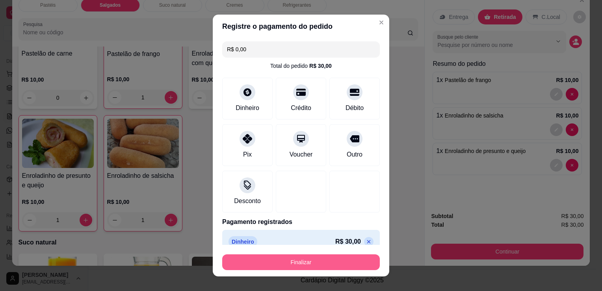
click at [301, 260] on button "Finalizar" at bounding box center [301, 262] width 158 height 16
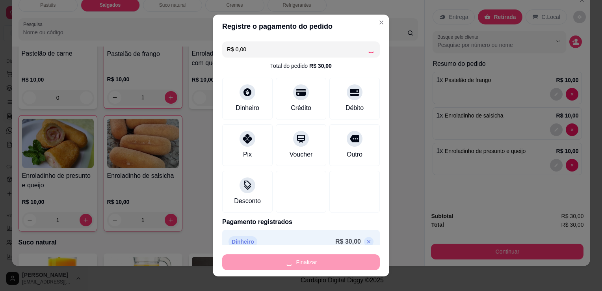
type input "0"
type input "-R$ 30,00"
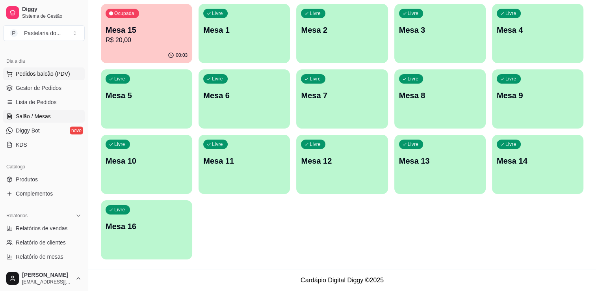
click at [58, 72] on span "Pedidos balcão (PDV)" at bounding box center [43, 74] width 54 height 8
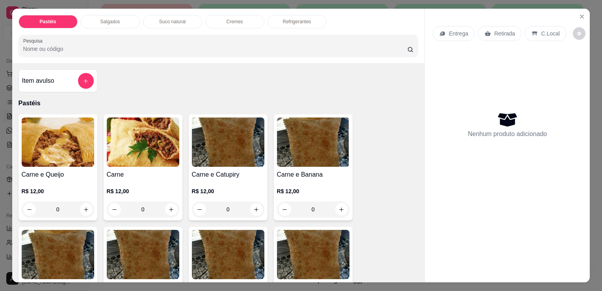
click at [108, 23] on div "Salgados" at bounding box center [110, 21] width 59 height 13
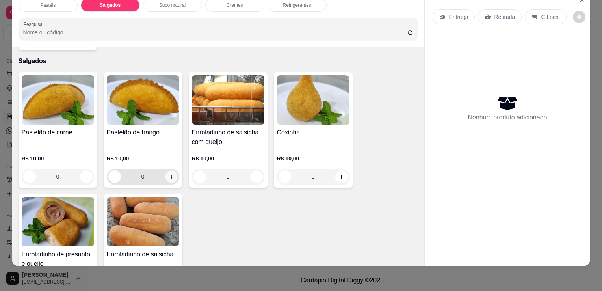
click at [169, 175] on icon "increase-product-quantity" at bounding box center [171, 177] width 4 height 4
type input "1"
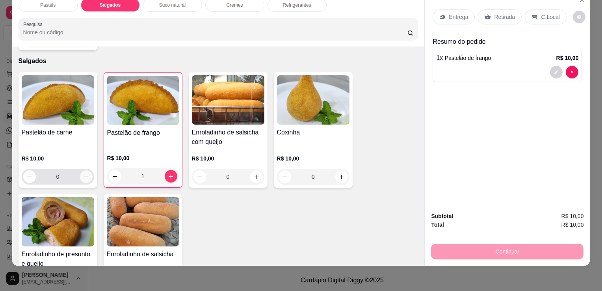
click at [84, 170] on button "increase-product-quantity" at bounding box center [86, 176] width 13 height 13
type input "1"
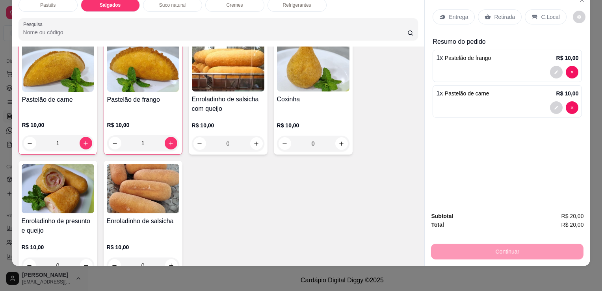
scroll to position [916, 0]
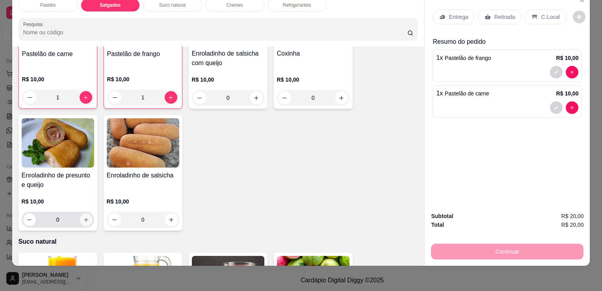
click at [85, 217] on icon "increase-product-quantity" at bounding box center [86, 220] width 6 height 6
type input "1"
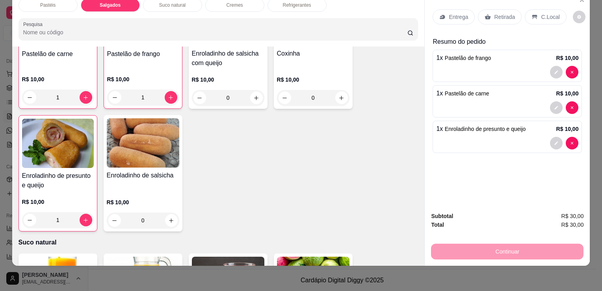
click at [497, 13] on p "Retirada" at bounding box center [504, 17] width 21 height 8
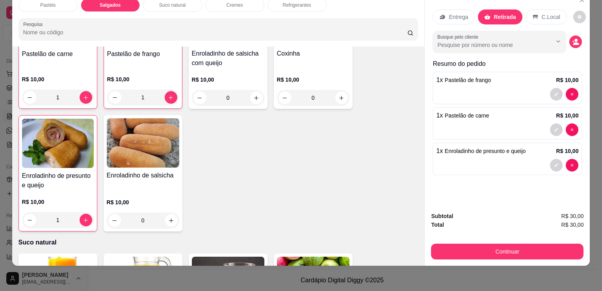
click at [459, 244] on button "Continuar" at bounding box center [507, 252] width 152 height 16
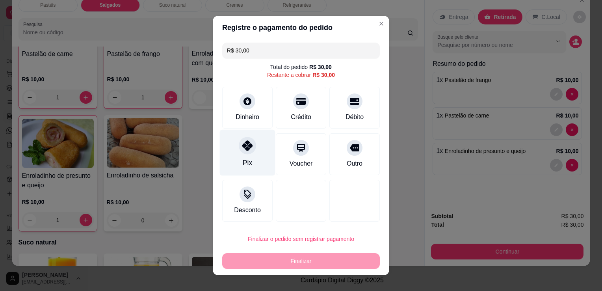
click at [236, 152] on div "Pix" at bounding box center [248, 153] width 56 height 46
type input "R$ 0,00"
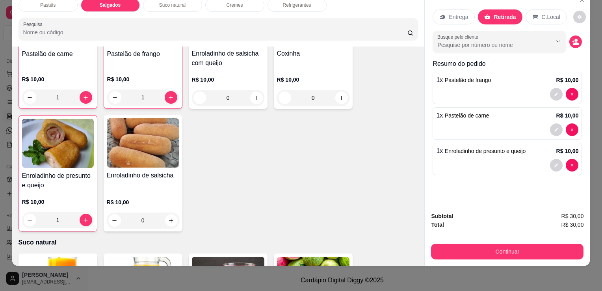
click at [270, 269] on div "Pastéis Salgados Suco natural Cremes Refrigerantes Pesquisa Item avulso Pastéis…" at bounding box center [301, 145] width 602 height 291
click at [462, 247] on button "Continuar" at bounding box center [507, 252] width 152 height 16
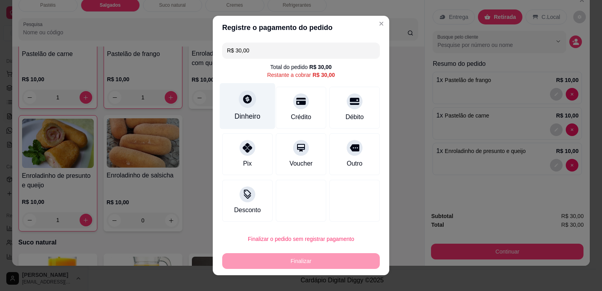
click at [243, 106] on div at bounding box center [247, 98] width 17 height 17
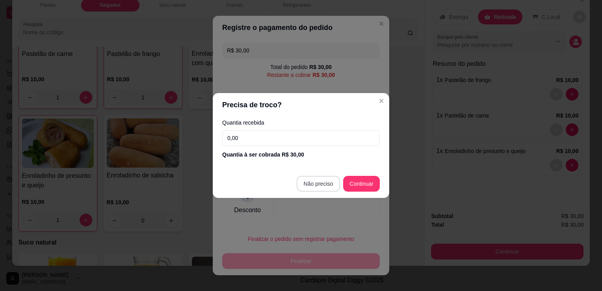
type input "R$ 0,00"
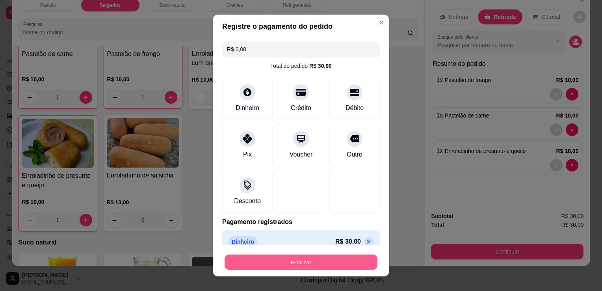
click at [272, 261] on button "Finalizar" at bounding box center [301, 262] width 153 height 15
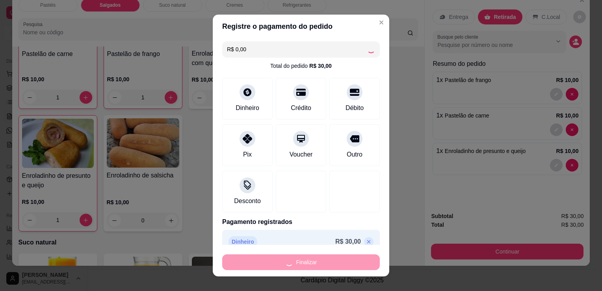
type input "0"
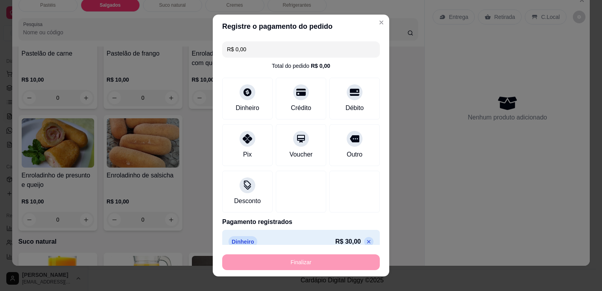
type input "-R$ 30,00"
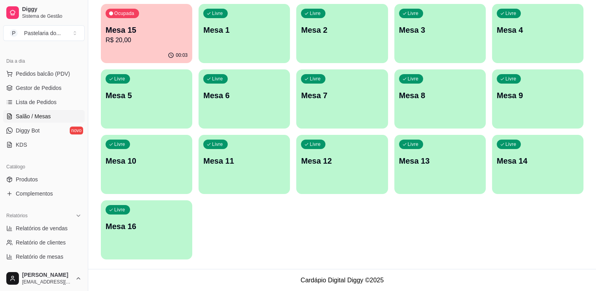
click at [137, 37] on p "R$ 20,00" at bounding box center [147, 39] width 82 height 9
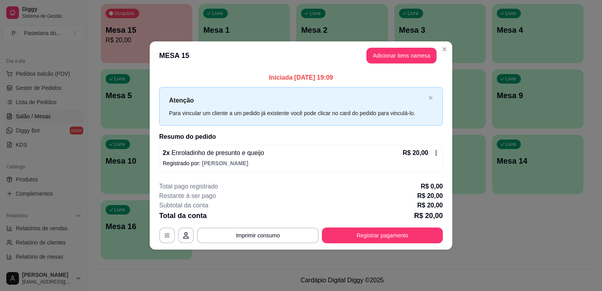
click at [404, 50] on button "Adicionar itens na mesa" at bounding box center [401, 56] width 70 height 16
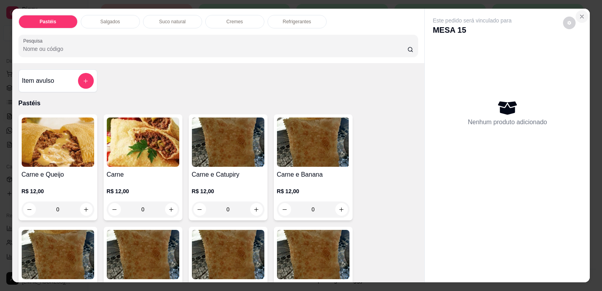
click at [580, 17] on button "Close" at bounding box center [582, 16] width 13 height 13
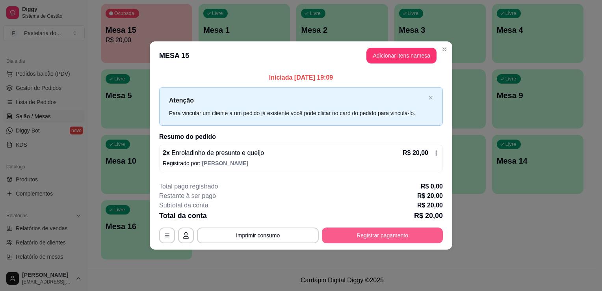
click at [346, 239] on button "Registrar pagamento" at bounding box center [382, 235] width 121 height 16
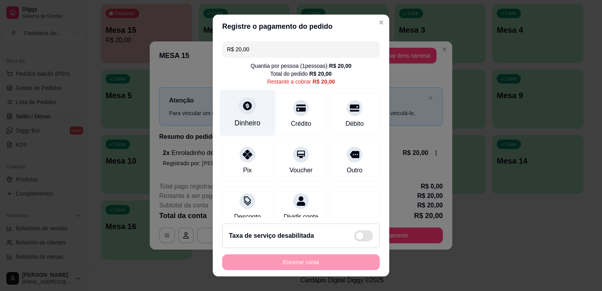
click at [245, 97] on div at bounding box center [247, 105] width 17 height 17
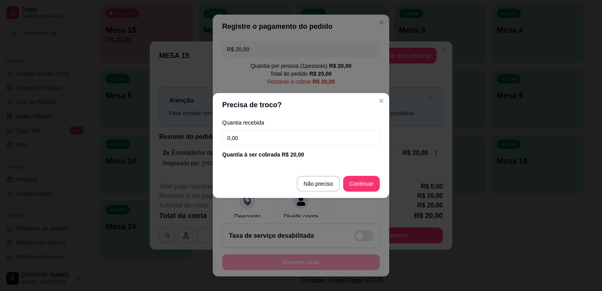
click at [311, 174] on footer "Não preciso Continuar" at bounding box center [301, 183] width 177 height 28
click at [311, 175] on footer "Não preciso Continuar" at bounding box center [301, 183] width 177 height 28
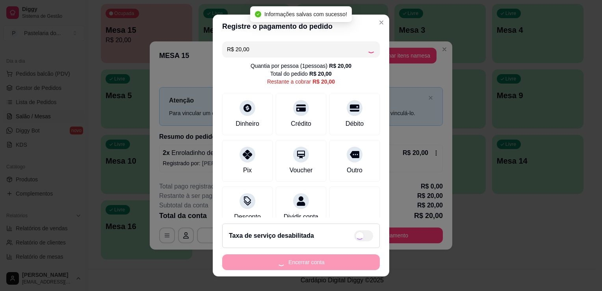
type input "R$ 0,00"
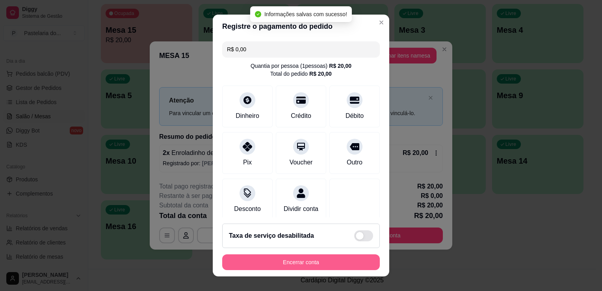
click at [302, 267] on button "Encerrar conta" at bounding box center [301, 262] width 158 height 16
click at [302, 267] on div "Encerrar conta" at bounding box center [301, 262] width 158 height 16
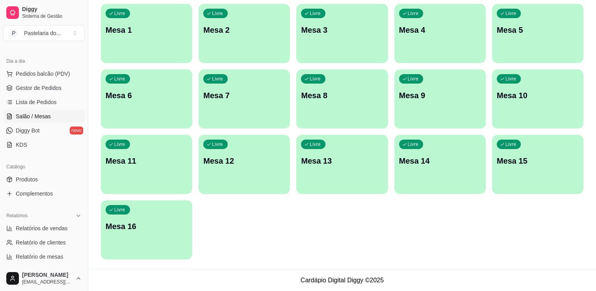
click at [512, 26] on p "Mesa 5" at bounding box center [538, 29] width 82 height 11
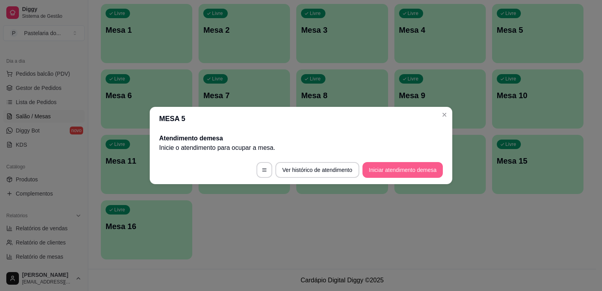
click at [377, 171] on button "Iniciar atendimento de mesa" at bounding box center [403, 170] width 80 height 16
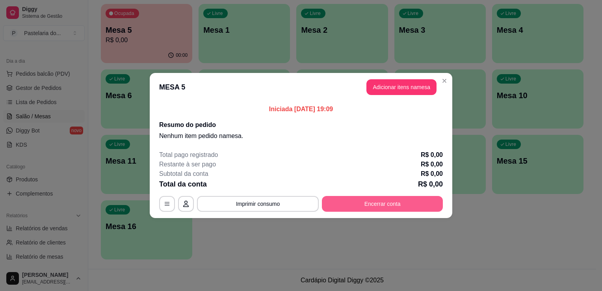
click at [407, 205] on button "Encerrar conta" at bounding box center [382, 204] width 121 height 16
click at [407, 95] on header "MESA 5 Adicionar itens na mesa" at bounding box center [301, 87] width 303 height 28
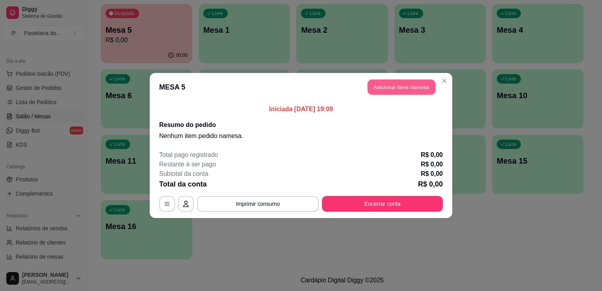
click at [405, 87] on button "Adicionar itens na mesa" at bounding box center [402, 87] width 68 height 15
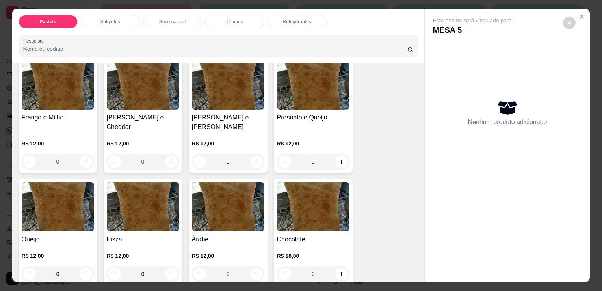
scroll to position [512, 0]
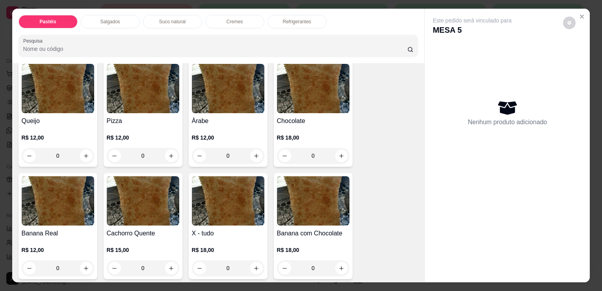
click at [86, 148] on div "0" at bounding box center [58, 156] width 73 height 16
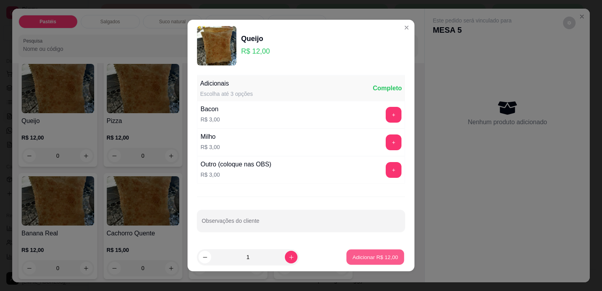
click at [363, 255] on p "Adicionar R$ 12,00" at bounding box center [376, 256] width 46 height 7
type input "1"
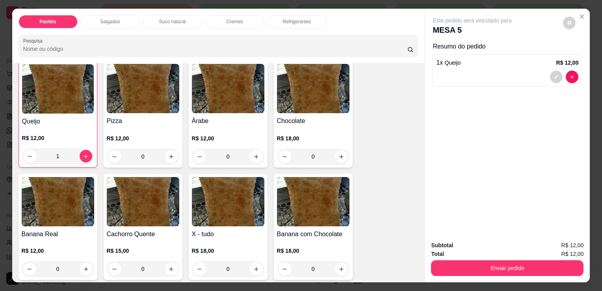
click at [180, 23] on div "Suco natural" at bounding box center [172, 21] width 59 height 13
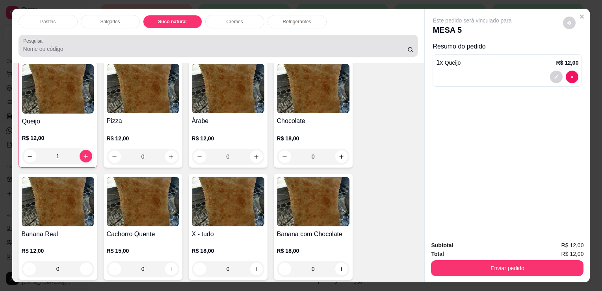
scroll to position [19, 0]
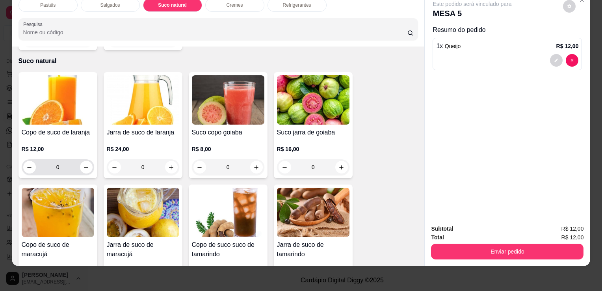
click at [90, 159] on div "0" at bounding box center [58, 167] width 73 height 16
click at [83, 164] on icon "increase-product-quantity" at bounding box center [86, 167] width 6 height 6
type input "1"
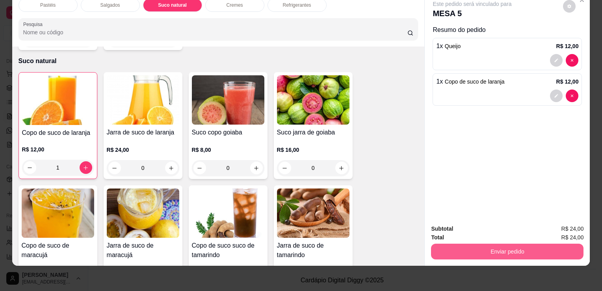
click at [481, 244] on button "Enviar pedido" at bounding box center [507, 252] width 152 height 16
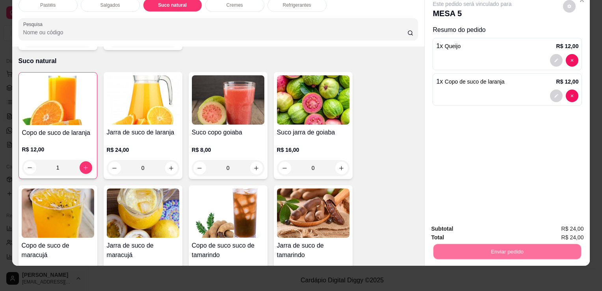
click at [476, 225] on button "Não registrar e enviar pedido" at bounding box center [482, 226] width 82 height 15
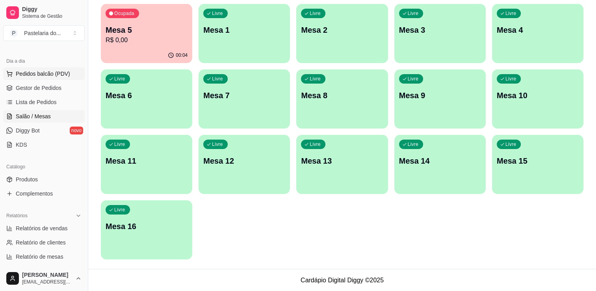
click at [54, 76] on span "Pedidos balcão (PDV)" at bounding box center [43, 74] width 54 height 8
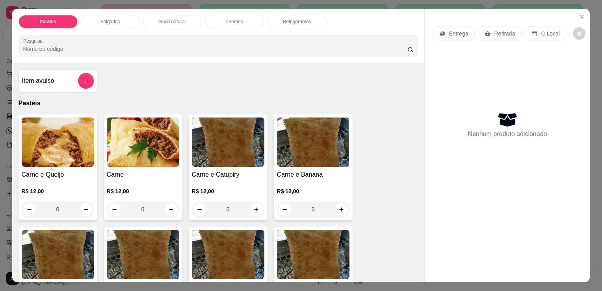
click at [277, 19] on div "Refrigerantes" at bounding box center [297, 21] width 59 height 13
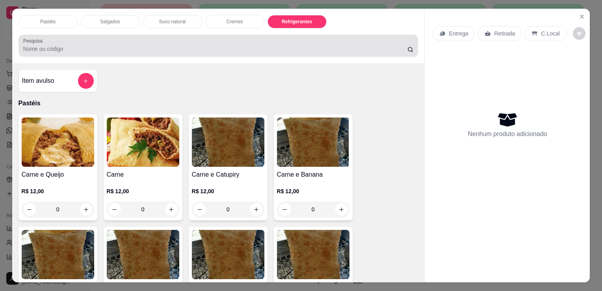
scroll to position [19, 0]
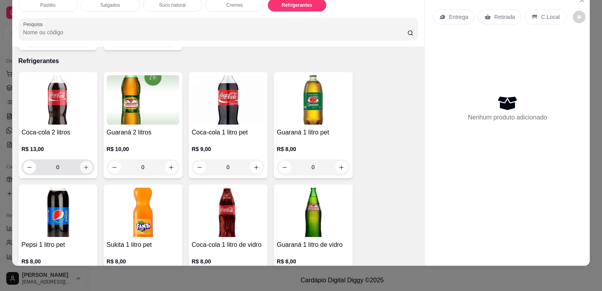
click at [86, 161] on button "increase-product-quantity" at bounding box center [86, 167] width 13 height 13
type input "1"
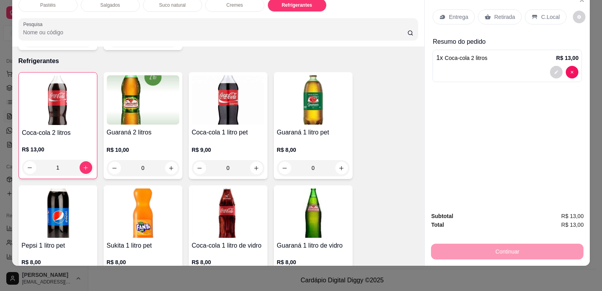
click at [496, 13] on p "Retirada" at bounding box center [504, 17] width 21 height 8
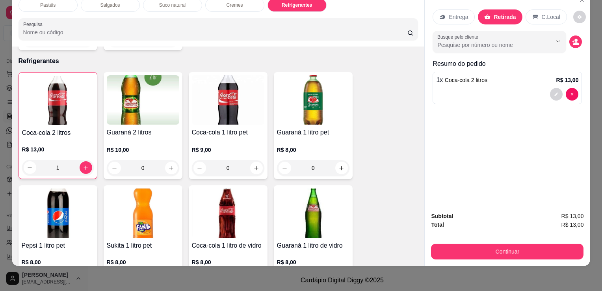
click at [469, 252] on button "Continuar" at bounding box center [507, 252] width 152 height 16
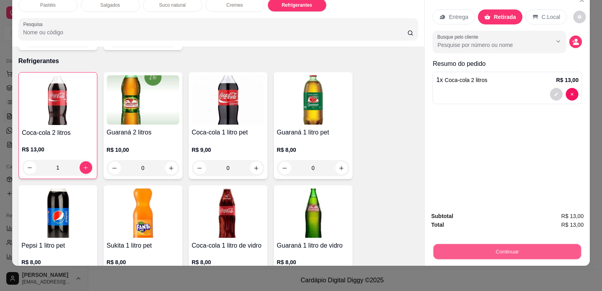
click at [463, 251] on button "Continuar" at bounding box center [507, 251] width 148 height 15
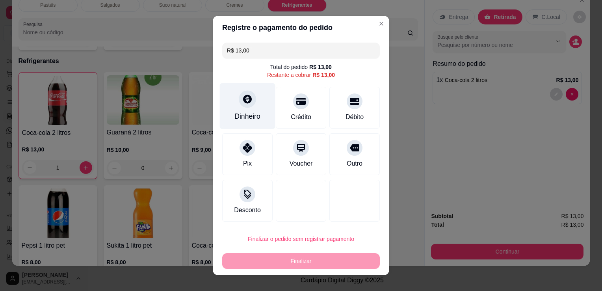
click at [245, 114] on div "Dinheiro" at bounding box center [247, 116] width 26 height 10
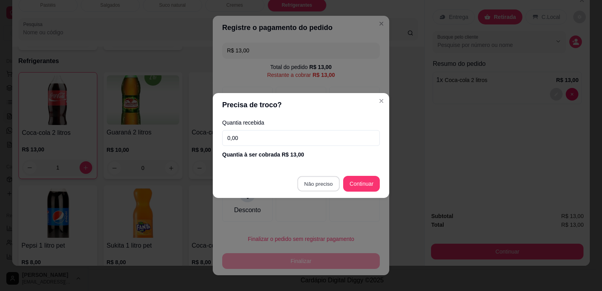
type input "R$ 0,00"
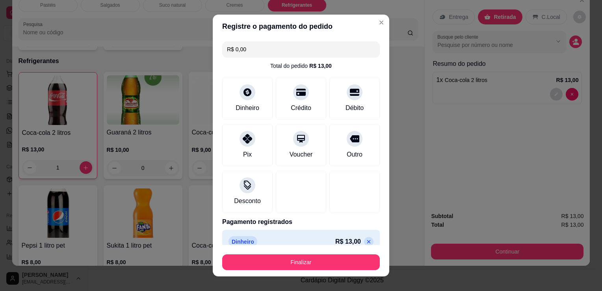
drag, startPoint x: 333, startPoint y: 251, endPoint x: 337, endPoint y: 264, distance: 13.5
click at [334, 260] on footer "Finalizar" at bounding box center [301, 261] width 177 height 32
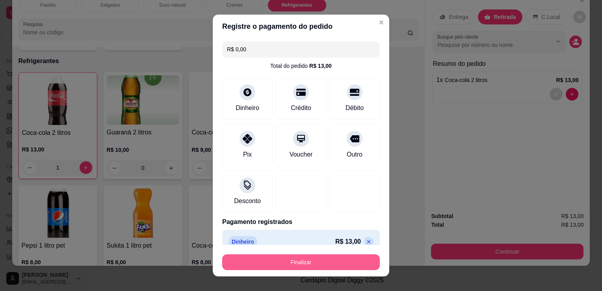
click at [337, 264] on button "Finalizar" at bounding box center [301, 262] width 158 height 16
click at [337, 264] on div "Finalizar" at bounding box center [301, 262] width 158 height 16
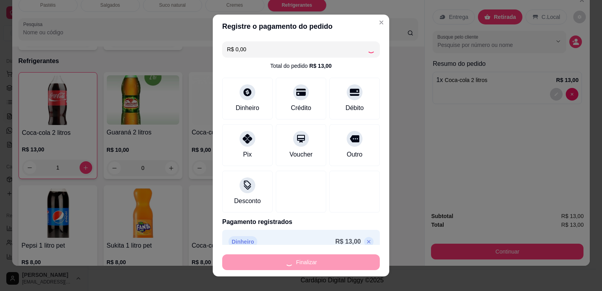
type input "0"
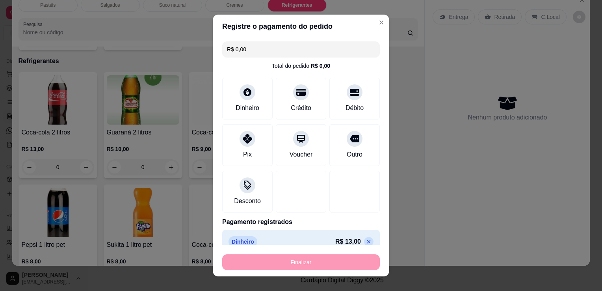
type input "-R$ 13,00"
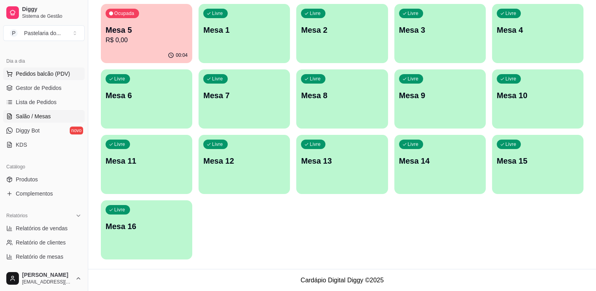
click at [29, 72] on span "Pedidos balcão (PDV)" at bounding box center [43, 74] width 54 height 8
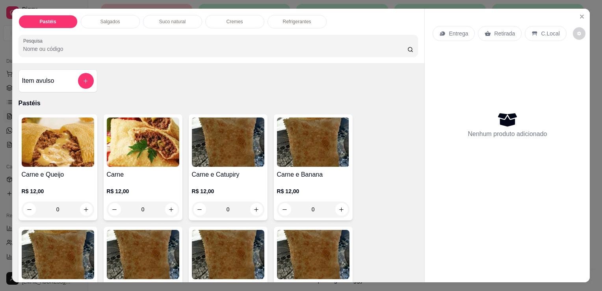
click at [173, 202] on div "0" at bounding box center [143, 209] width 73 height 16
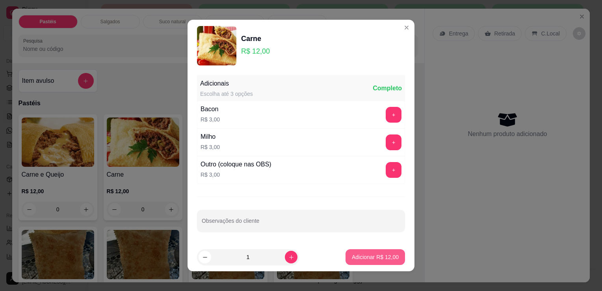
click at [357, 264] on button "Adicionar R$ 12,00" at bounding box center [376, 257] width 60 height 16
type input "1"
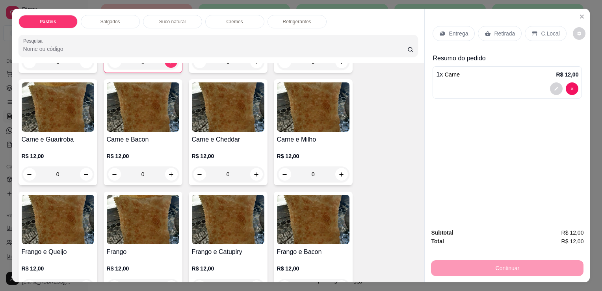
scroll to position [236, 0]
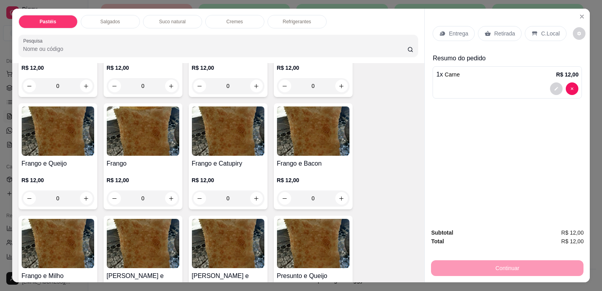
click at [165, 197] on div "0" at bounding box center [143, 198] width 73 height 16
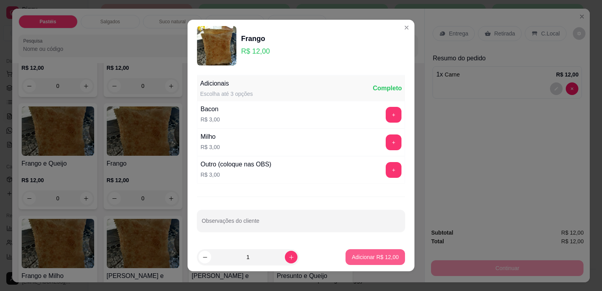
click at [364, 254] on p "Adicionar R$ 12,00" at bounding box center [375, 257] width 47 height 8
click at [364, 254] on div "Carne e Queijo R$ 12,00 0 Carne R$ 12,00 1 Carne e Catupiry R$ 12,00 0 Carne e …" at bounding box center [219, 273] width 400 height 790
type input "1"
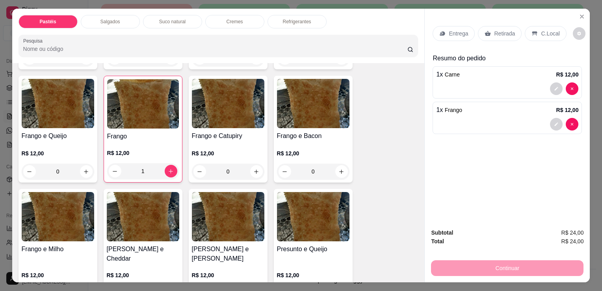
scroll to position [276, 0]
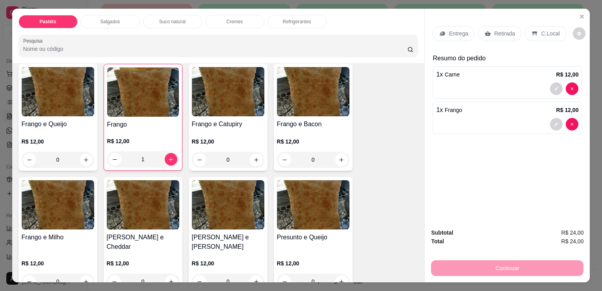
click at [340, 273] on div "0" at bounding box center [313, 281] width 73 height 16
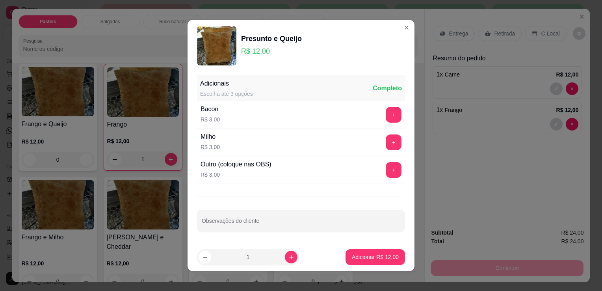
click at [381, 266] on footer "1 Adicionar R$ 12,00" at bounding box center [301, 257] width 227 height 28
click at [380, 262] on button "Adicionar R$ 12,00" at bounding box center [376, 257] width 60 height 16
type input "1"
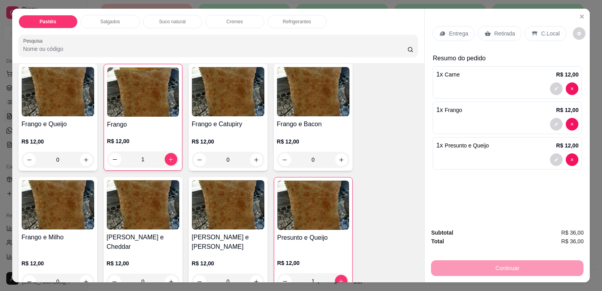
click at [497, 33] on p "Retirada" at bounding box center [504, 34] width 21 height 8
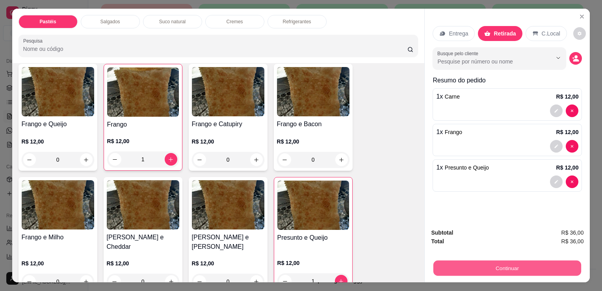
click at [485, 268] on button "Continuar" at bounding box center [507, 267] width 148 height 15
click at [465, 266] on button "Continuar" at bounding box center [507, 268] width 152 height 16
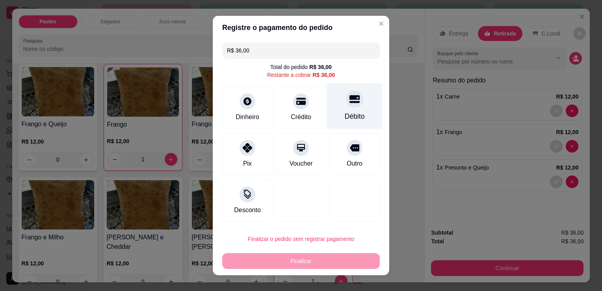
click at [350, 99] on icon at bounding box center [355, 99] width 10 height 8
type input "R$ 0,00"
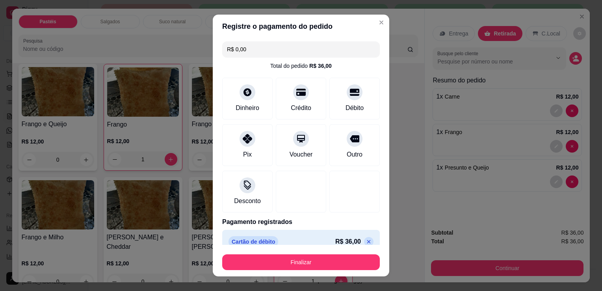
click at [329, 262] on button "Finalizar" at bounding box center [301, 262] width 158 height 16
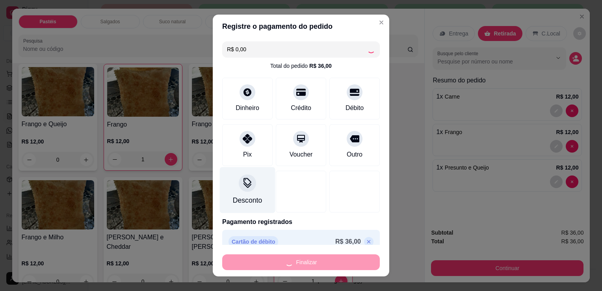
type input "0"
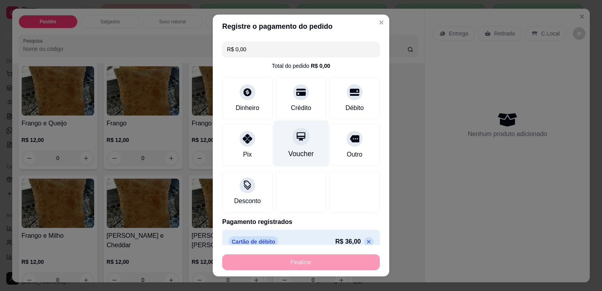
type input "-R$ 36,00"
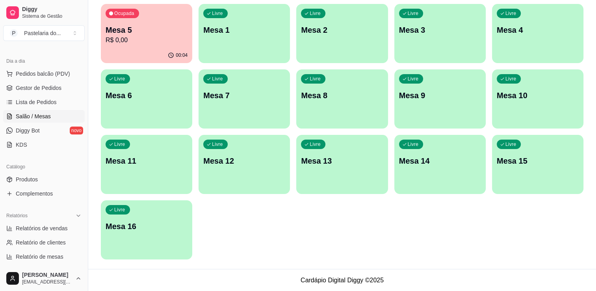
click at [115, 15] on p "Ocupada" at bounding box center [124, 13] width 20 height 6
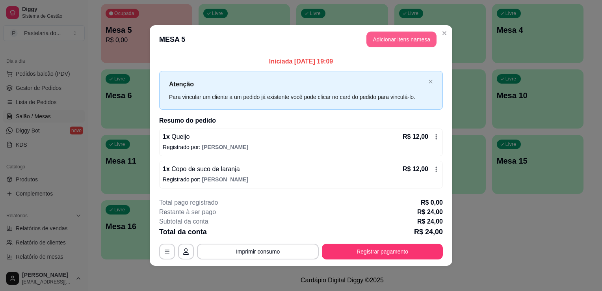
click at [394, 37] on button "Adicionar itens na mesa" at bounding box center [401, 40] width 70 height 16
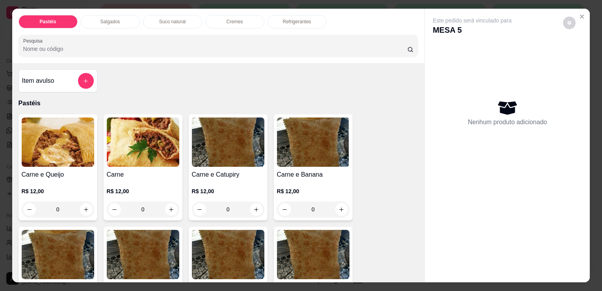
click at [304, 19] on p "Refrigerantes" at bounding box center [297, 22] width 28 height 6
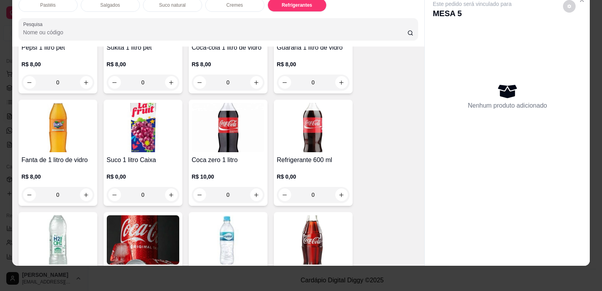
scroll to position [2178, 0]
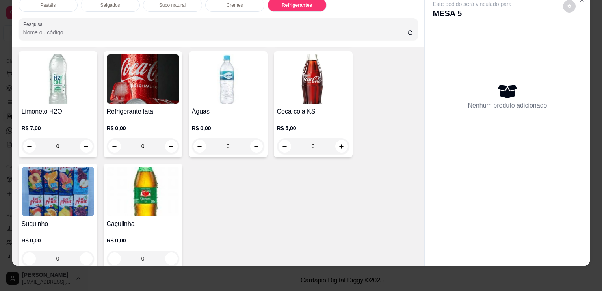
click at [35, 193] on img at bounding box center [58, 191] width 73 height 49
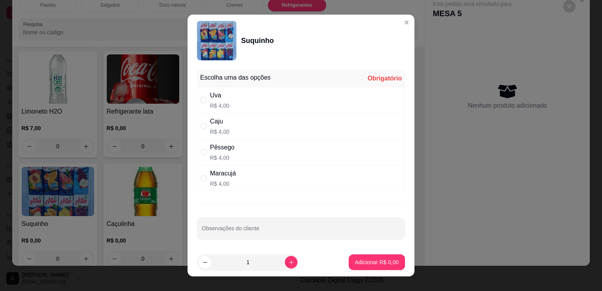
click at [329, 130] on div "Caju R$ 4,00" at bounding box center [301, 126] width 208 height 26
radio input "true"
click at [372, 260] on p "Adicionar R$ 4,00" at bounding box center [377, 262] width 44 height 8
type input "1"
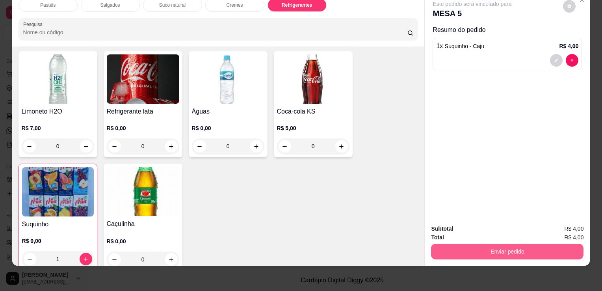
click at [484, 248] on button "Enviar pedido" at bounding box center [507, 252] width 152 height 16
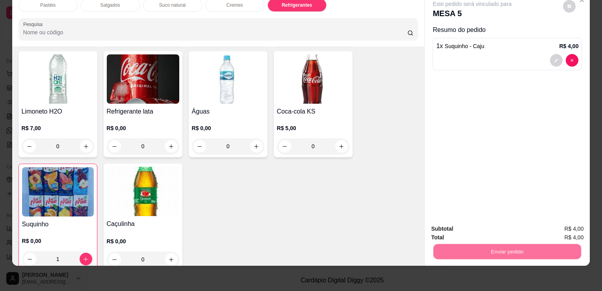
click at [468, 226] on button "Não registrar e enviar pedido" at bounding box center [482, 226] width 82 height 15
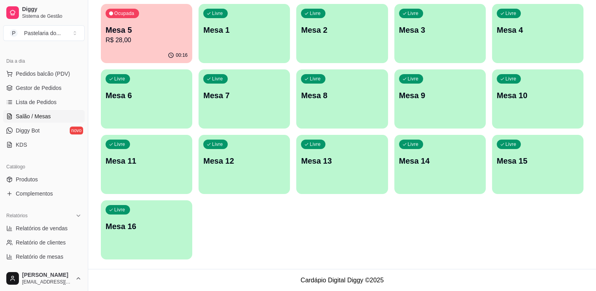
click at [137, 24] on div "Ocupada Mesa 5 R$ 28,00" at bounding box center [146, 26] width 91 height 44
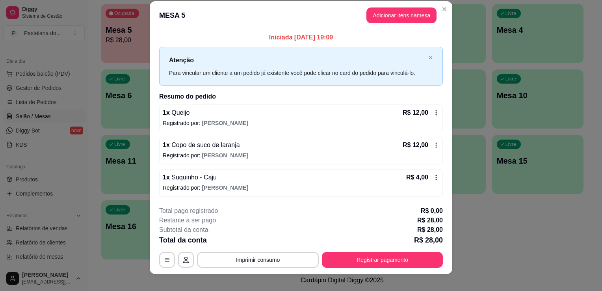
scroll to position [15, 0]
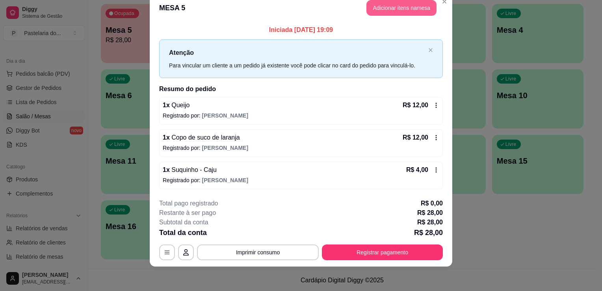
click at [379, 8] on button "Adicionar itens na mesa" at bounding box center [401, 8] width 70 height 16
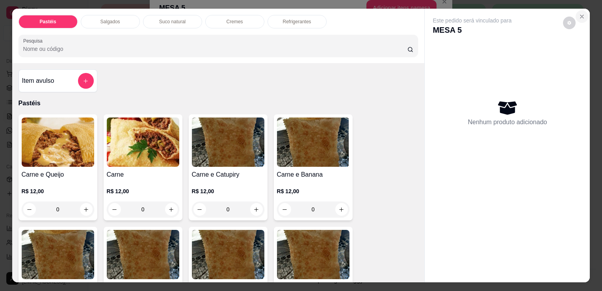
click at [579, 13] on icon "Close" at bounding box center [582, 16] width 6 height 6
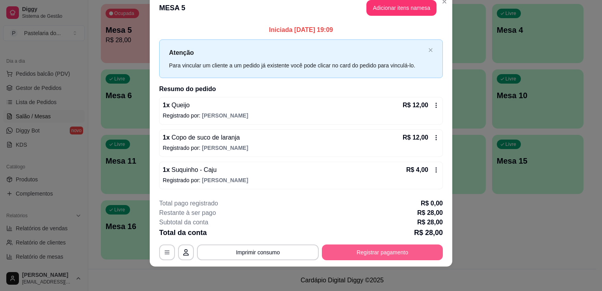
click at [369, 254] on button "Registrar pagamento" at bounding box center [382, 252] width 121 height 16
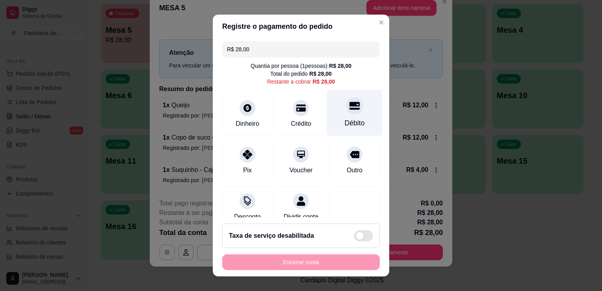
click at [351, 104] on div "Débito" at bounding box center [355, 113] width 56 height 46
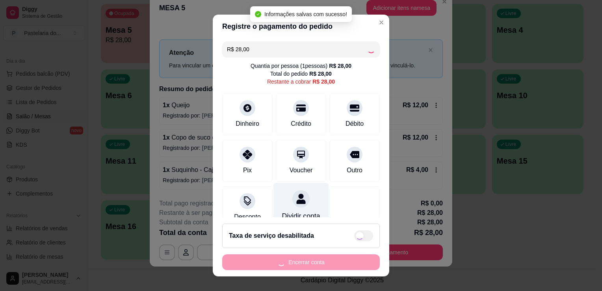
type input "R$ 0,00"
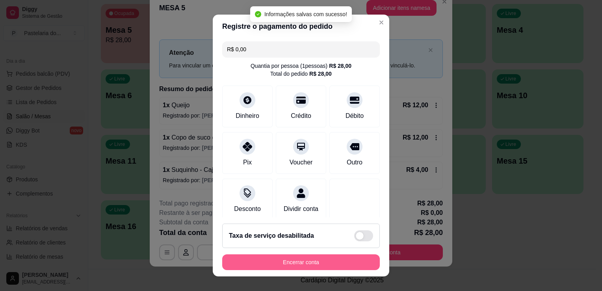
click at [313, 266] on button "Encerrar conta" at bounding box center [301, 262] width 158 height 16
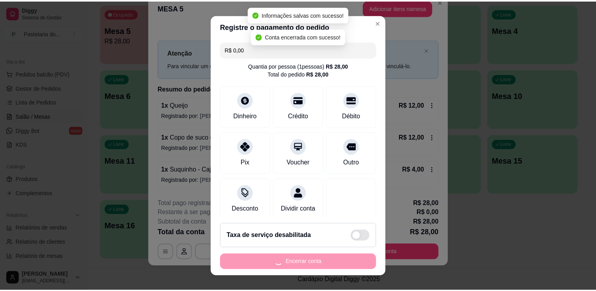
scroll to position [0, 0]
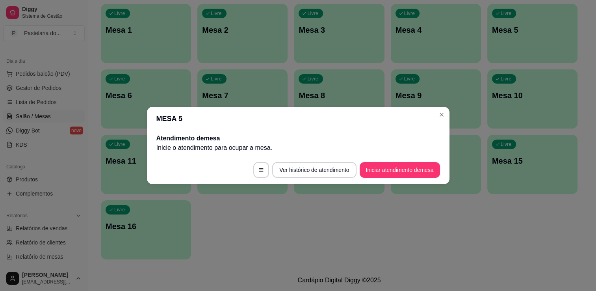
click at [363, 262] on div "Todos Mesas Comandas Pesquisar Adicionar mesa ou comanda Livre Mesa 1 Livre Mes…" at bounding box center [339, 109] width 502 height 320
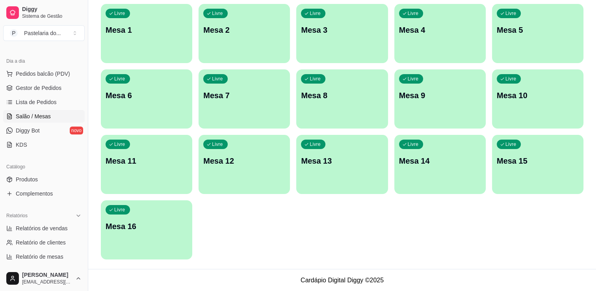
drag, startPoint x: 363, startPoint y: 262, endPoint x: 335, endPoint y: 225, distance: 46.4
click at [335, 225] on div "Livre Mesa 1 Livre Mesa 2 Livre Mesa 3 Livre Mesa 4 Livre Mesa 5 Livre Mesa 6 L…" at bounding box center [342, 131] width 483 height 255
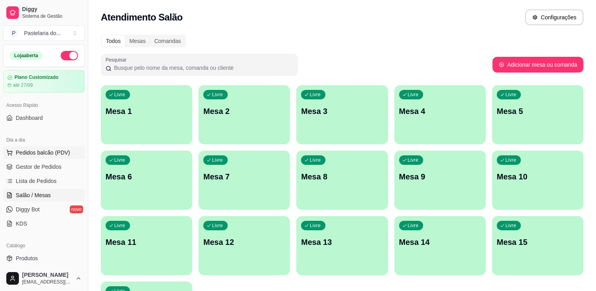
click at [26, 150] on span "Pedidos balcão (PDV)" at bounding box center [43, 153] width 54 height 8
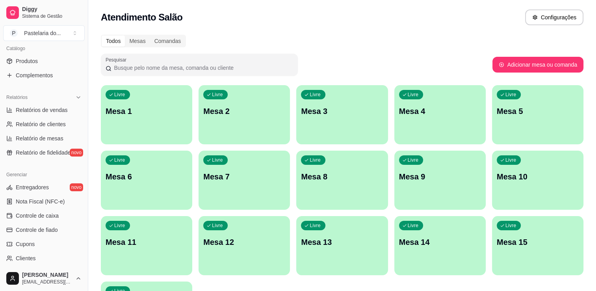
scroll to position [79, 0]
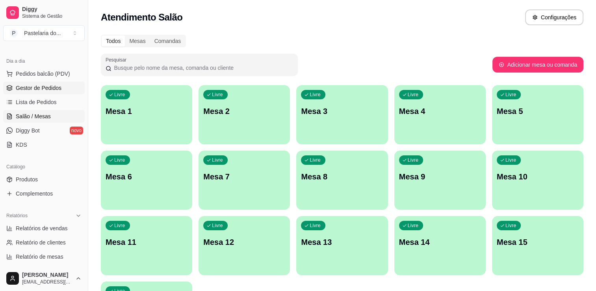
click at [32, 89] on span "Gestor de Pedidos" at bounding box center [39, 88] width 46 height 8
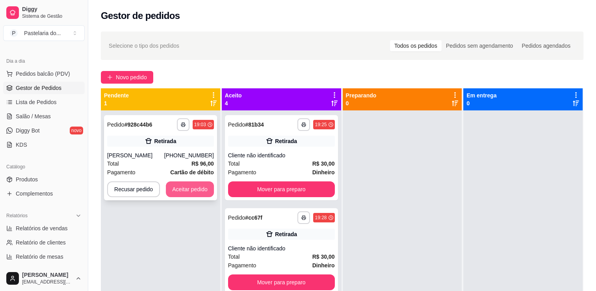
click at [194, 194] on button "Aceitar pedido" at bounding box center [190, 189] width 48 height 16
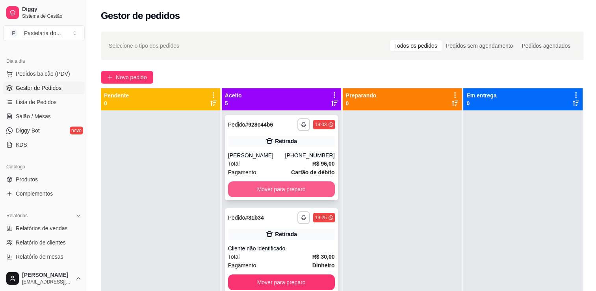
click at [260, 195] on button "Mover para preparo" at bounding box center [281, 189] width 107 height 16
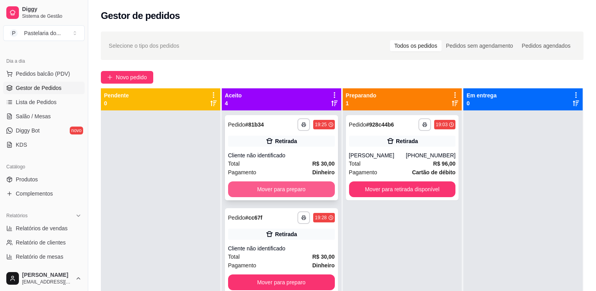
click at [260, 194] on button "Mover para preparo" at bounding box center [281, 189] width 107 height 16
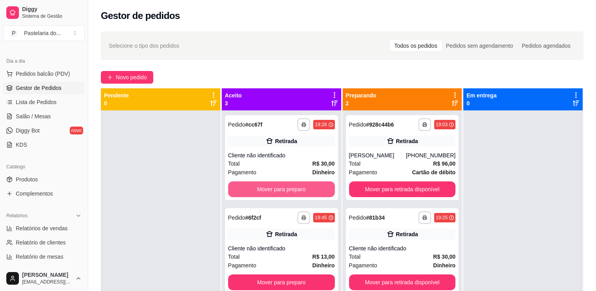
click at [260, 194] on button "Mover para preparo" at bounding box center [281, 189] width 107 height 16
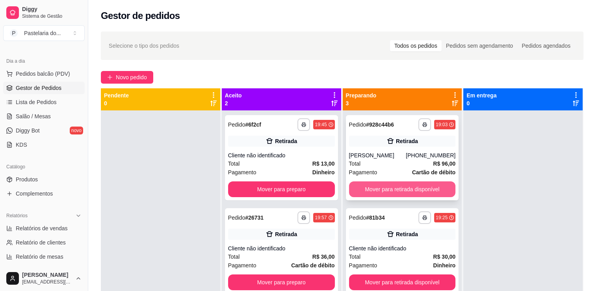
click at [394, 184] on button "Mover para retirada disponível" at bounding box center [402, 189] width 107 height 16
click at [394, 184] on div "Mover para retirada disponível" at bounding box center [402, 189] width 107 height 16
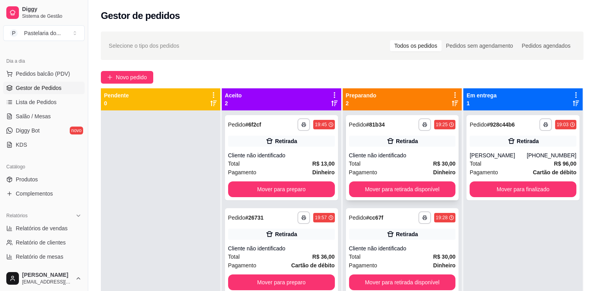
click at [435, 197] on div "**********" at bounding box center [402, 157] width 113 height 85
click at [418, 191] on button "Mover para retirada disponível" at bounding box center [402, 189] width 107 height 16
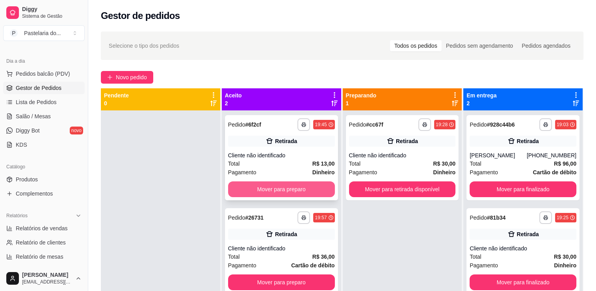
click at [302, 193] on button "Mover para preparo" at bounding box center [281, 189] width 107 height 16
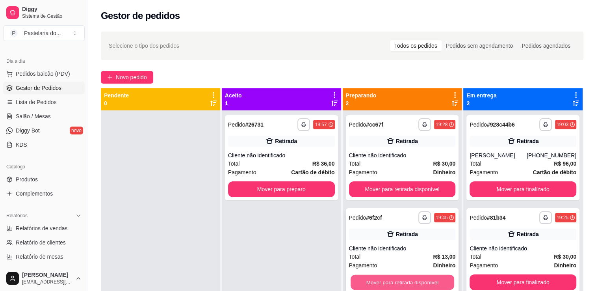
click at [370, 277] on button "Mover para retirada disponível" at bounding box center [403, 282] width 104 height 15
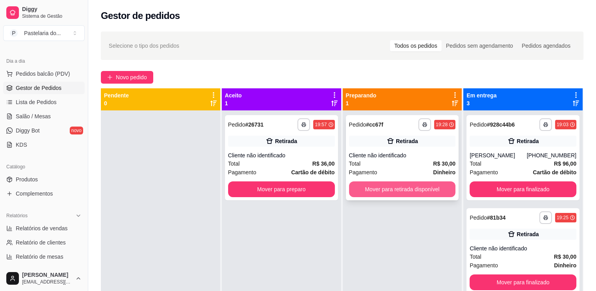
click at [379, 188] on button "Mover para retirada disponível" at bounding box center [402, 189] width 107 height 16
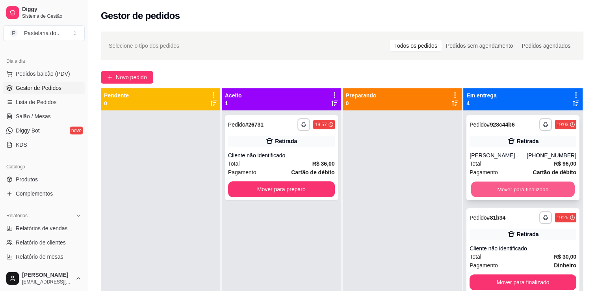
click at [501, 182] on button "Mover para finalizado" at bounding box center [523, 189] width 104 height 15
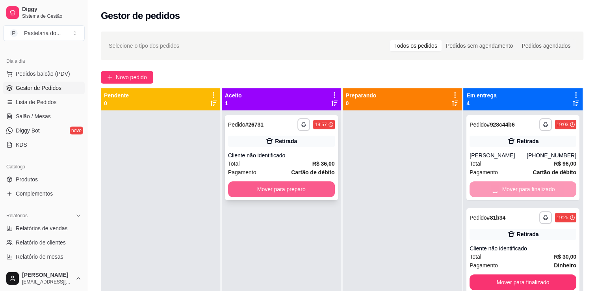
click at [249, 189] on button "Mover para preparo" at bounding box center [281, 189] width 107 height 16
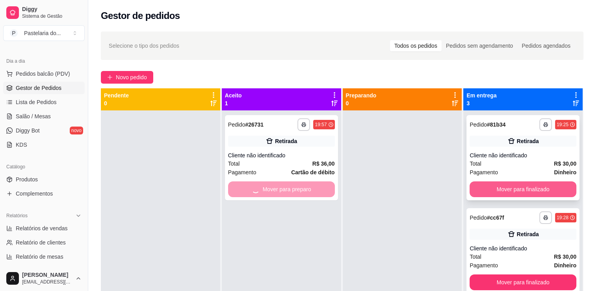
click at [481, 188] on button "Mover para finalizado" at bounding box center [523, 189] width 107 height 16
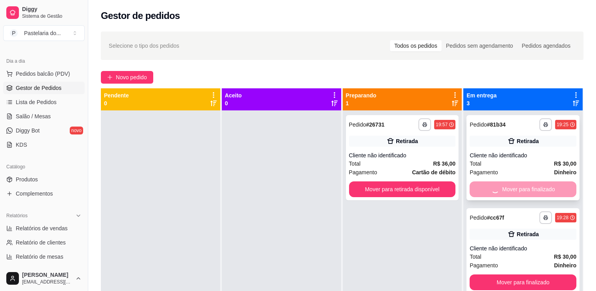
click at [481, 188] on div "Mover para finalizado" at bounding box center [523, 189] width 107 height 16
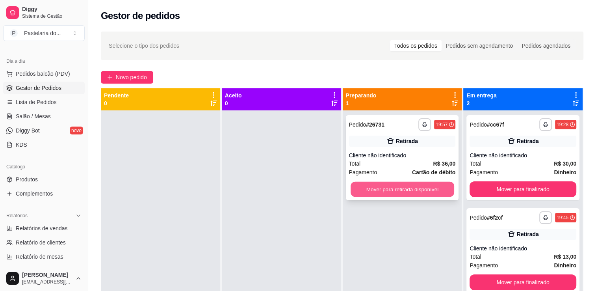
click at [441, 188] on button "Mover para retirada disponível" at bounding box center [403, 189] width 104 height 15
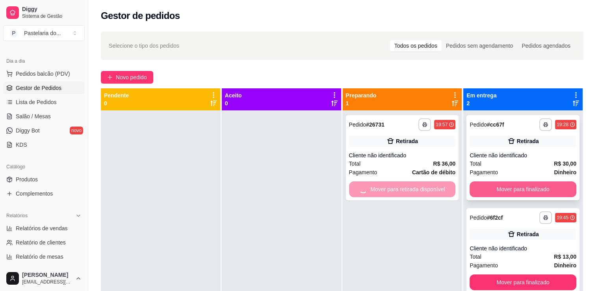
click at [485, 189] on button "Mover para finalizado" at bounding box center [523, 189] width 107 height 16
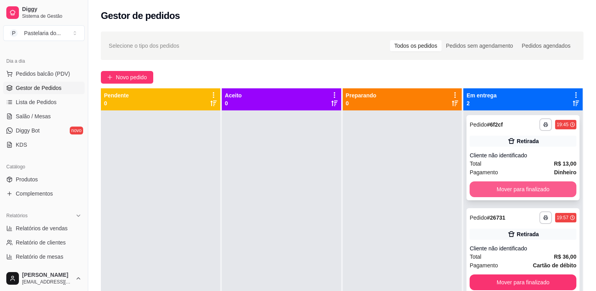
click at [497, 190] on button "Mover para finalizado" at bounding box center [523, 189] width 107 height 16
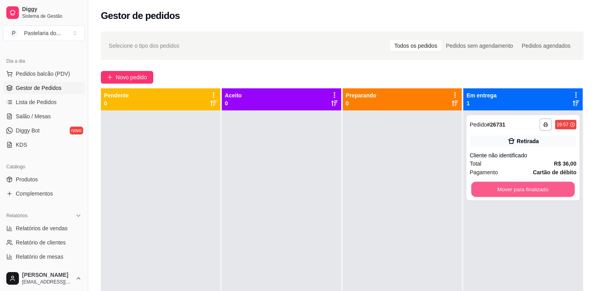
click at [497, 190] on button "Mover para finalizado" at bounding box center [523, 189] width 104 height 15
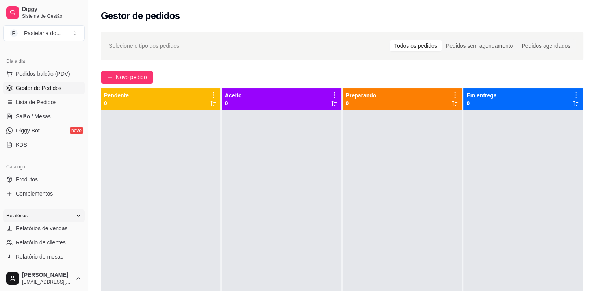
scroll to position [197, 0]
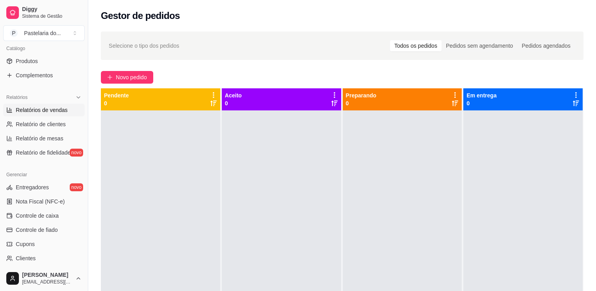
click at [39, 115] on link "Relatórios de vendas" at bounding box center [44, 110] width 82 height 13
select select "ALL"
select select "0"
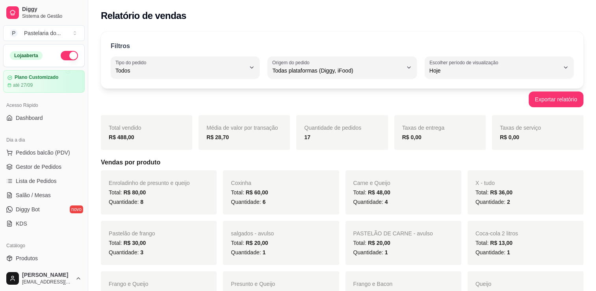
click at [39, 158] on button "Pedidos balcão (PDV)" at bounding box center [44, 152] width 82 height 13
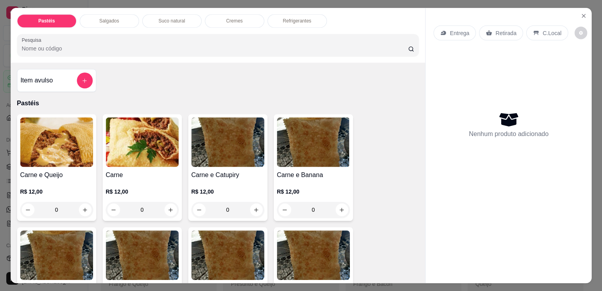
click at [39, 170] on h4 "Carne e Queijo" at bounding box center [56, 174] width 73 height 9
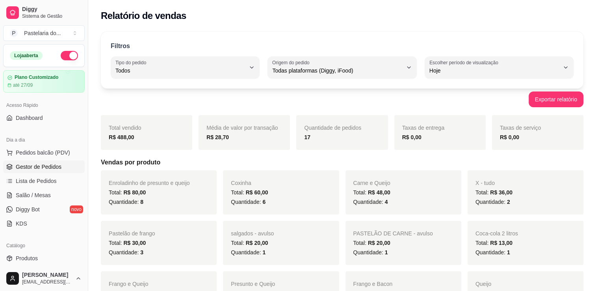
click at [47, 165] on span "Gestor de Pedidos" at bounding box center [39, 167] width 46 height 8
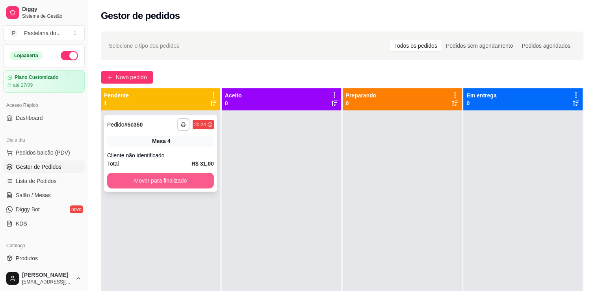
click at [162, 187] on button "Mover para finalizado" at bounding box center [160, 181] width 107 height 16
click at [162, 187] on div "Mover para finalizado" at bounding box center [160, 181] width 107 height 16
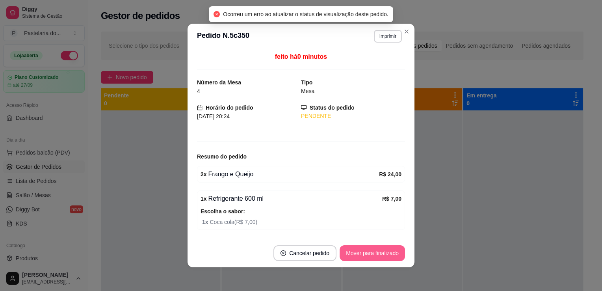
click at [385, 253] on button "Mover para finalizado" at bounding box center [372, 253] width 65 height 16
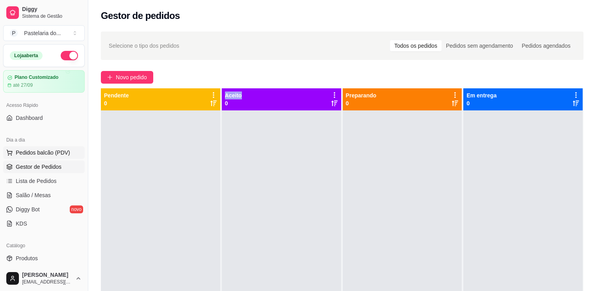
click at [54, 152] on span "Pedidos balcão (PDV)" at bounding box center [43, 153] width 54 height 8
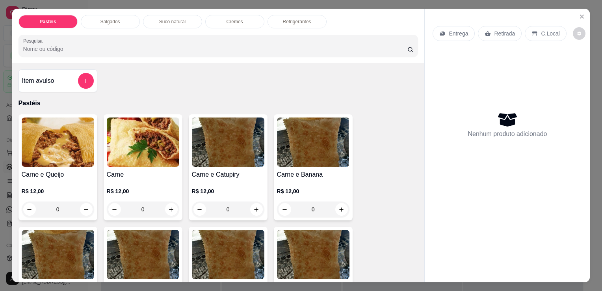
click at [104, 19] on p "Salgados" at bounding box center [110, 22] width 20 height 6
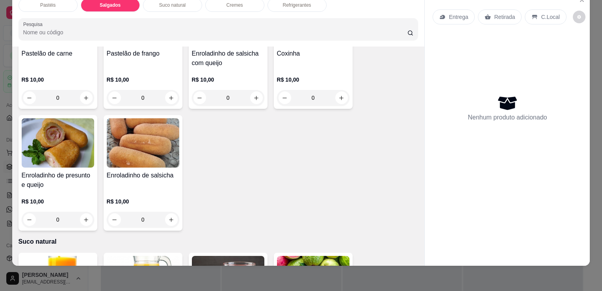
scroll to position [837, 0]
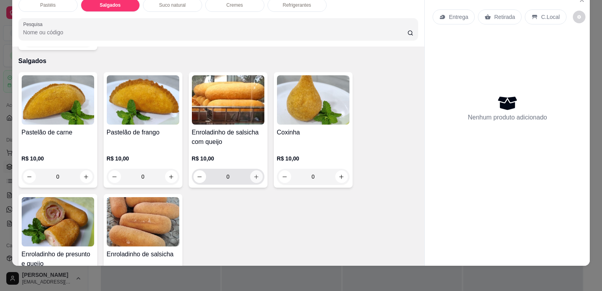
click at [253, 174] on icon "increase-product-quantity" at bounding box center [256, 177] width 6 height 6
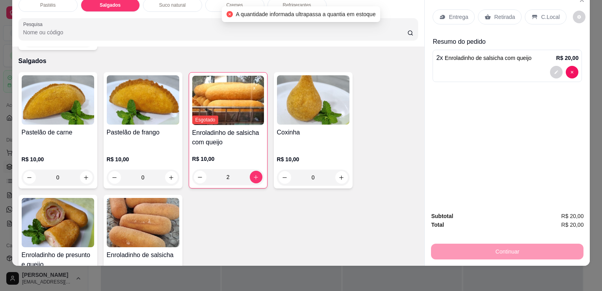
click at [200, 171] on button "decrease-product-quantity" at bounding box center [200, 177] width 13 height 13
type input "1"
click at [519, 9] on div "Entrega Retirada C.Local" at bounding box center [500, 16] width 134 height 15
click at [505, 13] on p "Retirada" at bounding box center [504, 17] width 21 height 8
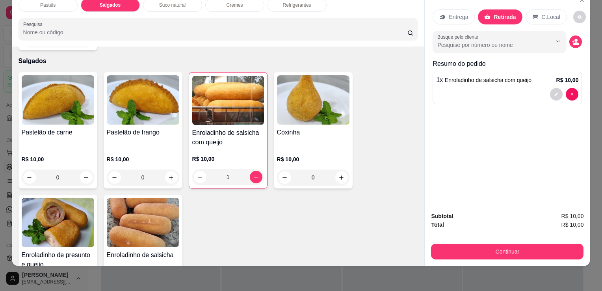
click at [485, 245] on button "Continuar" at bounding box center [507, 252] width 152 height 16
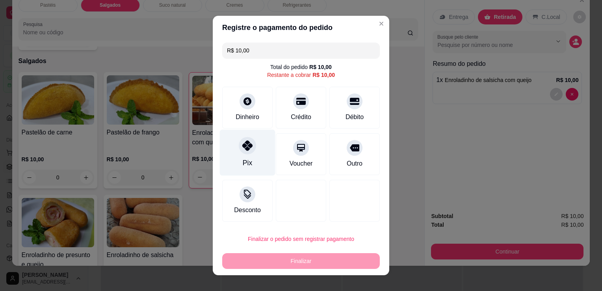
click at [242, 139] on div at bounding box center [247, 145] width 17 height 17
type input "R$ 0,00"
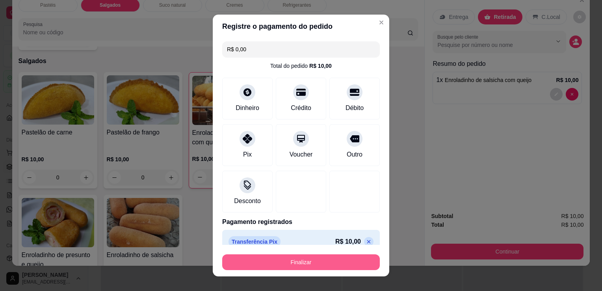
click at [297, 265] on button "Finalizar" at bounding box center [301, 262] width 158 height 16
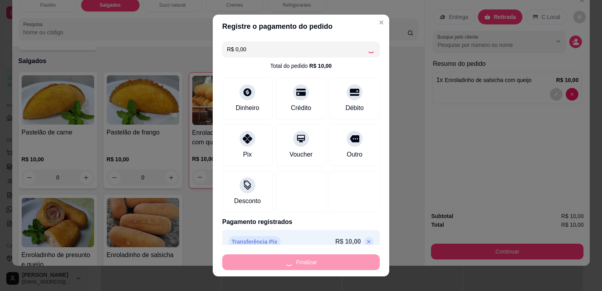
type input "0"
type input "-R$ 10,00"
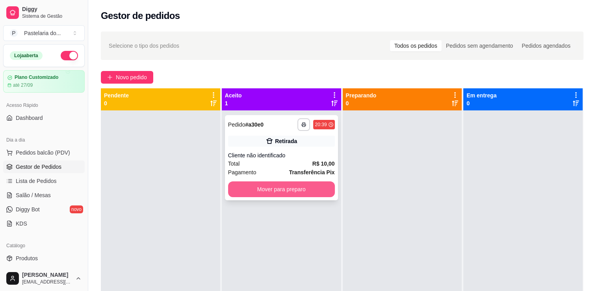
click at [299, 192] on button "Mover para preparo" at bounding box center [281, 189] width 107 height 16
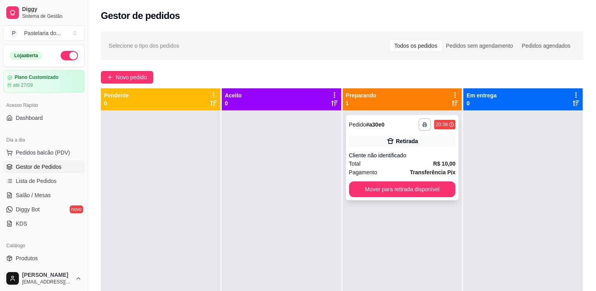
click at [424, 201] on div "**********" at bounding box center [402, 255] width 119 height 291
click at [435, 188] on button "Mover para retirada disponível" at bounding box center [403, 189] width 104 height 15
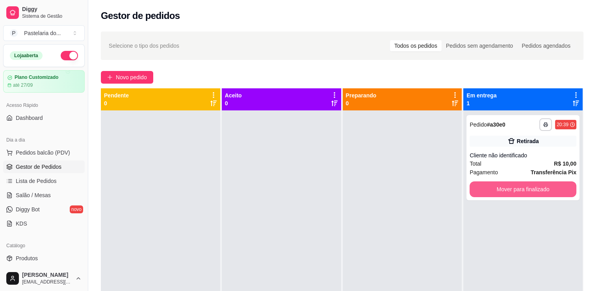
click at [496, 195] on button "Mover para finalizado" at bounding box center [523, 189] width 107 height 16
click at [496, 195] on div "Mover para finalizado" at bounding box center [523, 189] width 107 height 16
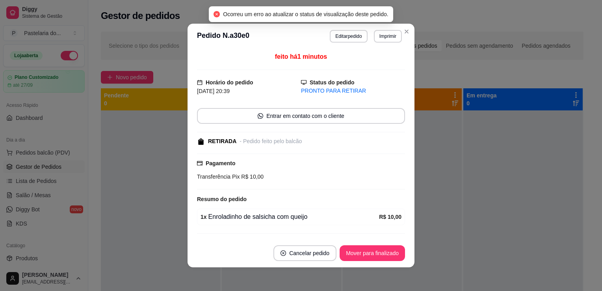
click at [386, 244] on footer "Cancelar pedido Mover para finalizado" at bounding box center [301, 253] width 227 height 28
click at [384, 248] on button "Mover para finalizado" at bounding box center [372, 253] width 65 height 16
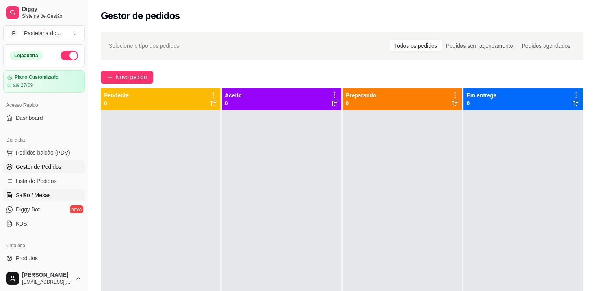
click at [20, 192] on span "Salão / Mesas" at bounding box center [33, 195] width 35 height 8
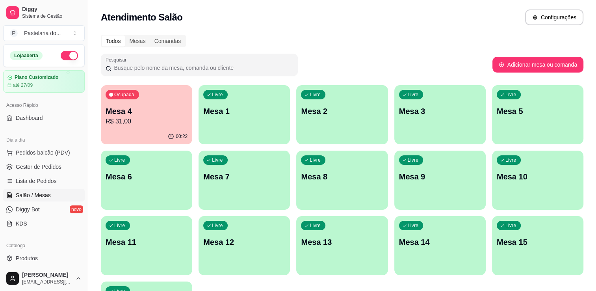
click at [145, 119] on p "R$ 31,00" at bounding box center [147, 121] width 82 height 9
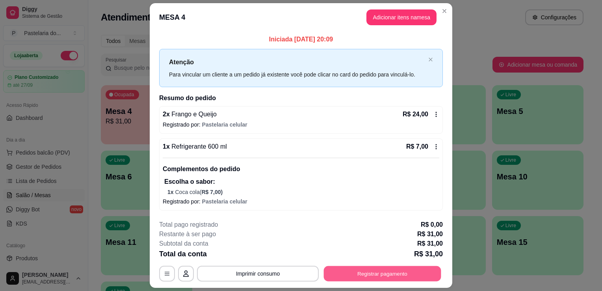
click at [344, 275] on button "Registrar pagamento" at bounding box center [382, 273] width 117 height 15
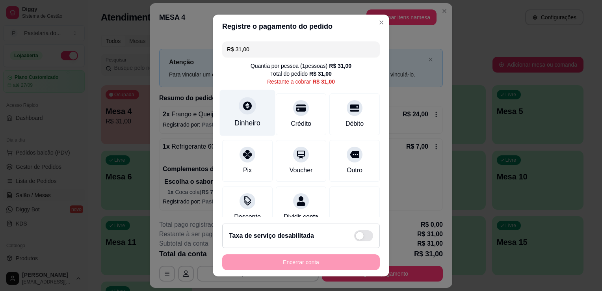
click at [242, 100] on icon at bounding box center [247, 105] width 10 height 10
click at [266, 143] on input "0,00" at bounding box center [301, 138] width 158 height 16
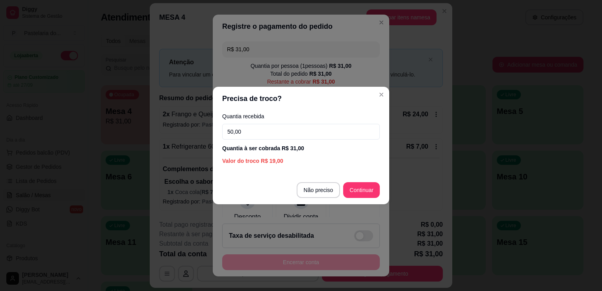
type input "50,00"
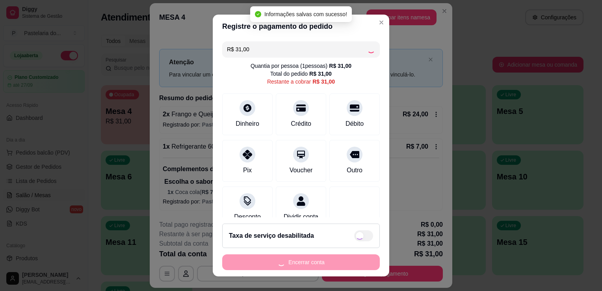
type input "R$ 0,00"
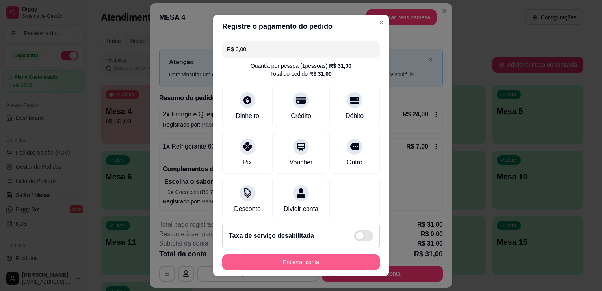
click at [270, 261] on button "Encerrar conta" at bounding box center [301, 262] width 158 height 16
click at [270, 261] on div "Encerrar conta" at bounding box center [301, 262] width 158 height 16
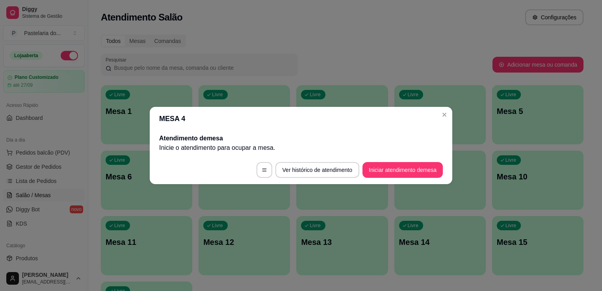
click at [396, 72] on div "Pesquisar" at bounding box center [297, 65] width 392 height 22
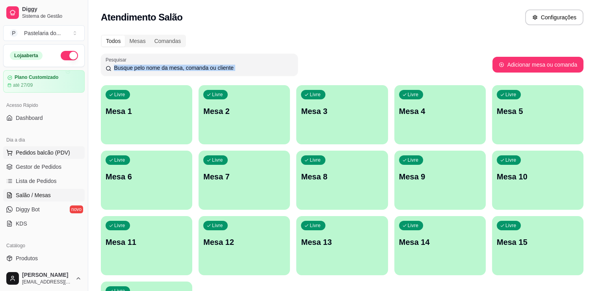
click at [41, 157] on button "Pedidos balcão (PDV)" at bounding box center [44, 152] width 82 height 13
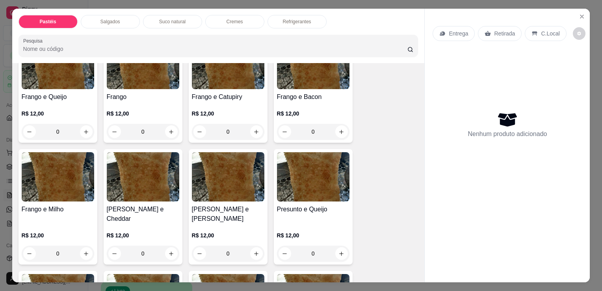
scroll to position [315, 0]
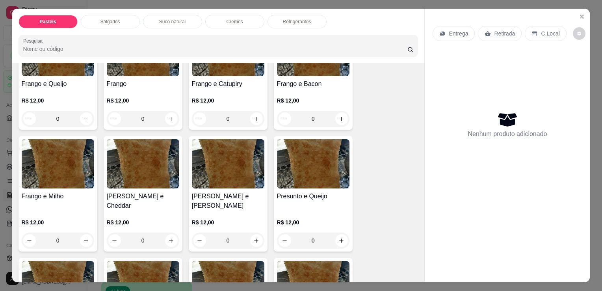
click at [340, 232] on div "0" at bounding box center [313, 240] width 73 height 16
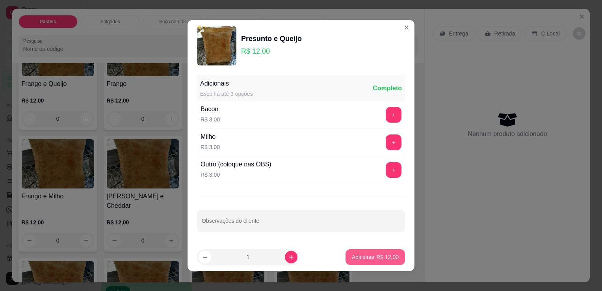
click at [370, 262] on button "Adicionar R$ 12,00" at bounding box center [376, 257] width 60 height 16
type input "1"
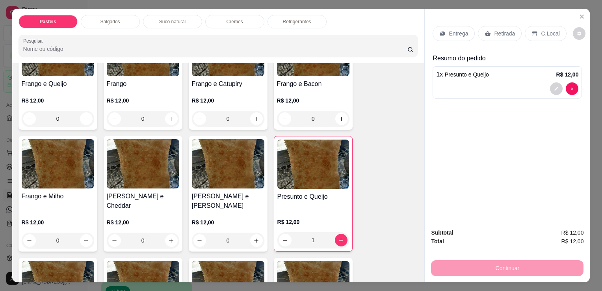
click at [491, 26] on div "Retirada" at bounding box center [500, 33] width 44 height 15
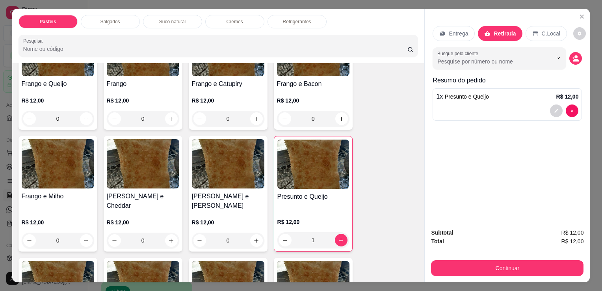
click at [465, 258] on div "Continuar" at bounding box center [507, 267] width 152 height 18
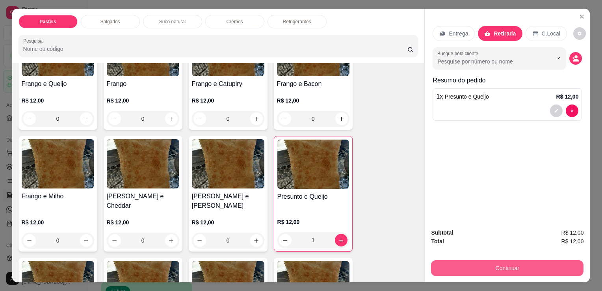
click at [458, 262] on button "Continuar" at bounding box center [507, 268] width 152 height 16
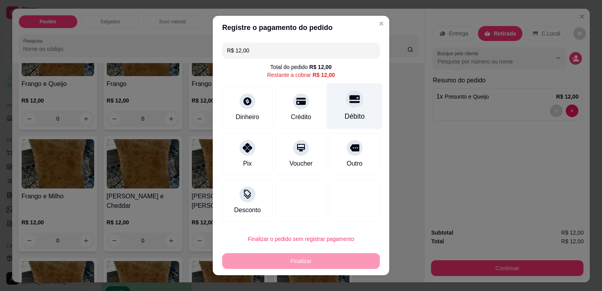
click at [348, 114] on div "Débito" at bounding box center [355, 116] width 20 height 10
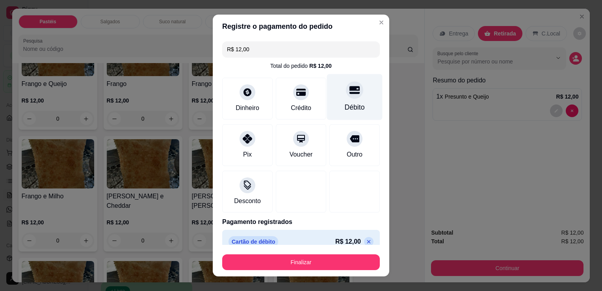
type input "R$ 0,00"
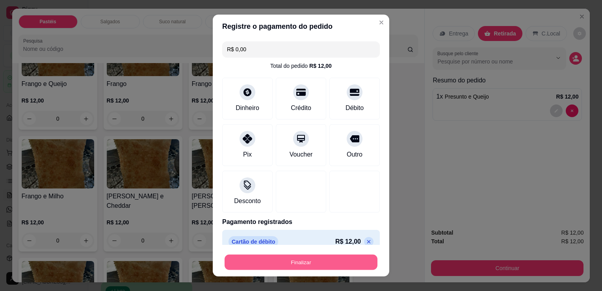
click at [320, 266] on button "Finalizar" at bounding box center [301, 262] width 153 height 15
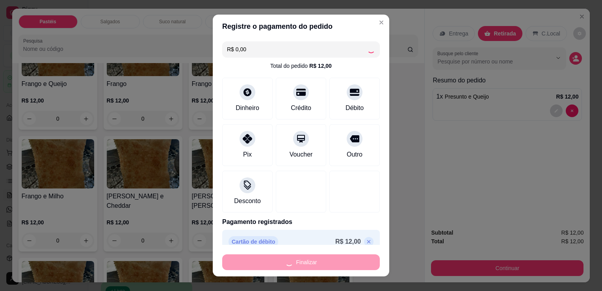
type input "0"
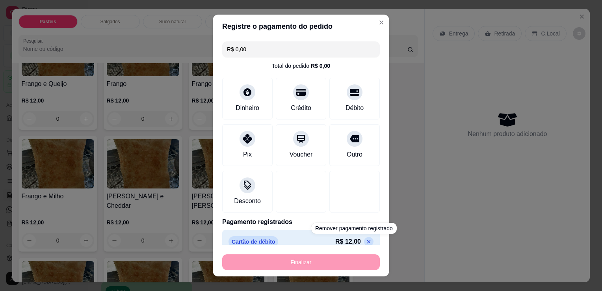
type input "-R$ 12,00"
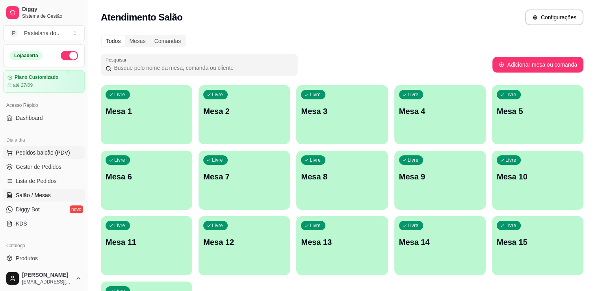
click at [31, 156] on button "Pedidos balcão (PDV)" at bounding box center [44, 152] width 82 height 13
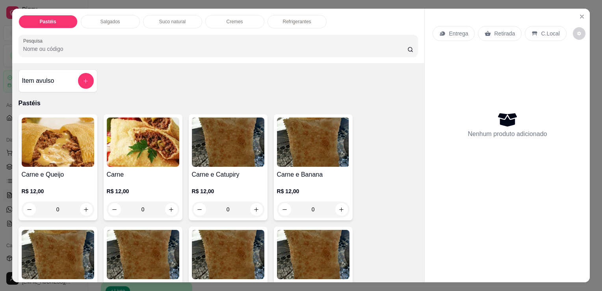
click at [110, 26] on div "Pastéis Salgados Suco natural Cremes Refrigerantes Pesquisa" at bounding box center [218, 36] width 413 height 54
click at [112, 23] on div "Salgados" at bounding box center [110, 21] width 59 height 13
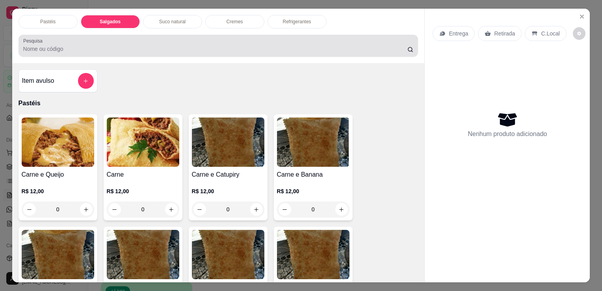
scroll to position [19, 0]
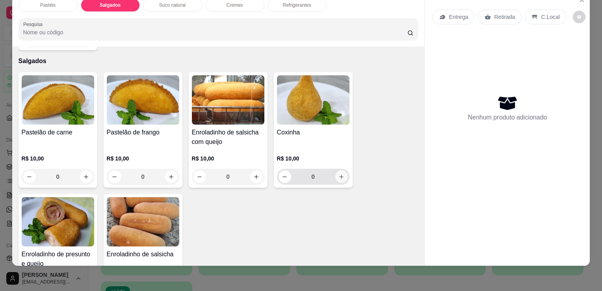
click at [329, 169] on input "0" at bounding box center [313, 177] width 44 height 16
click at [338, 174] on icon "increase-product-quantity" at bounding box center [341, 177] width 6 height 6
type input "1"
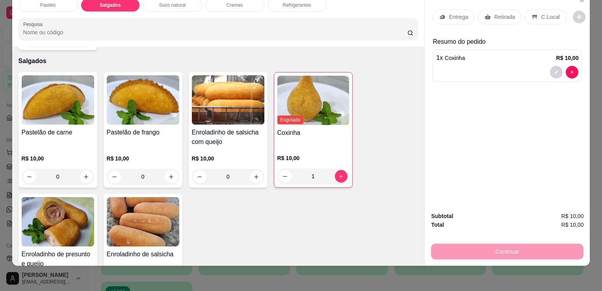
scroll to position [876, 0]
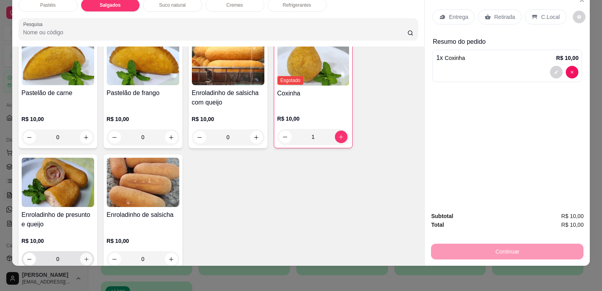
click at [85, 256] on icon "increase-product-quantity" at bounding box center [86, 259] width 6 height 6
type input "1"
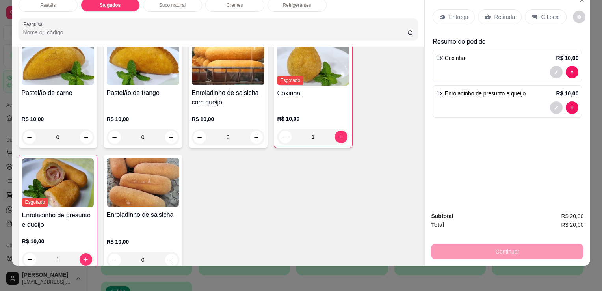
click at [490, 17] on div "Retirada" at bounding box center [500, 16] width 44 height 15
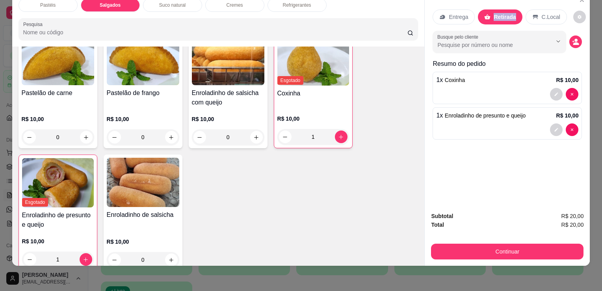
click at [467, 255] on div "Subtotal R$ 20,00 Total R$ 20,00 Continuar" at bounding box center [507, 235] width 165 height 60
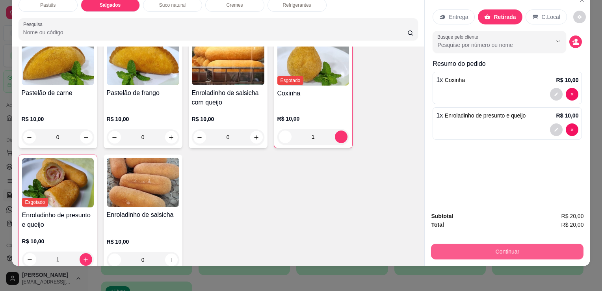
click at [468, 248] on button "Continuar" at bounding box center [507, 252] width 152 height 16
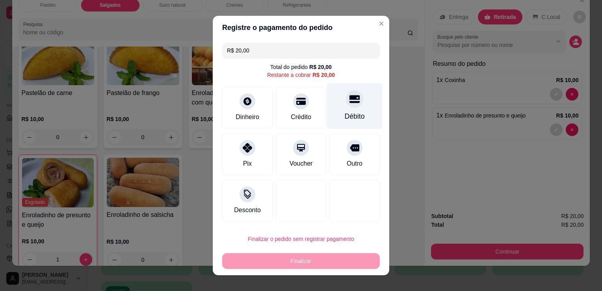
click at [345, 116] on div "Débito" at bounding box center [355, 116] width 20 height 10
type input "R$ 0,00"
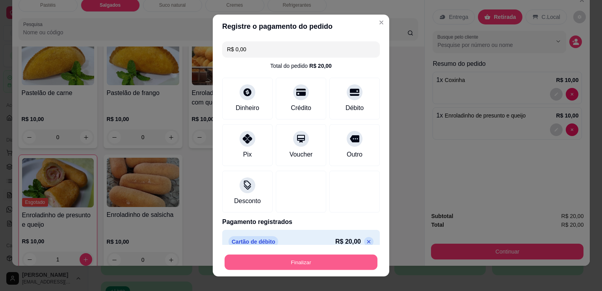
click at [307, 266] on button "Finalizar" at bounding box center [301, 262] width 153 height 15
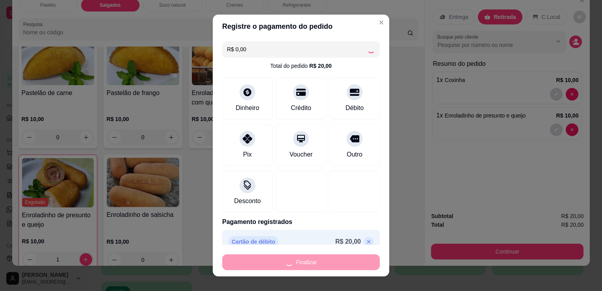
type input "0"
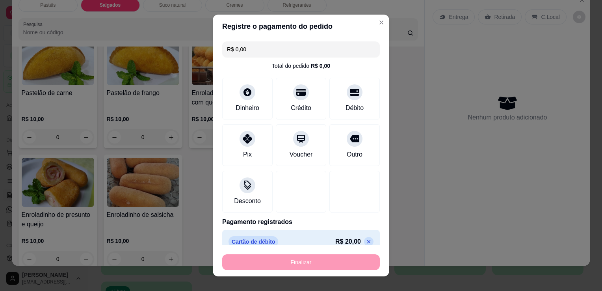
type input "-R$ 20,00"
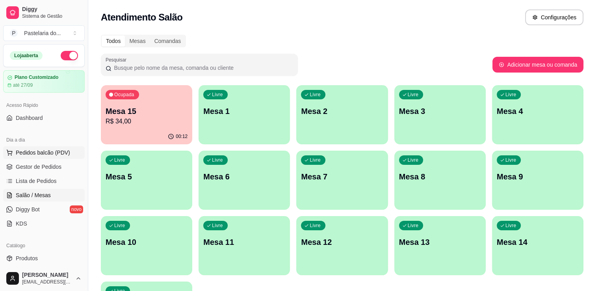
click at [44, 151] on span "Pedidos balcão (PDV)" at bounding box center [43, 153] width 54 height 8
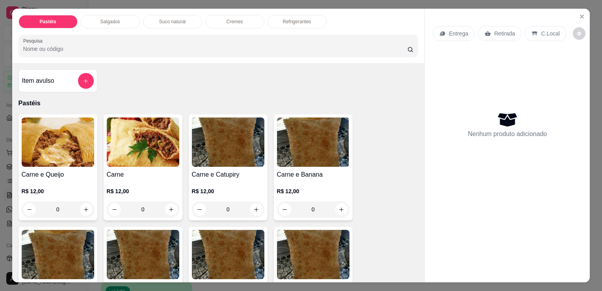
click at [318, 18] on div "Refrigerantes" at bounding box center [297, 21] width 59 height 13
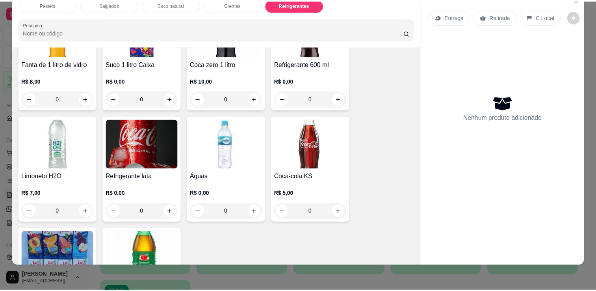
scroll to position [2178, 0]
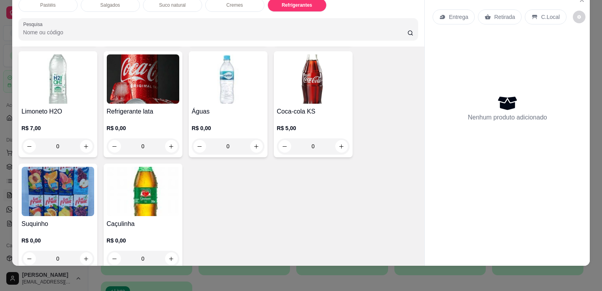
click at [307, 81] on img at bounding box center [313, 78] width 73 height 49
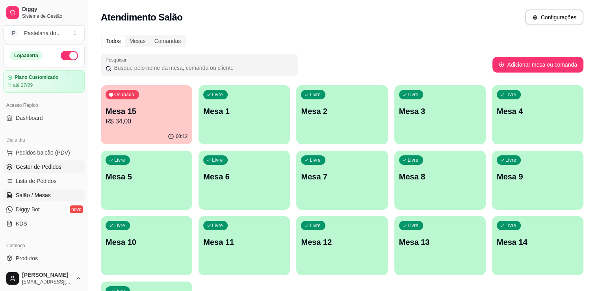
click at [24, 168] on span "Gestor de Pedidos" at bounding box center [39, 167] width 46 height 8
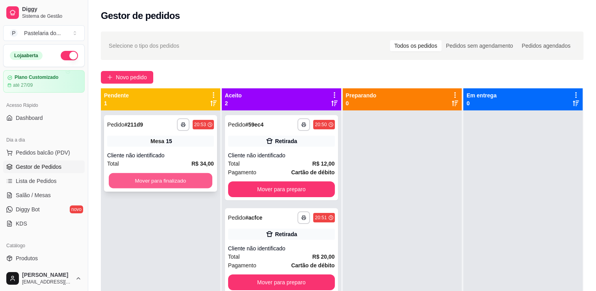
click at [180, 179] on button "Mover para finalizado" at bounding box center [161, 180] width 104 height 15
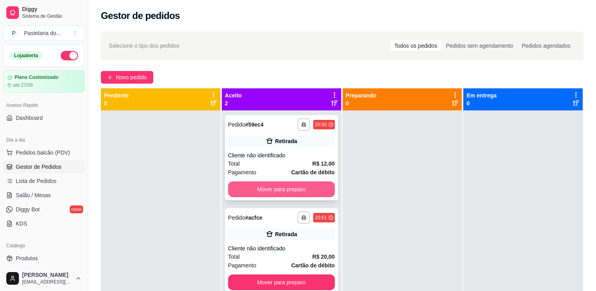
click at [277, 190] on button "Mover para preparo" at bounding box center [281, 189] width 107 height 16
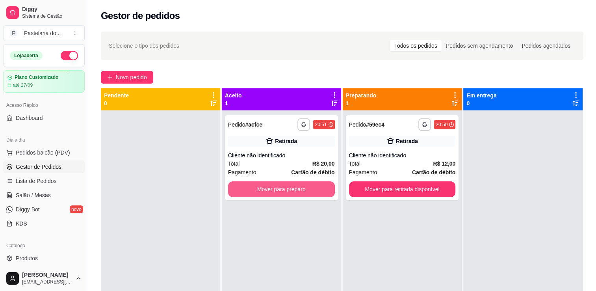
click at [277, 190] on button "Mover para preparo" at bounding box center [281, 189] width 107 height 16
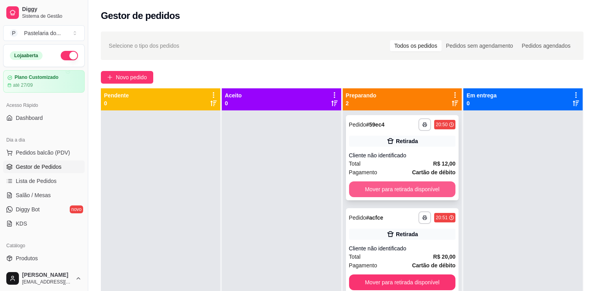
click at [391, 185] on button "Mover para retirada disponível" at bounding box center [402, 189] width 107 height 16
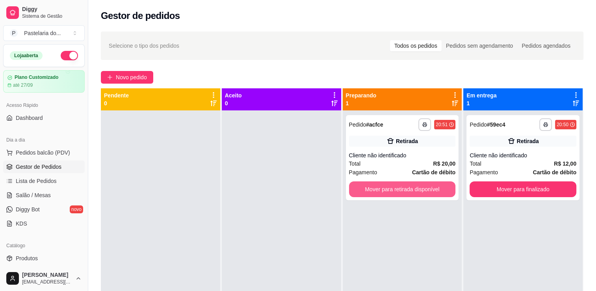
click at [391, 188] on button "Mover para retirada disponível" at bounding box center [402, 189] width 107 height 16
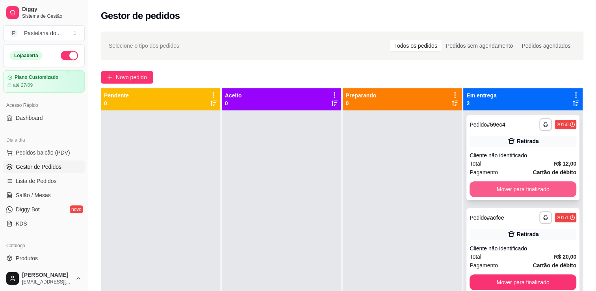
click at [496, 182] on button "Mover para finalizado" at bounding box center [523, 189] width 107 height 16
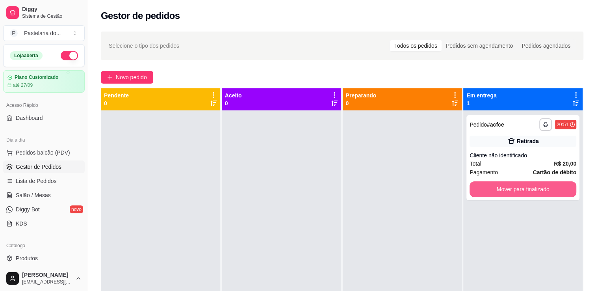
click at [498, 183] on button "Mover para finalizado" at bounding box center [523, 189] width 107 height 16
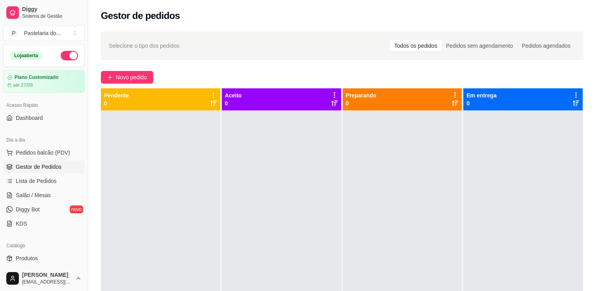
scroll to position [79, 0]
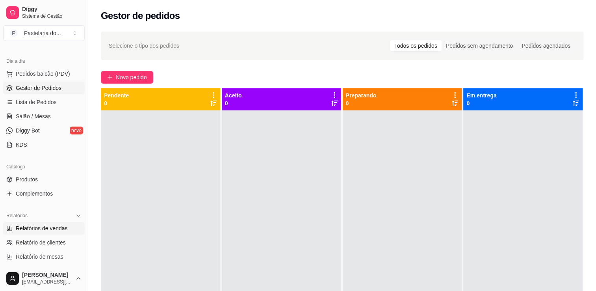
click at [53, 226] on span "Relatórios de vendas" at bounding box center [42, 228] width 52 height 8
select select "ALL"
select select "0"
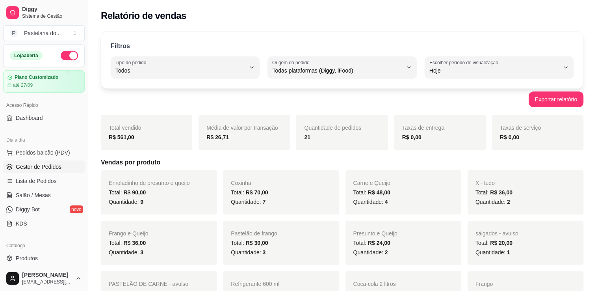
click at [41, 164] on span "Gestor de Pedidos" at bounding box center [39, 167] width 46 height 8
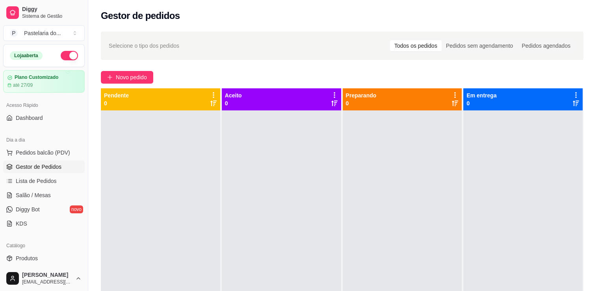
drag, startPoint x: 2, startPoint y: 72, endPoint x: 218, endPoint y: 61, distance: 215.8
click at [218, 61] on div "Selecione o tipo dos pedidos Todos os pedidos Pedidos sem agendamento Pedidos a…" at bounding box center [342, 208] width 508 height 362
click at [56, 193] on link "Salão / Mesas" at bounding box center [44, 195] width 82 height 13
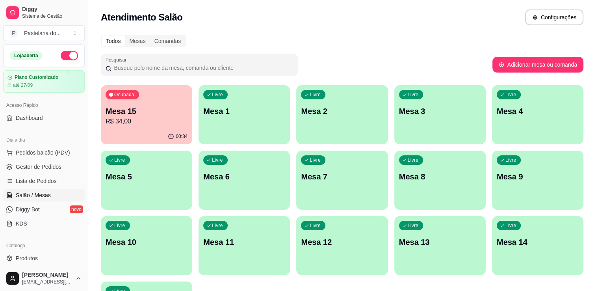
click at [129, 125] on p "R$ 34,00" at bounding box center [147, 121] width 82 height 9
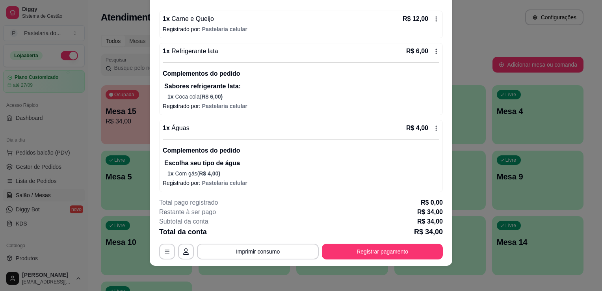
scroll to position [104, 0]
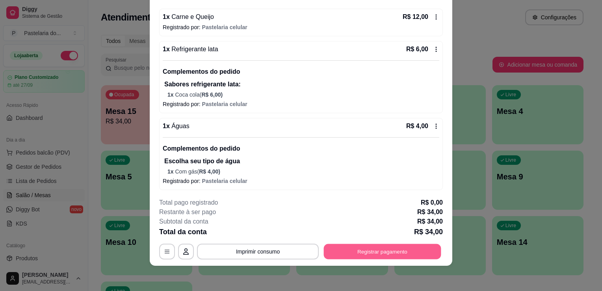
click at [392, 247] on button "Registrar pagamento" at bounding box center [382, 251] width 117 height 15
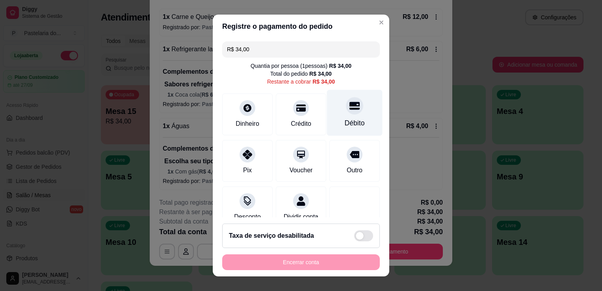
click at [350, 110] on icon at bounding box center [355, 105] width 10 height 10
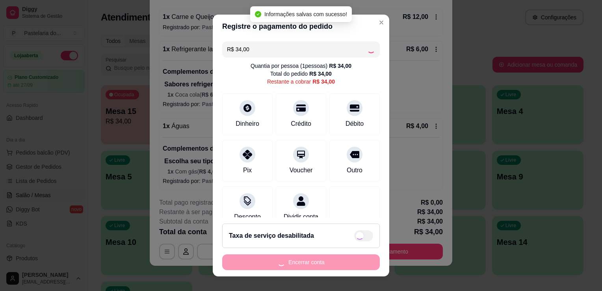
type input "R$ 0,00"
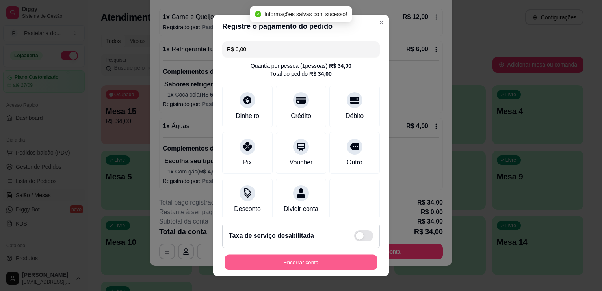
click at [320, 264] on button "Encerrar conta" at bounding box center [301, 262] width 153 height 15
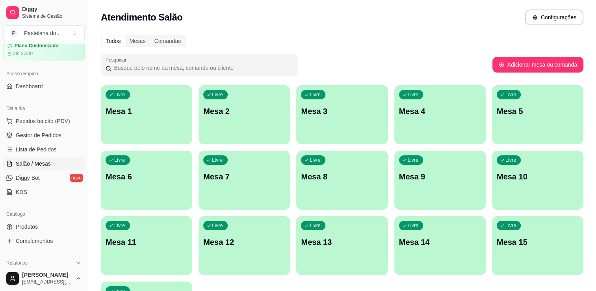
scroll to position [79, 0]
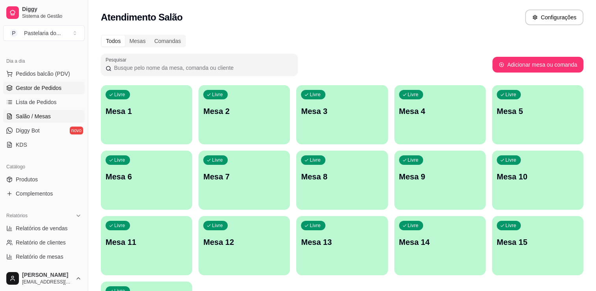
click at [37, 83] on link "Gestor de Pedidos" at bounding box center [44, 88] width 82 height 13
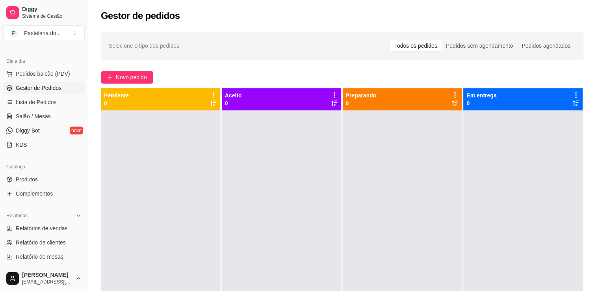
click at [37, 82] on link "Gestor de Pedidos" at bounding box center [44, 88] width 82 height 13
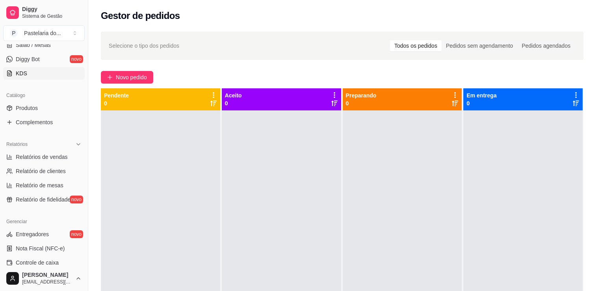
scroll to position [158, 0]
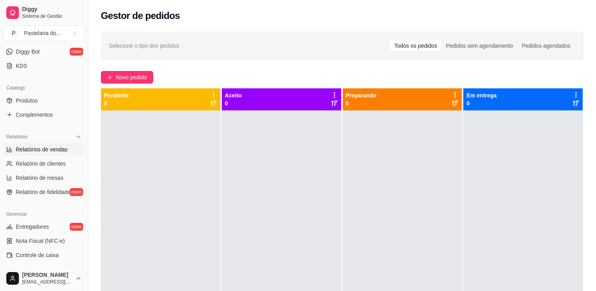
click at [54, 152] on span "Relatórios de vendas" at bounding box center [42, 149] width 52 height 8
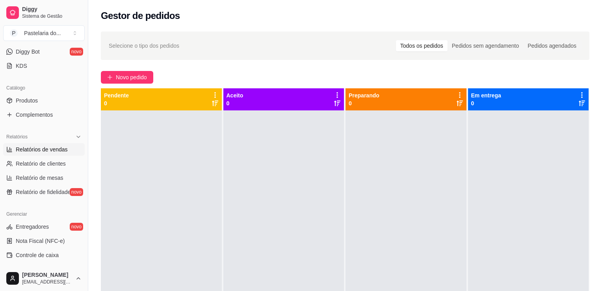
select select "ALL"
select select "0"
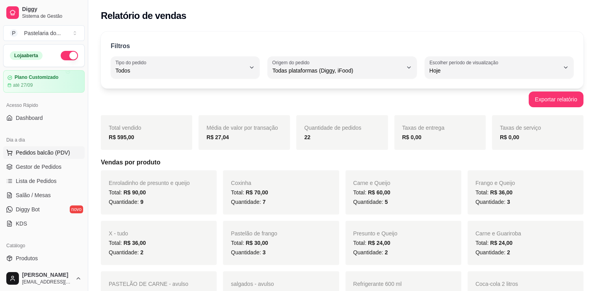
click at [38, 155] on span "Pedidos balcão (PDV)" at bounding box center [43, 153] width 54 height 8
click at [64, 152] on span "Pedidos balcão (PDV)" at bounding box center [43, 153] width 54 height 8
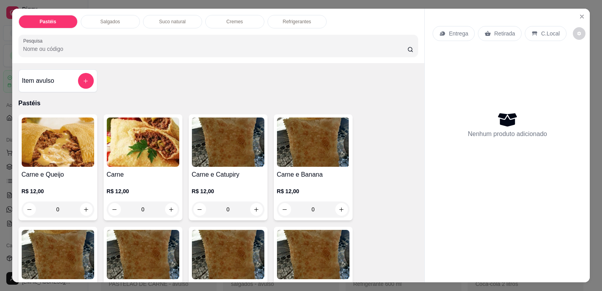
click at [108, 19] on p "Salgados" at bounding box center [110, 22] width 20 height 6
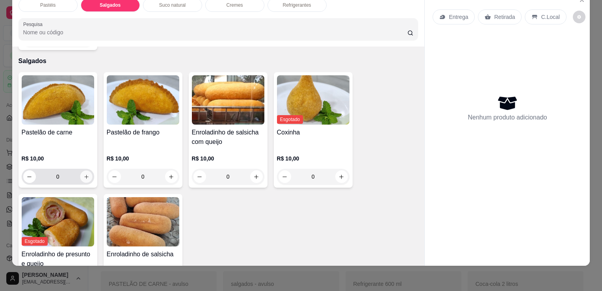
click at [80, 171] on button "increase-product-quantity" at bounding box center [86, 177] width 12 height 12
type input "1"
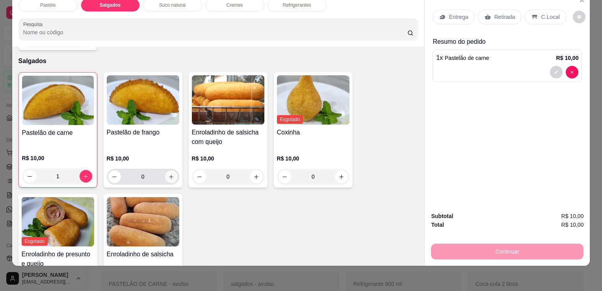
click at [171, 170] on button "increase-product-quantity" at bounding box center [171, 176] width 13 height 13
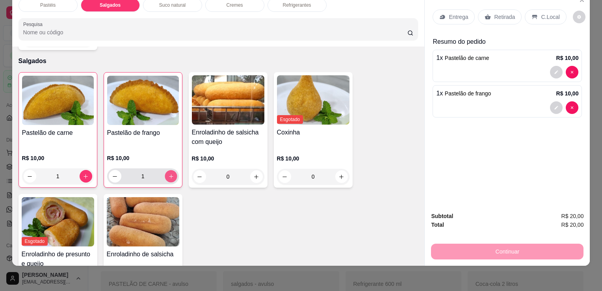
click at [171, 170] on button "increase-product-quantity" at bounding box center [171, 176] width 12 height 12
click at [113, 170] on button "decrease-product-quantity" at bounding box center [115, 176] width 13 height 13
click at [113, 170] on button "decrease-product-quantity" at bounding box center [115, 176] width 12 height 12
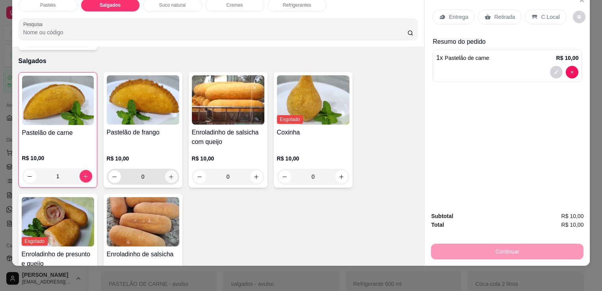
click at [165, 170] on button "increase-product-quantity" at bounding box center [171, 176] width 13 height 13
type input "1"
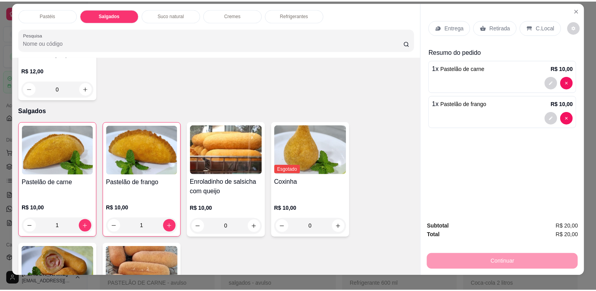
scroll to position [0, 0]
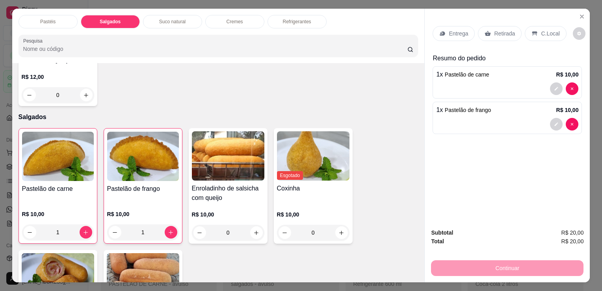
click at [494, 33] on p "Retirada" at bounding box center [504, 34] width 21 height 8
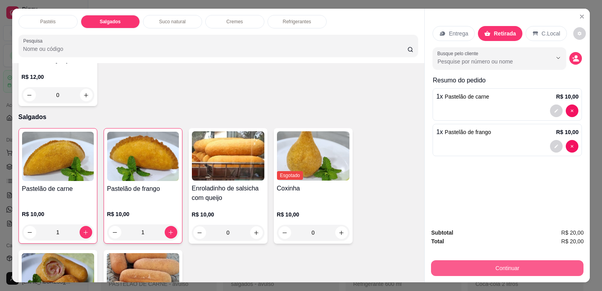
click at [491, 268] on button "Continuar" at bounding box center [507, 268] width 152 height 16
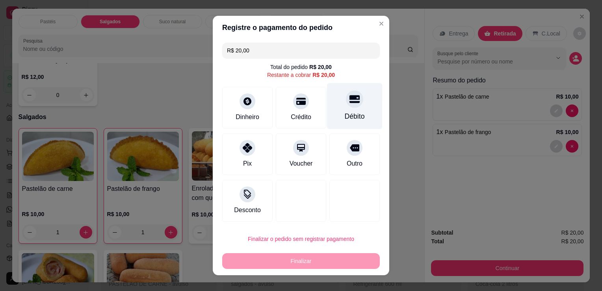
click at [345, 119] on div "Débito" at bounding box center [355, 116] width 20 height 10
type input "R$ 0,00"
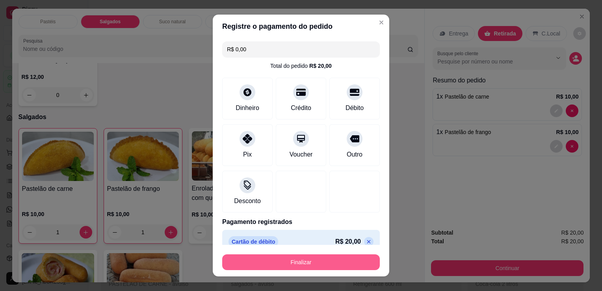
click at [328, 261] on button "Finalizar" at bounding box center [301, 262] width 158 height 16
click at [328, 261] on div "Finalizar" at bounding box center [301, 262] width 158 height 16
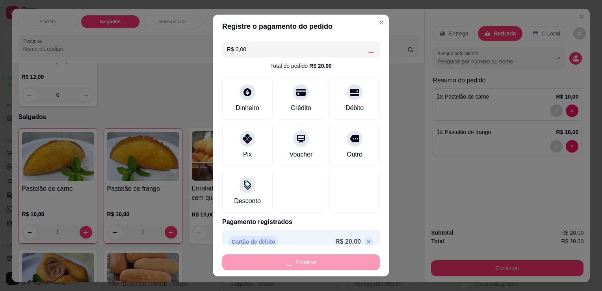
type input "0"
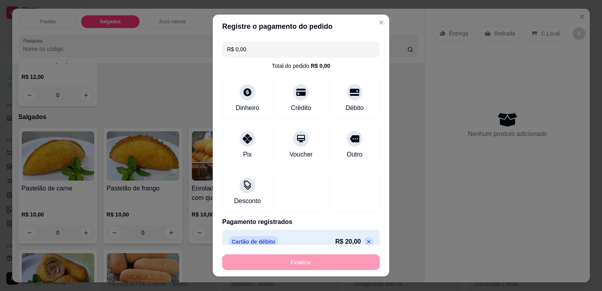
type input "-R$ 20,00"
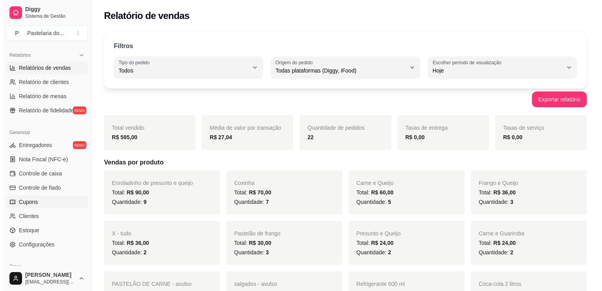
scroll to position [276, 0]
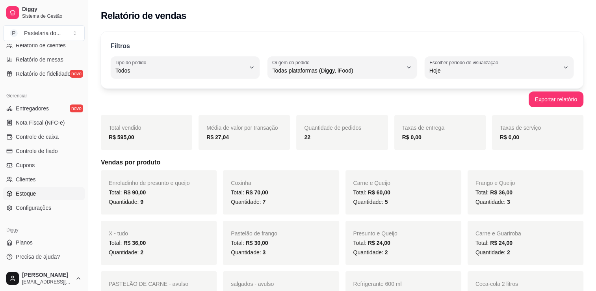
click at [48, 188] on link "Estoque" at bounding box center [44, 193] width 82 height 13
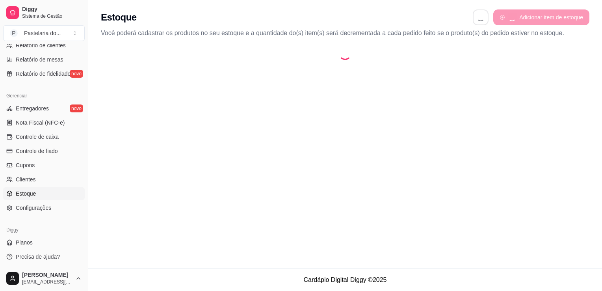
select select "QUANTITY_ORDER"
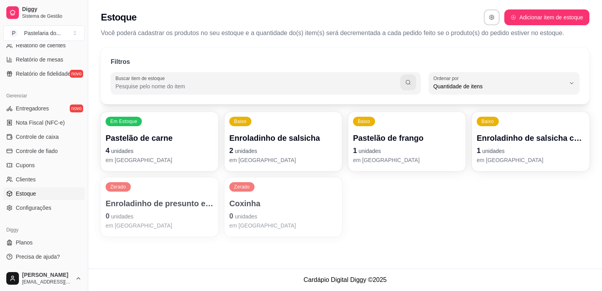
scroll to position [7, 0]
click at [173, 144] on div "Pastelão de carne 4 unidades em [GEOGRAPHIC_DATA]" at bounding box center [160, 148] width 108 height 32
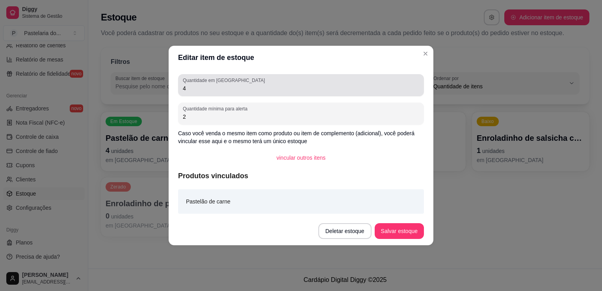
click at [218, 86] on input "4" at bounding box center [301, 88] width 236 height 8
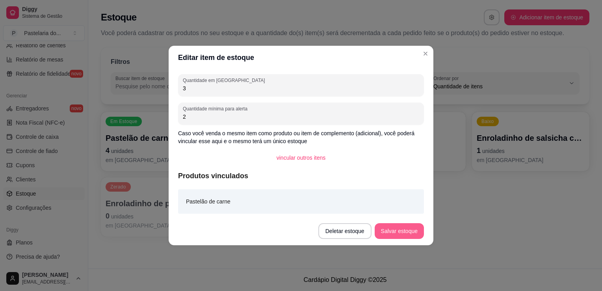
type input "3"
click at [415, 227] on button "Salvar estoque" at bounding box center [399, 231] width 49 height 16
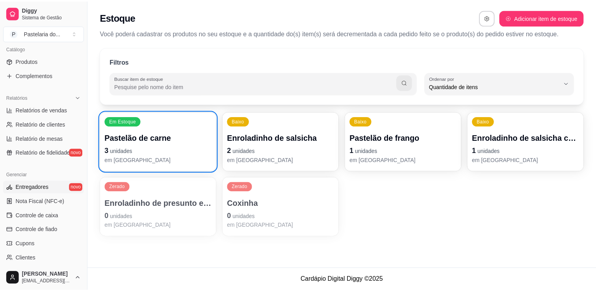
scroll to position [39, 0]
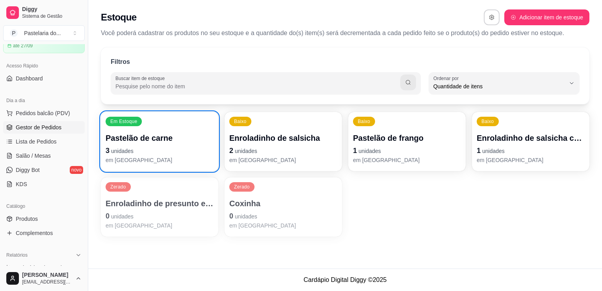
click at [46, 128] on span "Gestor de Pedidos" at bounding box center [39, 127] width 46 height 8
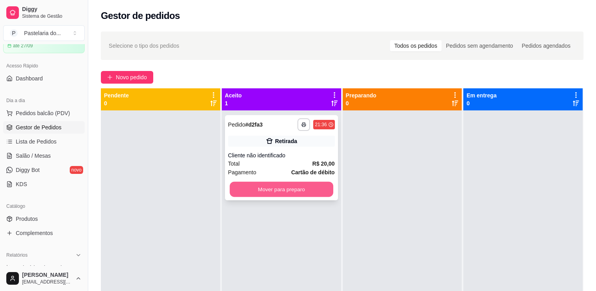
click at [301, 186] on button "Mover para preparo" at bounding box center [282, 189] width 104 height 15
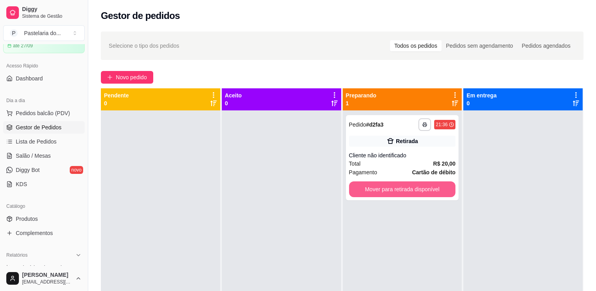
click at [405, 195] on button "Mover para retirada disponível" at bounding box center [402, 189] width 107 height 16
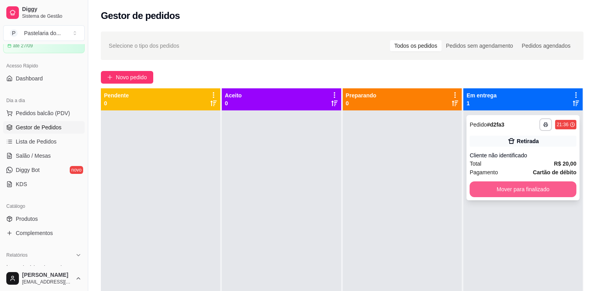
click at [532, 192] on button "Mover para finalizado" at bounding box center [523, 189] width 107 height 16
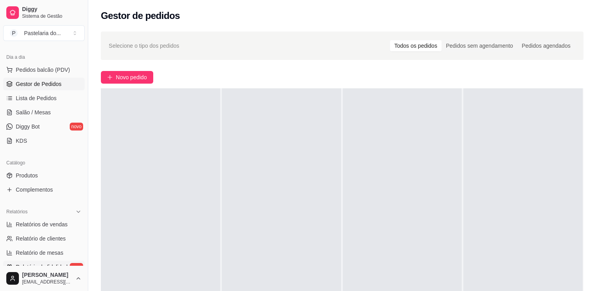
scroll to position [158, 0]
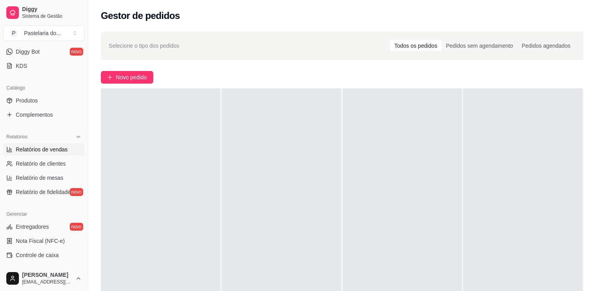
click at [60, 151] on span "Relatórios de vendas" at bounding box center [42, 149] width 52 height 8
select select "ALL"
select select "0"
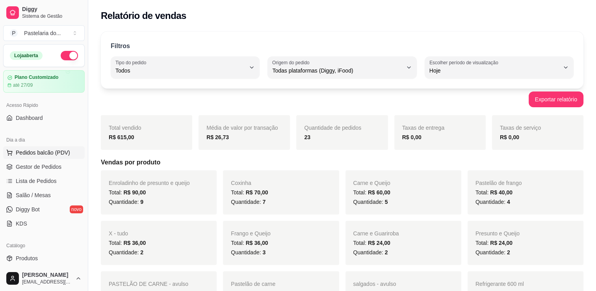
click at [20, 158] on button "Pedidos balcão (PDV)" at bounding box center [44, 152] width 82 height 13
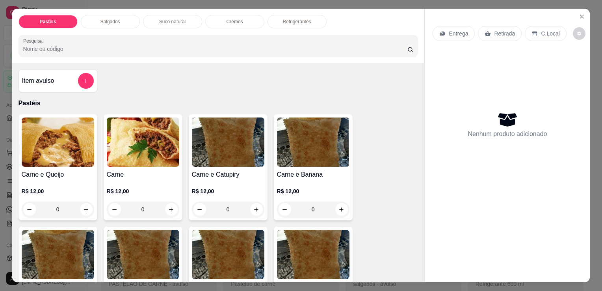
click at [103, 15] on div "Salgados" at bounding box center [110, 21] width 59 height 13
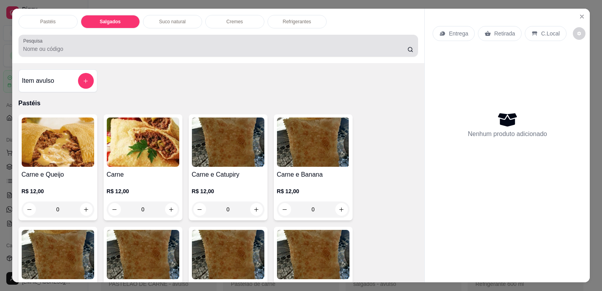
scroll to position [19, 0]
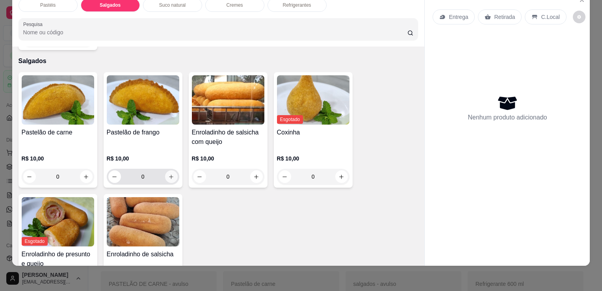
click at [169, 170] on button "increase-product-quantity" at bounding box center [171, 176] width 13 height 13
type input "1"
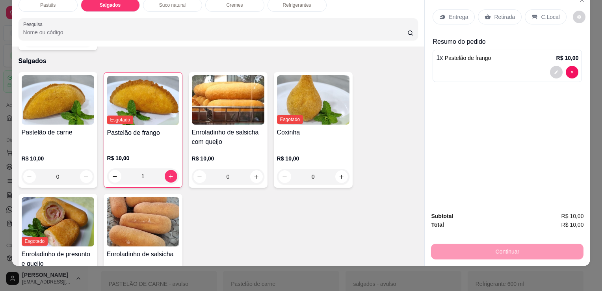
click at [91, 158] on div "Pastelão de carne R$ 10,00 0" at bounding box center [58, 129] width 79 height 115
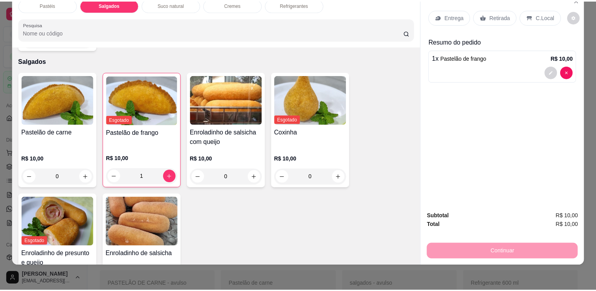
scroll to position [6, 0]
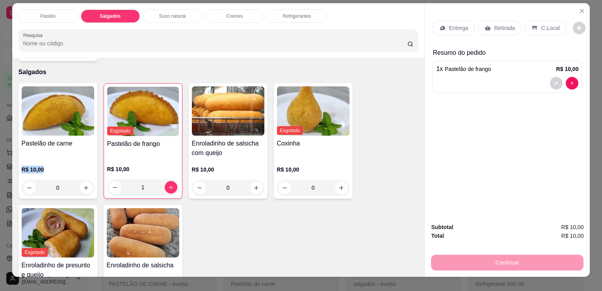
click at [91, 158] on div "Pastelão de carne R$ 10,00 0" at bounding box center [58, 140] width 79 height 115
click at [84, 185] on icon "increase-product-quantity" at bounding box center [86, 188] width 6 height 6
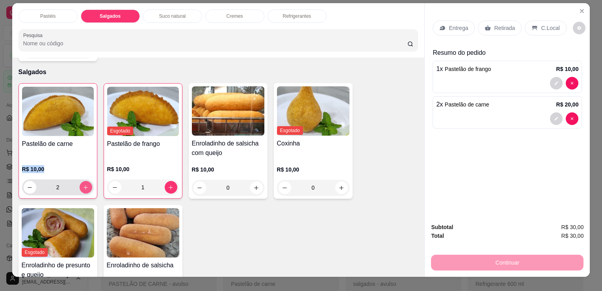
click at [84, 184] on icon "increase-product-quantity" at bounding box center [86, 187] width 6 height 6
click at [27, 184] on icon "decrease-product-quantity" at bounding box center [30, 187] width 6 height 6
type input "2"
click at [498, 24] on p "Retirada" at bounding box center [504, 28] width 21 height 8
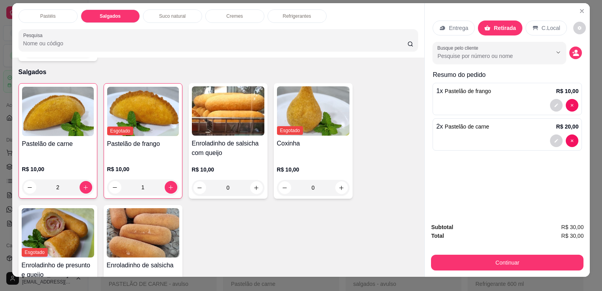
click at [467, 263] on button "Continuar" at bounding box center [507, 263] width 152 height 16
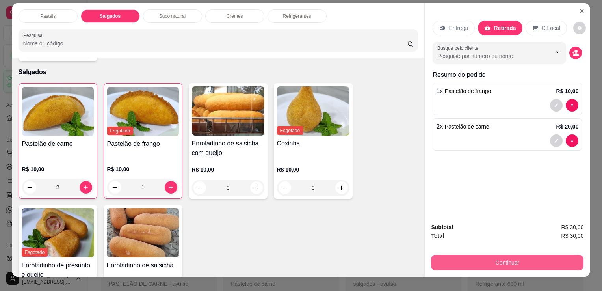
click at [481, 264] on button "Continuar" at bounding box center [507, 263] width 152 height 16
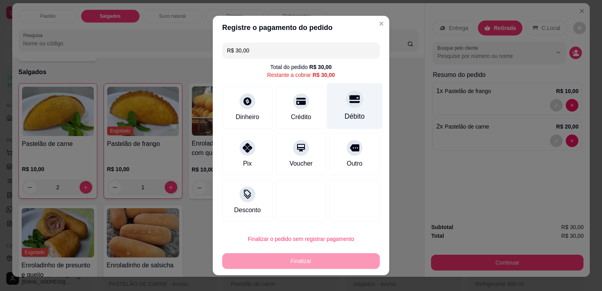
click at [344, 108] on div "Débito" at bounding box center [355, 106] width 56 height 46
type input "R$ 0,00"
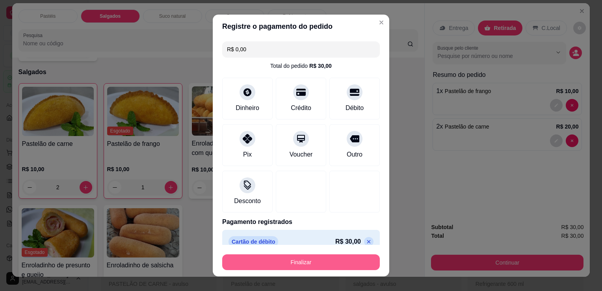
click at [246, 263] on button "Finalizar" at bounding box center [301, 262] width 158 height 16
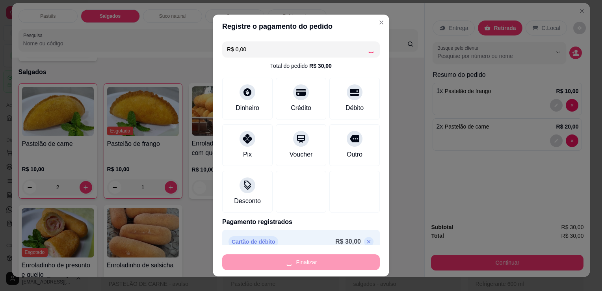
type input "0"
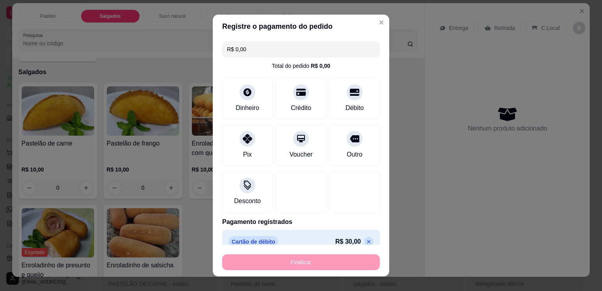
type input "-R$ 30,00"
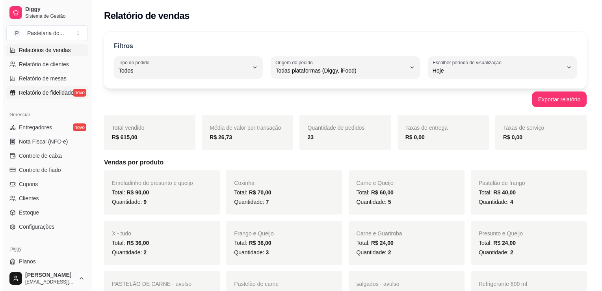
scroll to position [276, 0]
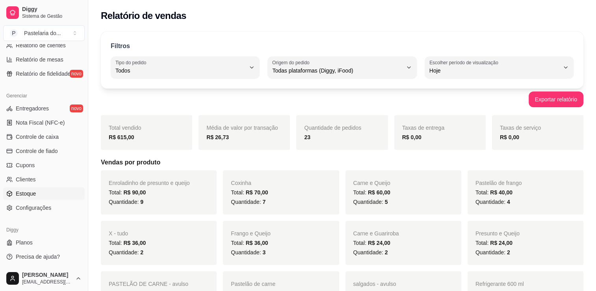
click at [36, 197] on link "Estoque" at bounding box center [44, 193] width 82 height 13
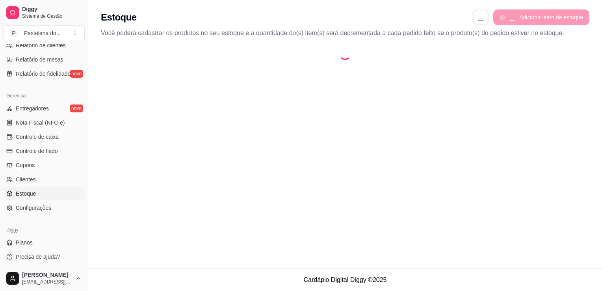
select select "QUANTITY_ORDER"
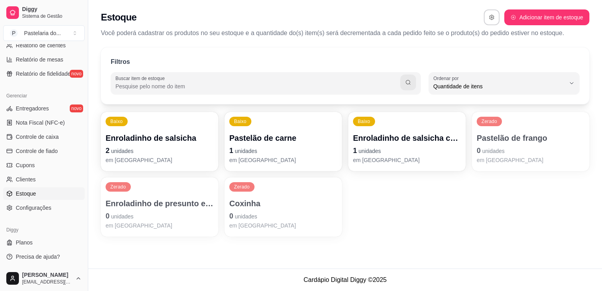
scroll to position [7, 0]
click at [327, 164] on div "Baixo Pastelão de carne 1 unidades em estoque" at bounding box center [283, 141] width 117 height 59
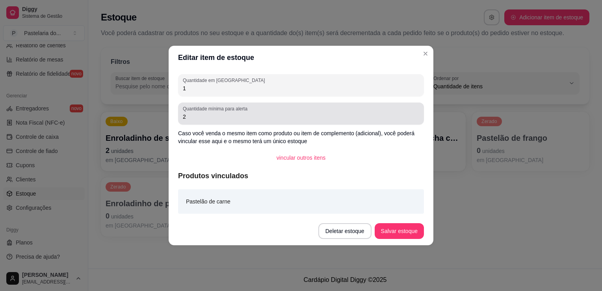
click at [313, 105] on div "Quantidade mínima para alerta 2" at bounding box center [301, 113] width 246 height 22
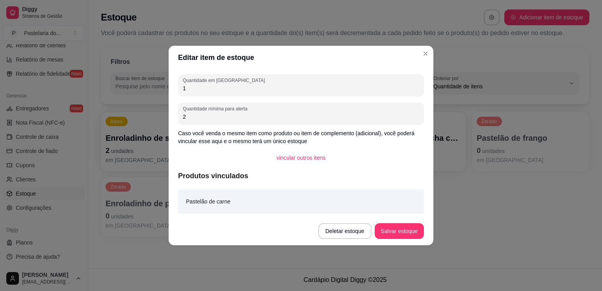
click at [315, 94] on div "Quantidade em estoque 1" at bounding box center [301, 85] width 246 height 22
type input "0"
click at [419, 236] on button "Salvar estoque" at bounding box center [399, 230] width 48 height 15
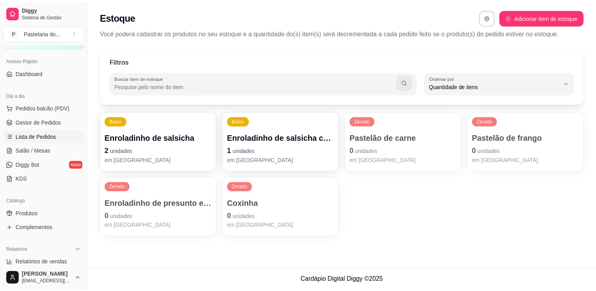
scroll to position [39, 0]
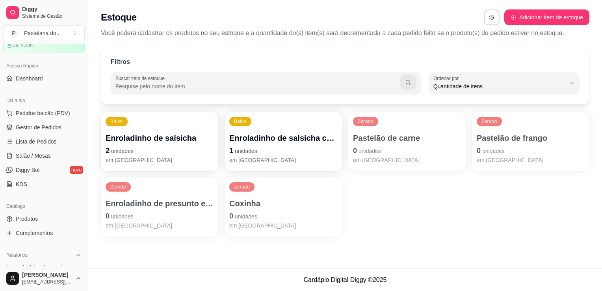
click at [41, 134] on ul "Pedidos balcão (PDV) Gestor de Pedidos Lista de Pedidos Salão / Mesas Diggy Bot…" at bounding box center [44, 149] width 82 height 84
click at [47, 127] on span "Gestor de Pedidos" at bounding box center [39, 127] width 46 height 8
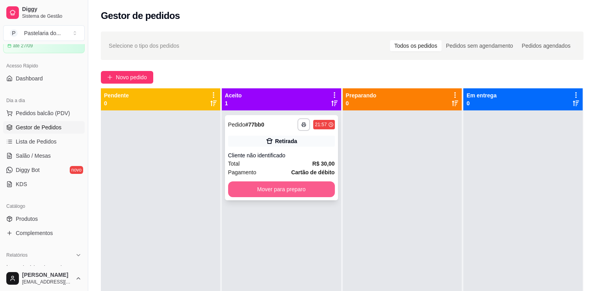
click at [303, 195] on button "Mover para preparo" at bounding box center [281, 189] width 107 height 16
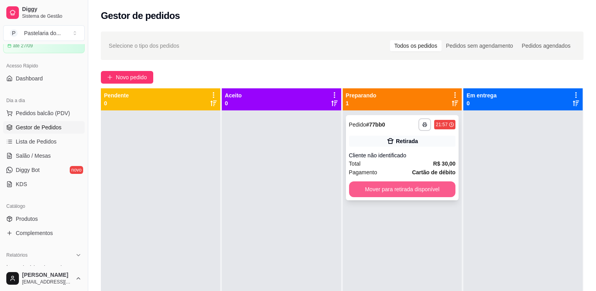
click at [376, 196] on button "Mover para retirada disponível" at bounding box center [402, 189] width 107 height 16
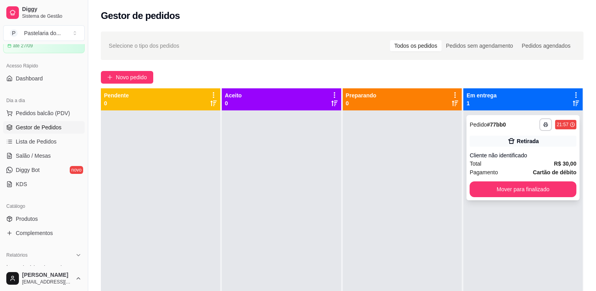
click at [526, 199] on div "**********" at bounding box center [523, 157] width 113 height 85
click at [524, 192] on button "Mover para finalizado" at bounding box center [523, 189] width 104 height 15
